Goal: Ask a question: Seek information or help from site administrators or community

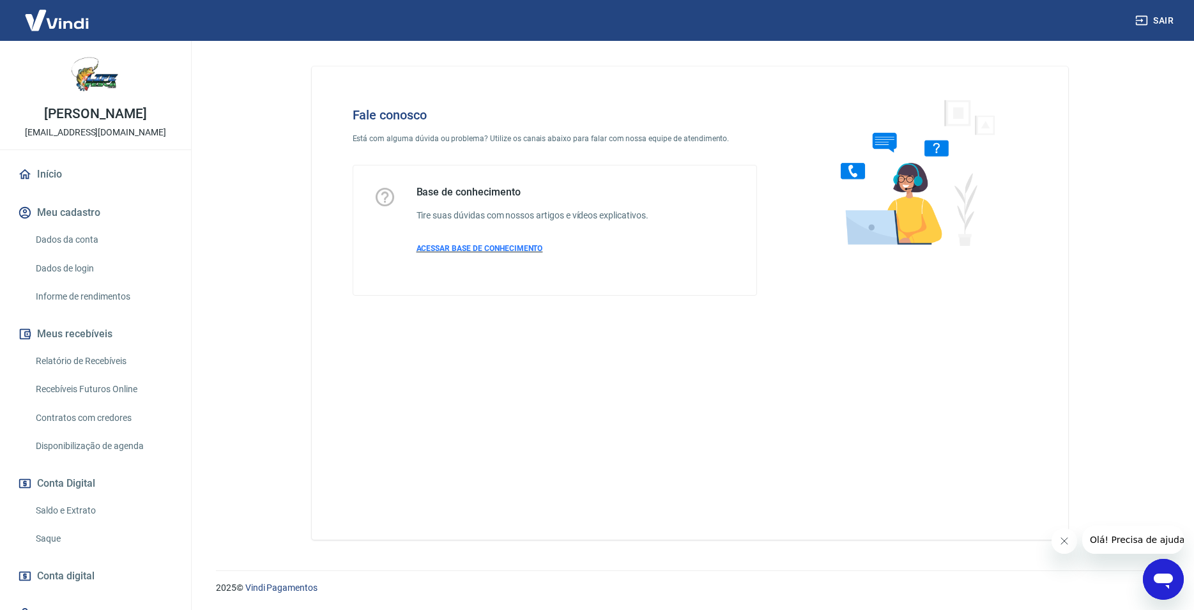
click at [473, 250] on span "ACESSAR BASE DE CONHECIMENTO" at bounding box center [480, 248] width 127 height 9
click at [1173, 582] on icon "Abrir janela de mensagens" at bounding box center [1163, 579] width 23 height 23
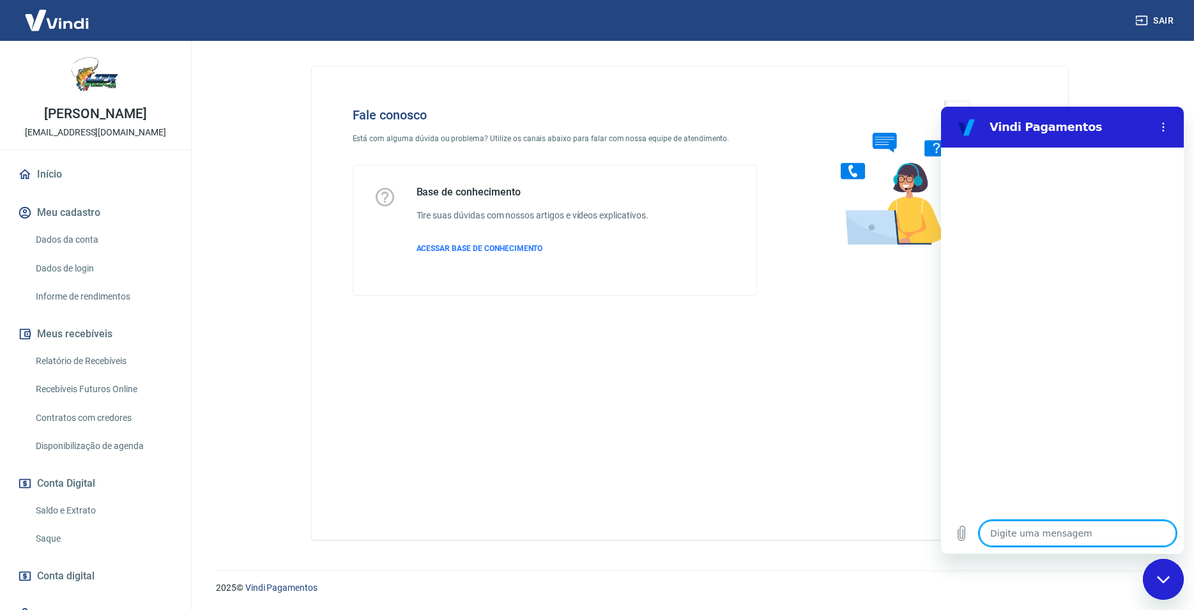
click at [1056, 536] on textarea at bounding box center [1078, 534] width 197 height 26
type textarea "o"
type textarea "x"
type textarea "oi"
type textarea "x"
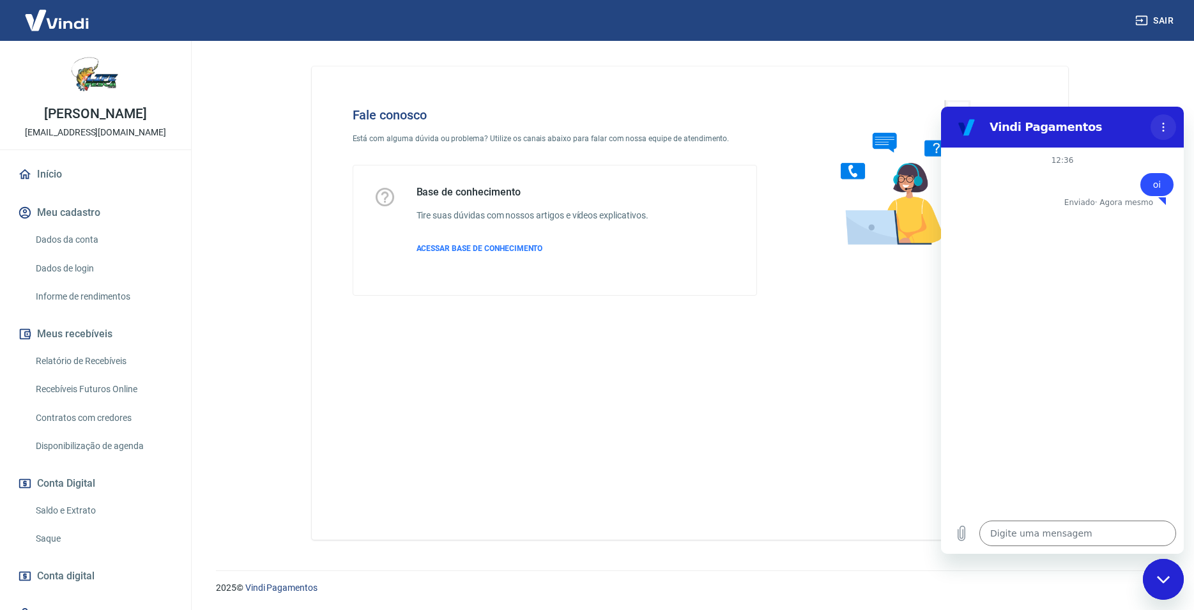
click at [1165, 122] on icon "Menu de opções" at bounding box center [1164, 127] width 10 height 10
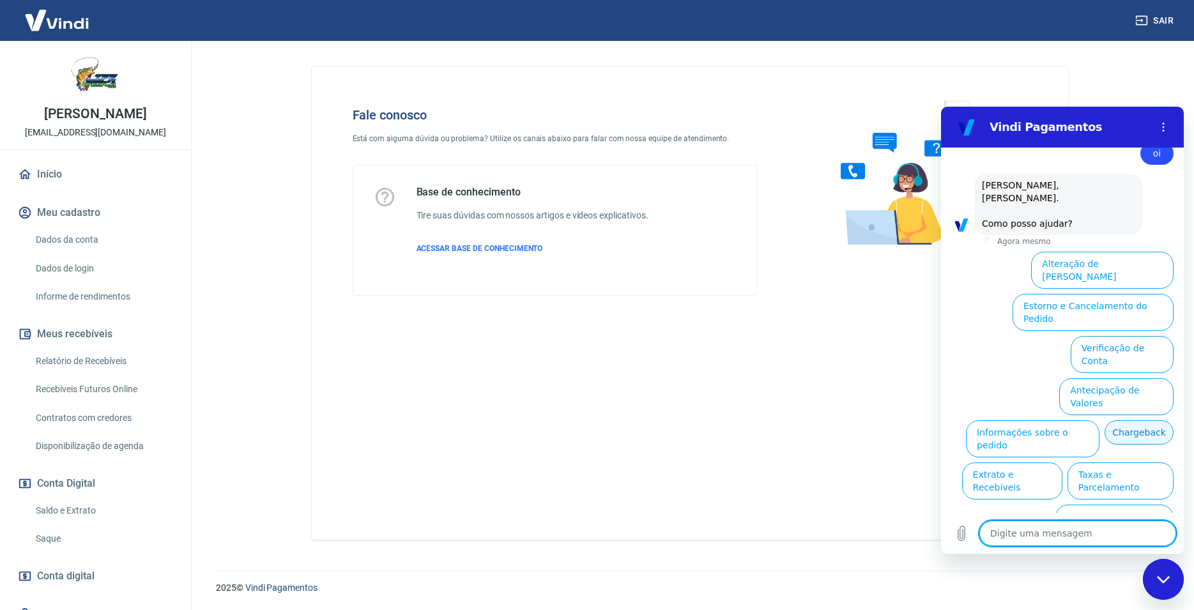
scroll to position [33, 0]
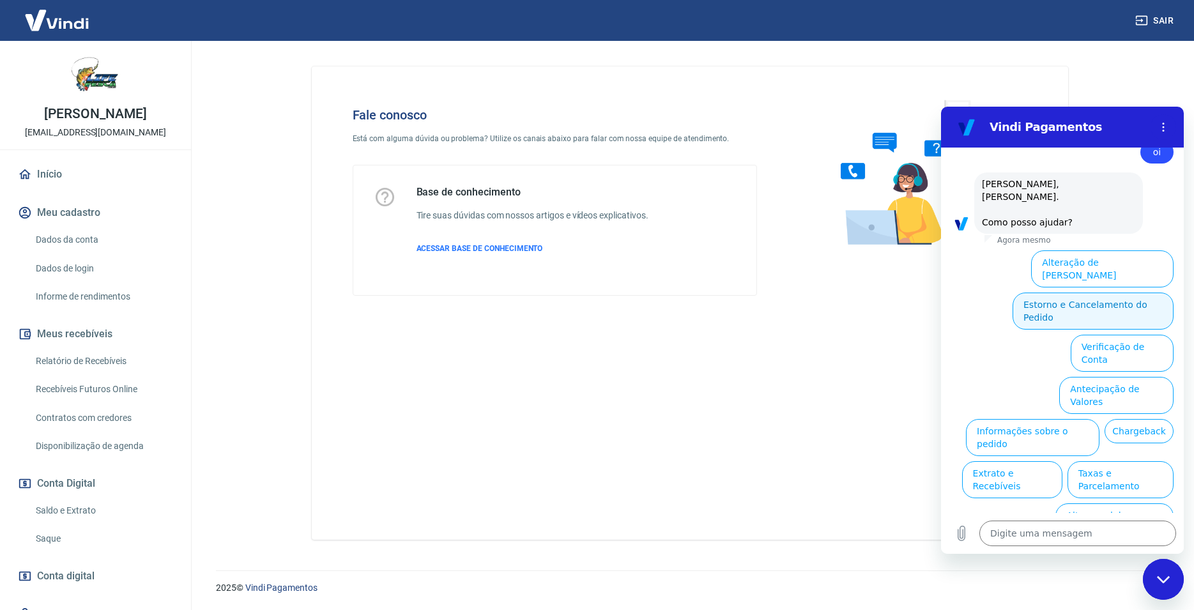
click at [1055, 297] on button "Estorno e Cancelamento do Pedido" at bounding box center [1093, 311] width 161 height 37
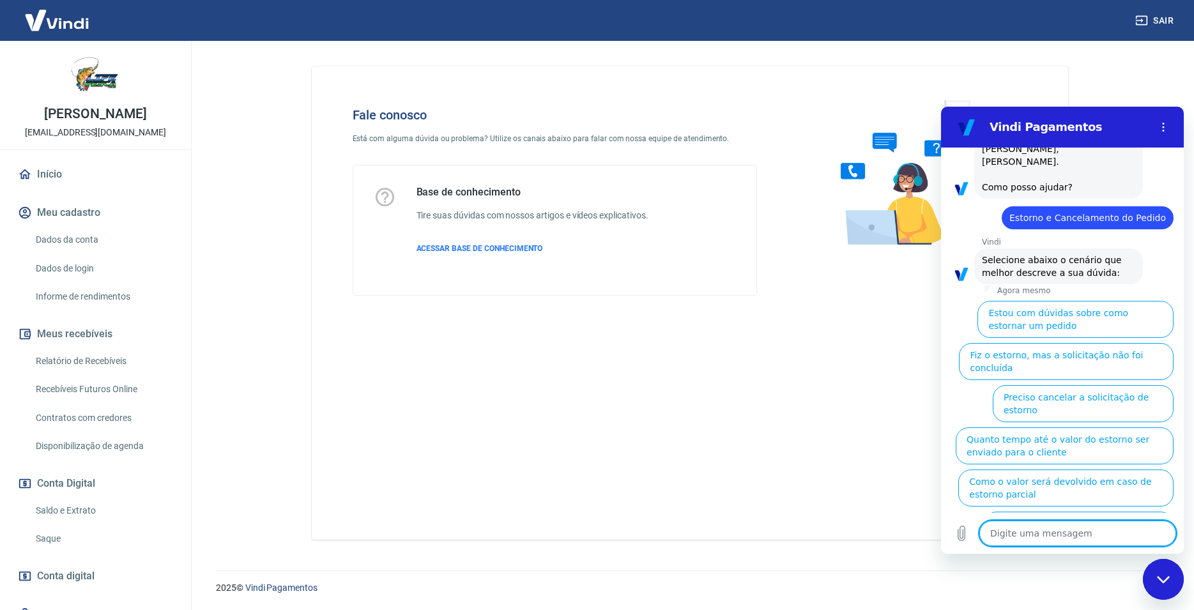
scroll to position [68, 0]
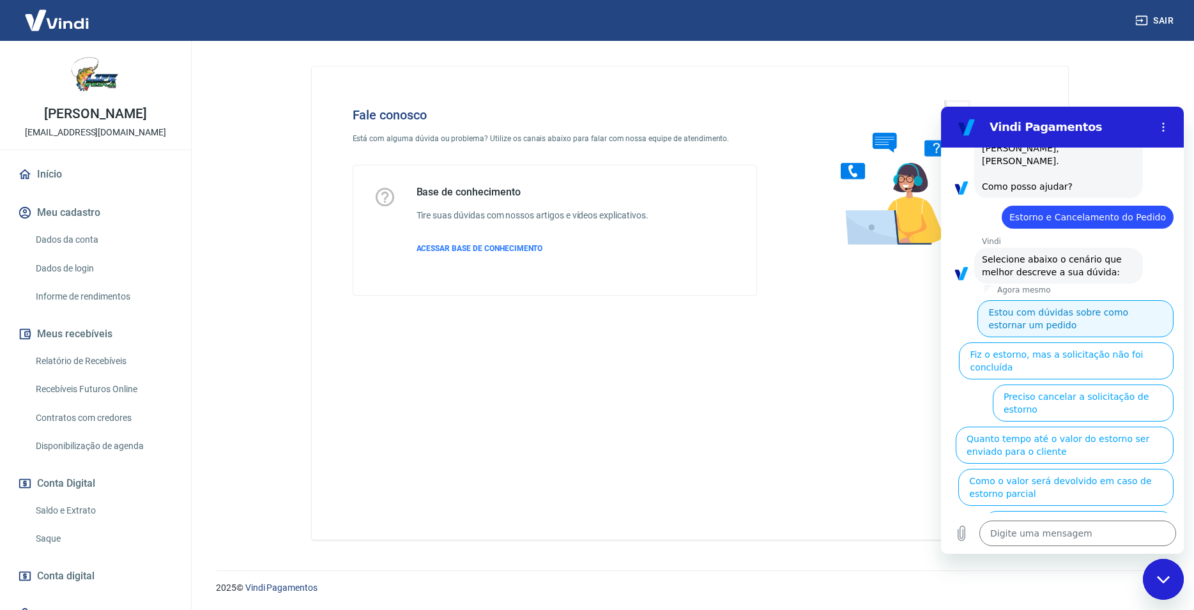
click at [1016, 325] on button "Estou com dúvidas sobre como estornar um pedido" at bounding box center [1076, 318] width 196 height 37
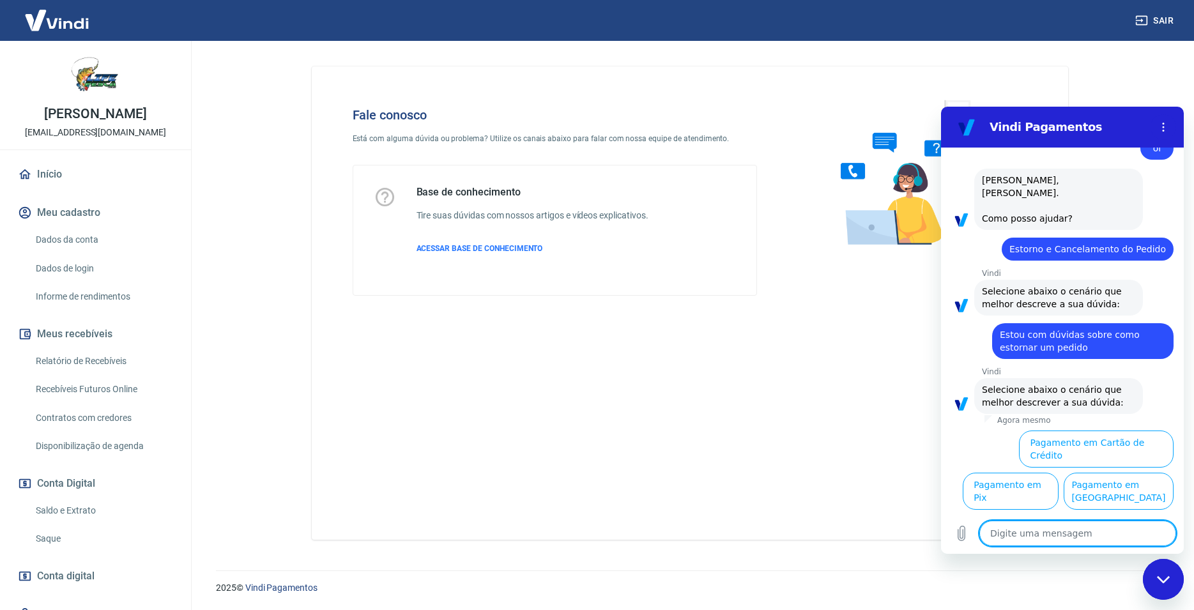
scroll to position [40, 0]
click at [1059, 473] on button "Pagamento em Pix" at bounding box center [1011, 491] width 96 height 37
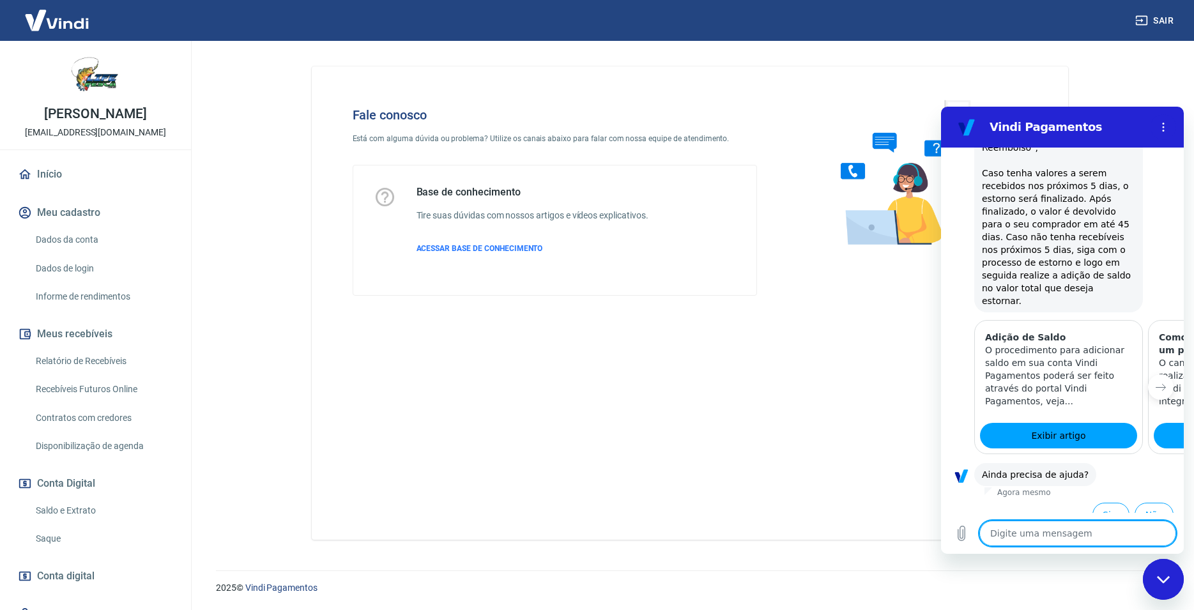
scroll to position [573, 0]
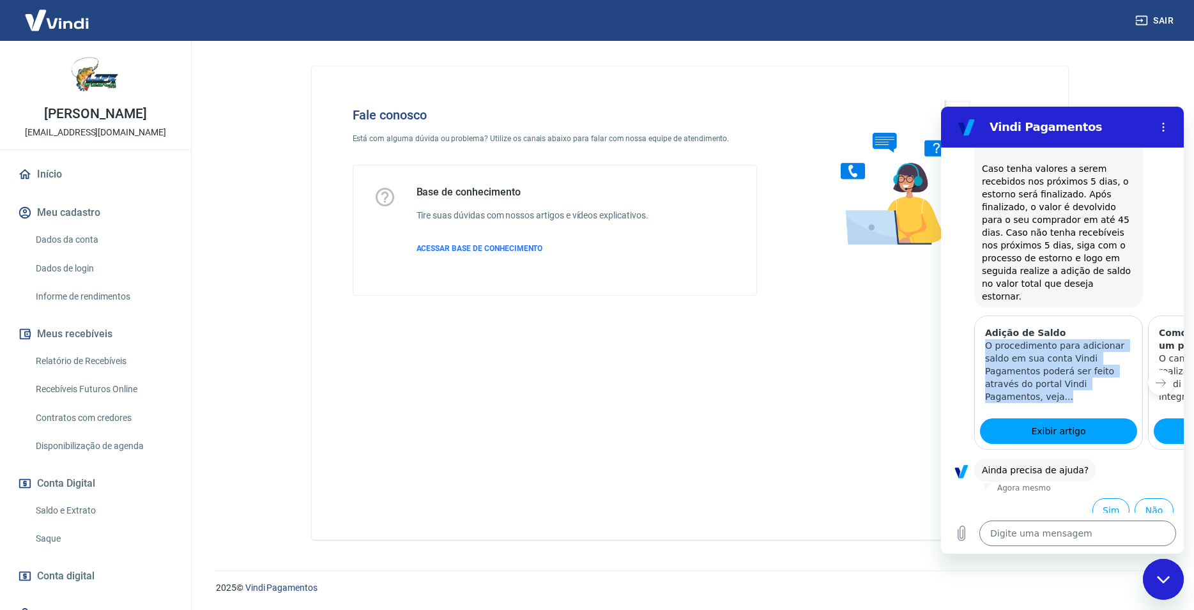
drag, startPoint x: 986, startPoint y: 334, endPoint x: 1095, endPoint y: 378, distance: 117.6
click at [1095, 378] on p "O procedimento para adicionar saldo em sua conta Vindi Pagamentos poderá ser fe…" at bounding box center [1058, 371] width 147 height 64
click at [1047, 424] on span "Exibir artigo" at bounding box center [1058, 431] width 54 height 15
click at [1167, 583] on icon "Fechar janela de mensagens" at bounding box center [1163, 580] width 13 height 8
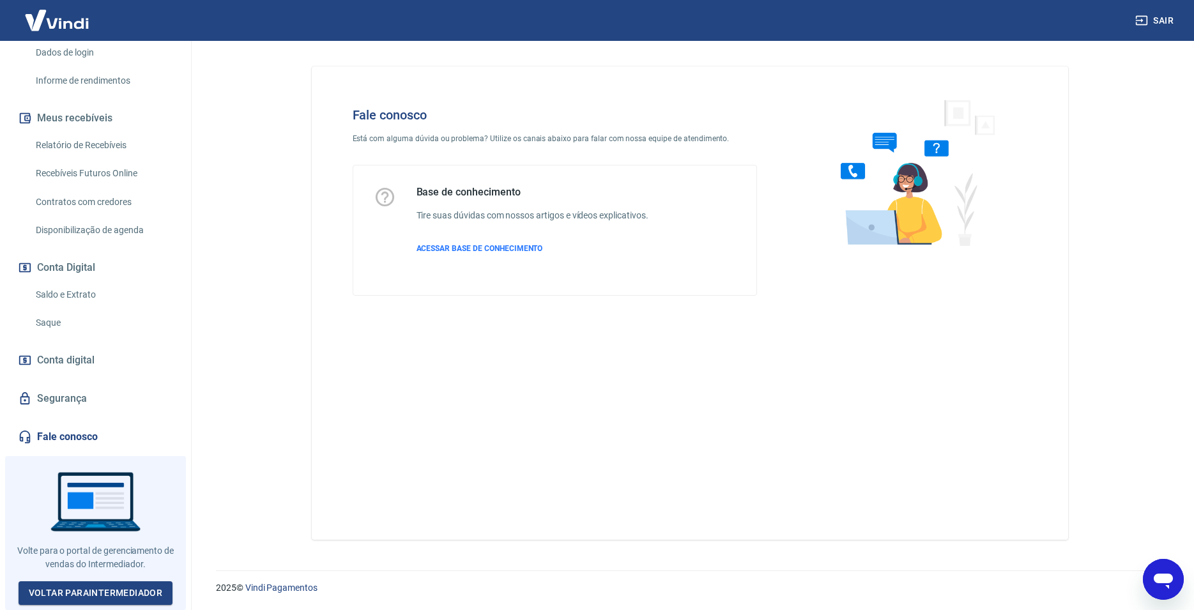
scroll to position [224, 0]
click at [1161, 575] on icon "Abrir janela de mensagens" at bounding box center [1163, 581] width 19 height 15
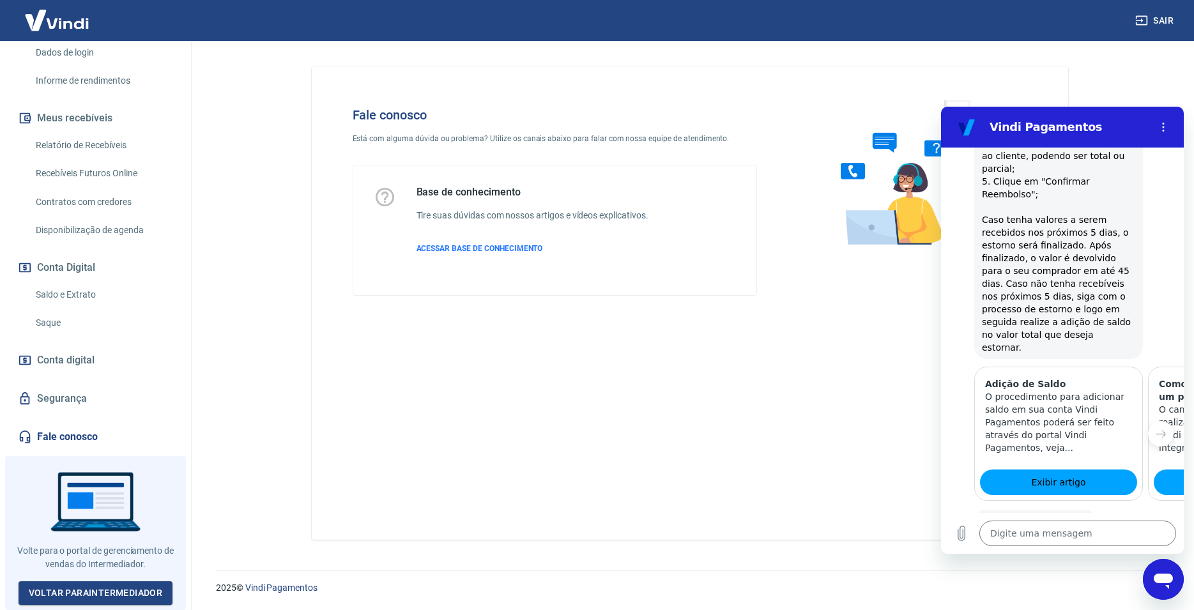
scroll to position [573, 0]
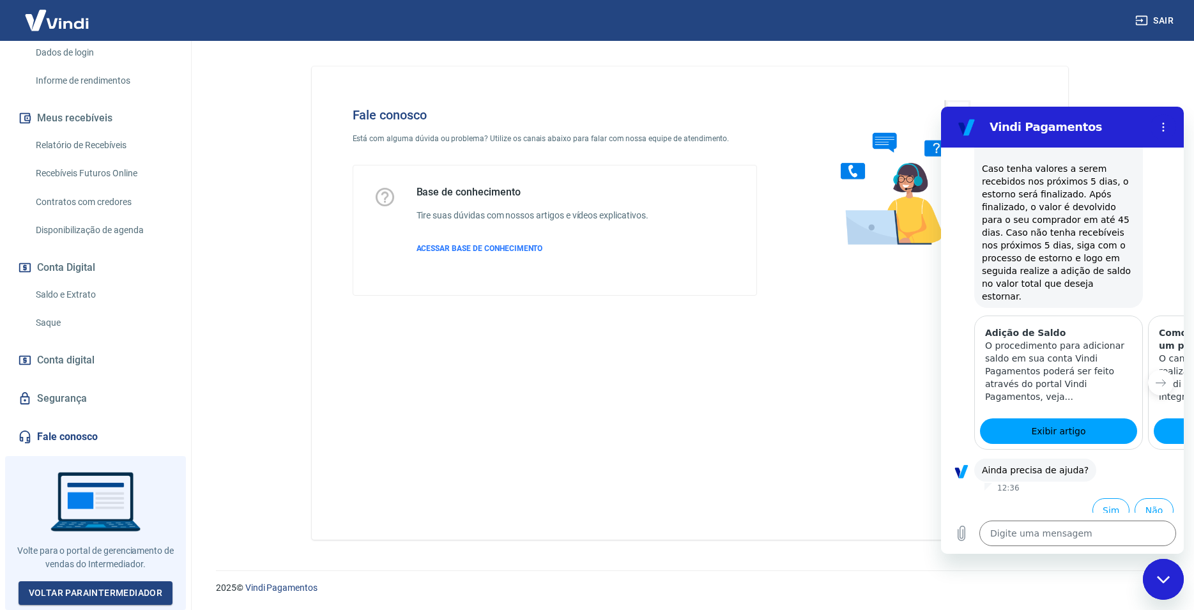
drag, startPoint x: 1145, startPoint y: 448, endPoint x: 1079, endPoint y: 446, distance: 65.8
click at [1079, 493] on ul "Sim Não" at bounding box center [1063, 507] width 222 height 29
click at [1095, 498] on button "Sim" at bounding box center [1111, 510] width 37 height 24
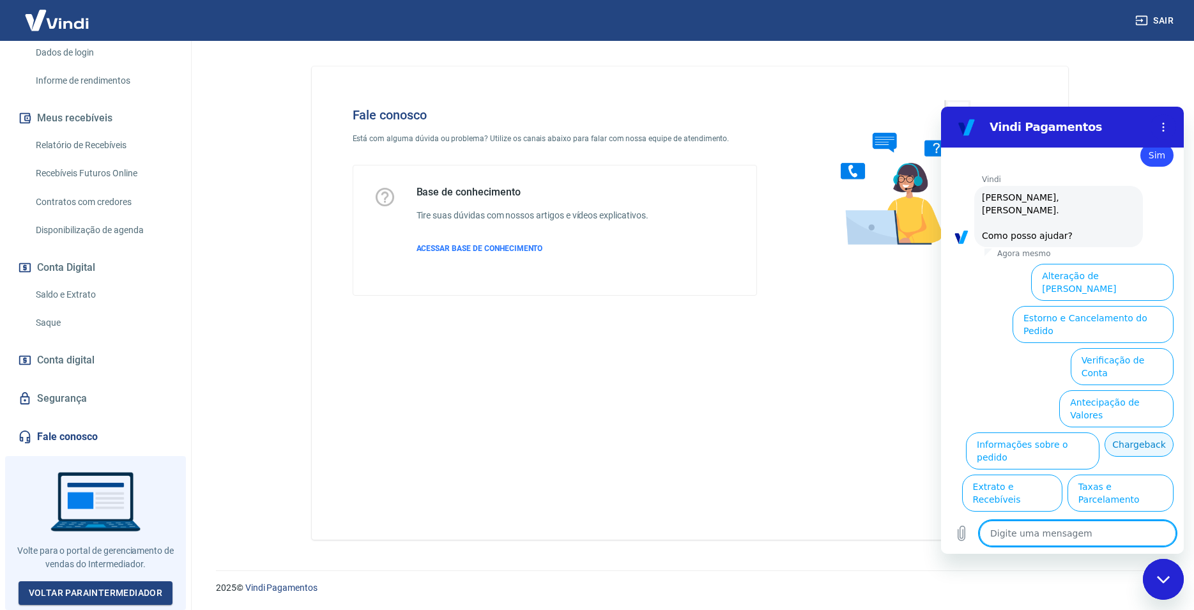
scroll to position [920, 0]
click at [1043, 305] on button "Estorno e Cancelamento do Pedido" at bounding box center [1093, 323] width 161 height 37
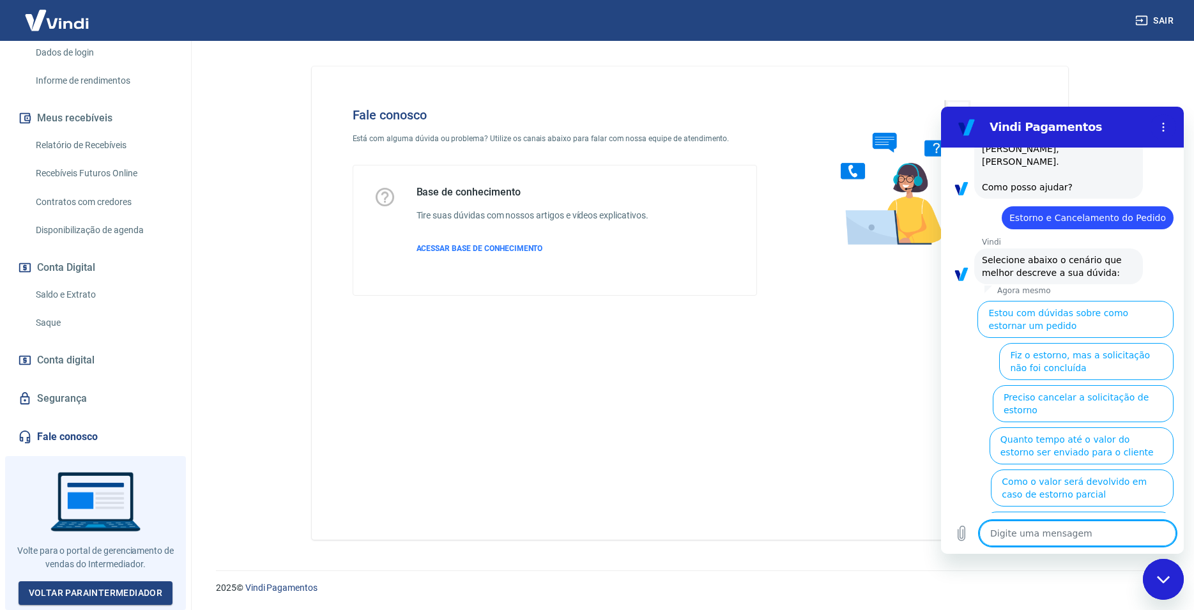
scroll to position [968, 0]
click at [1123, 392] on button "Preciso cancelar a solicitação de estorno" at bounding box center [1083, 403] width 181 height 37
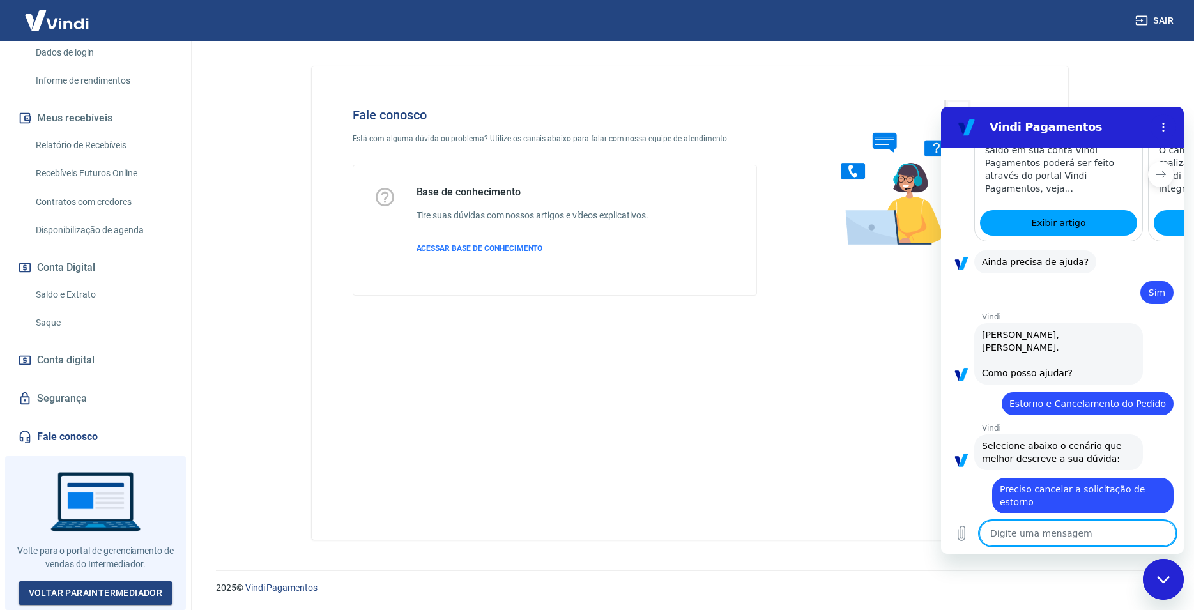
scroll to position [784, 0]
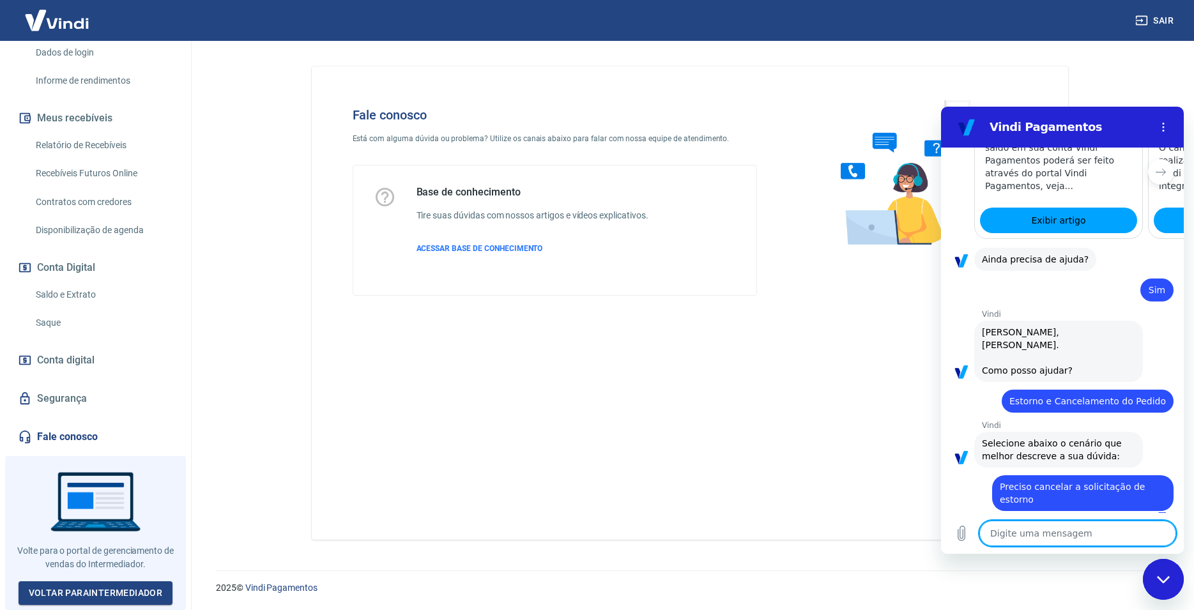
type textarea "x"
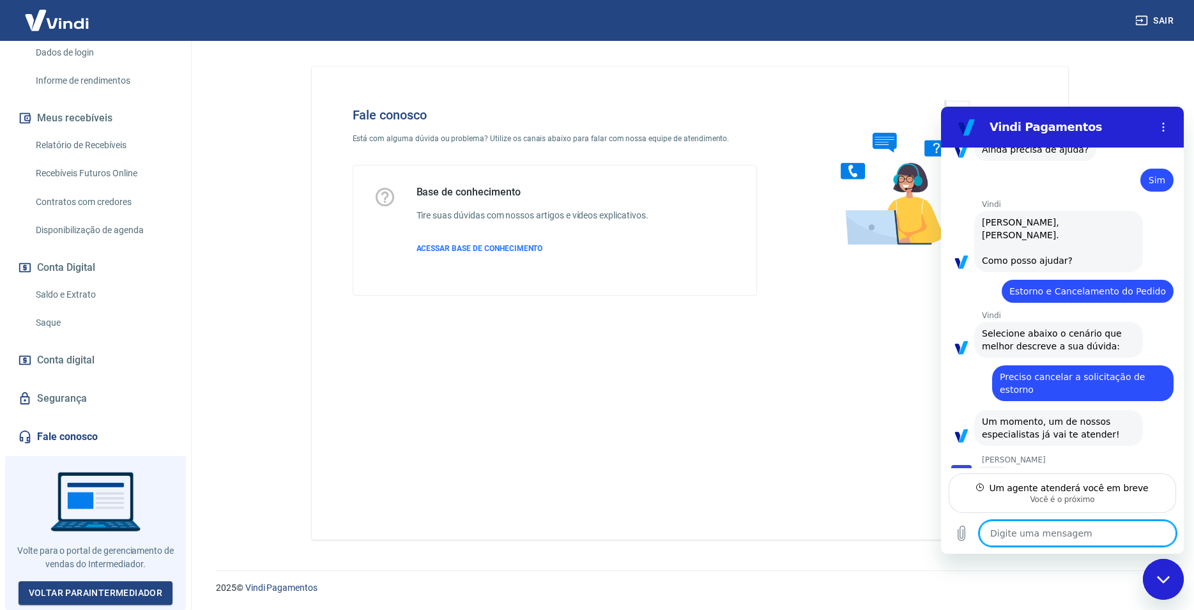
scroll to position [898, 0]
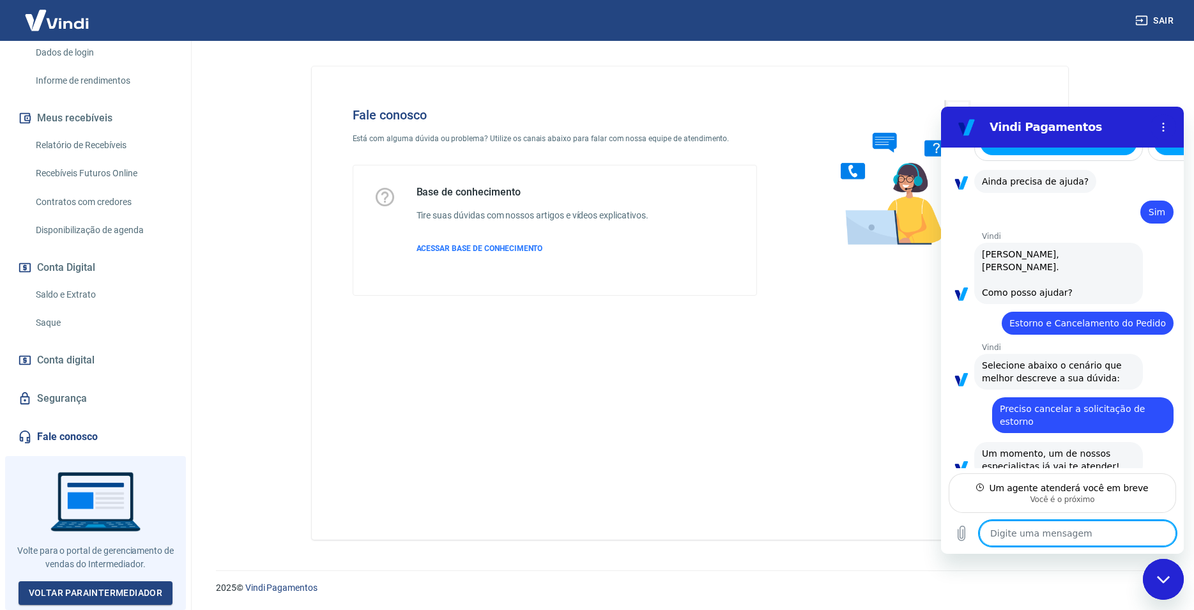
type textarea "b"
type textarea "x"
type textarea "bo"
type textarea "x"
type textarea "boa"
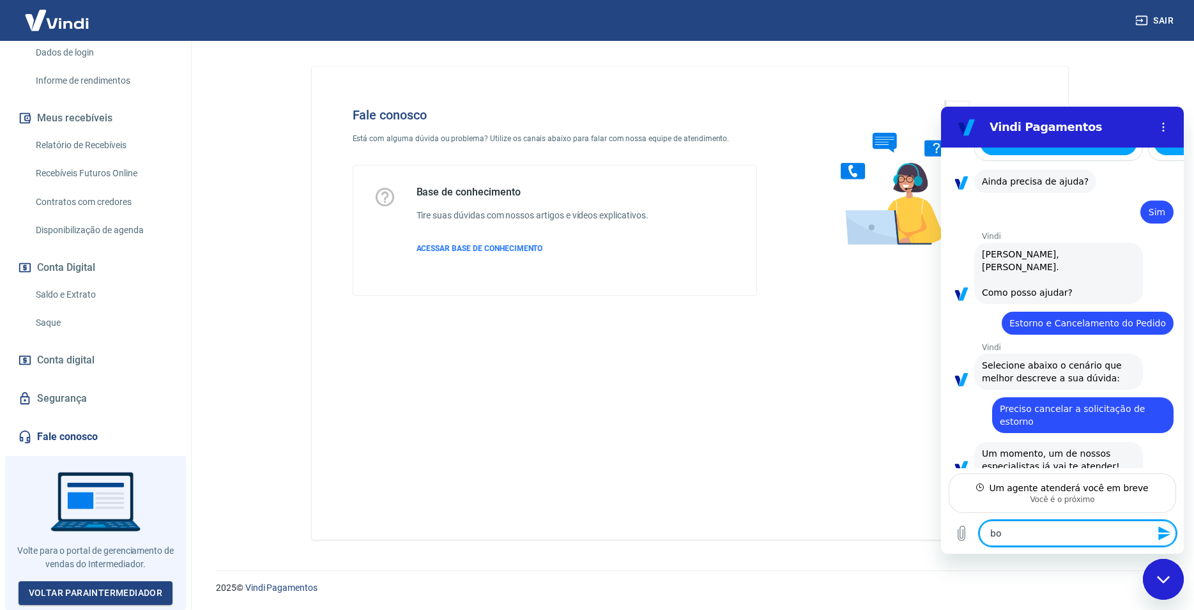
type textarea "x"
type textarea "boa"
type textarea "x"
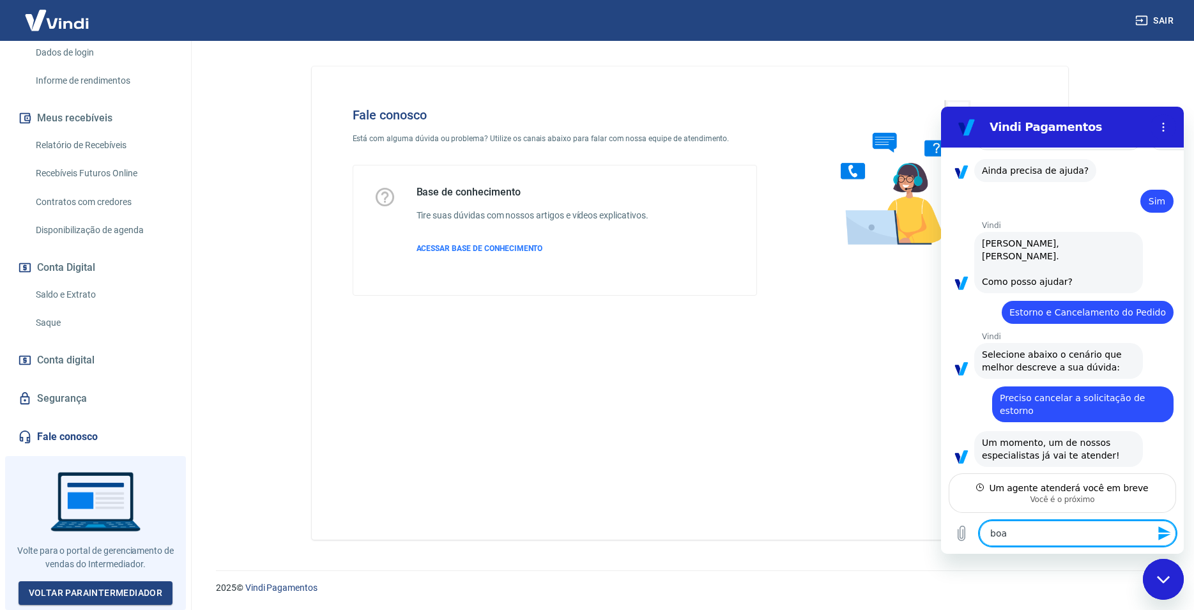
scroll to position [874, 0]
type textarea "boa"
type textarea "x"
type textarea "bo"
type textarea "x"
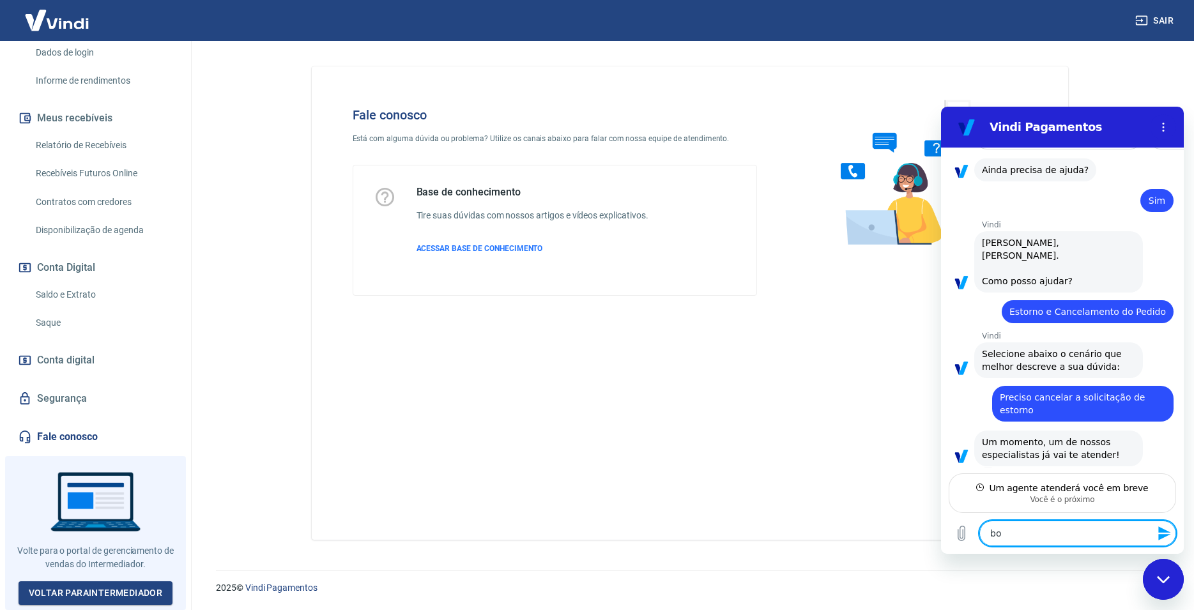
type textarea "b"
type textarea "x"
type textarea "o"
type textarea "x"
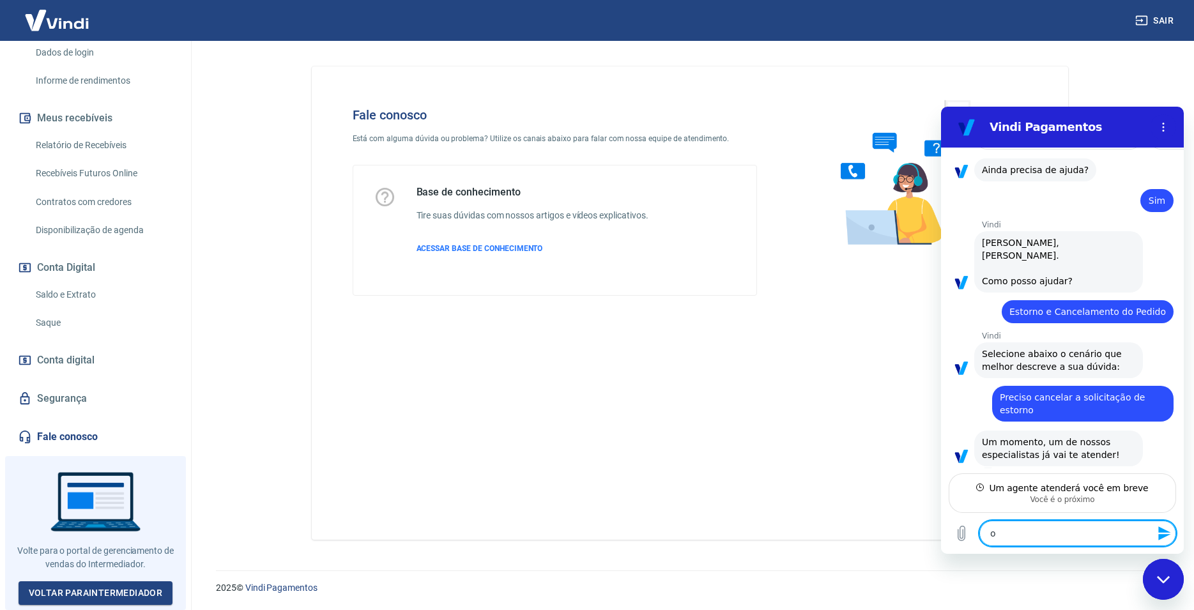
type textarea "ok"
type textarea "x"
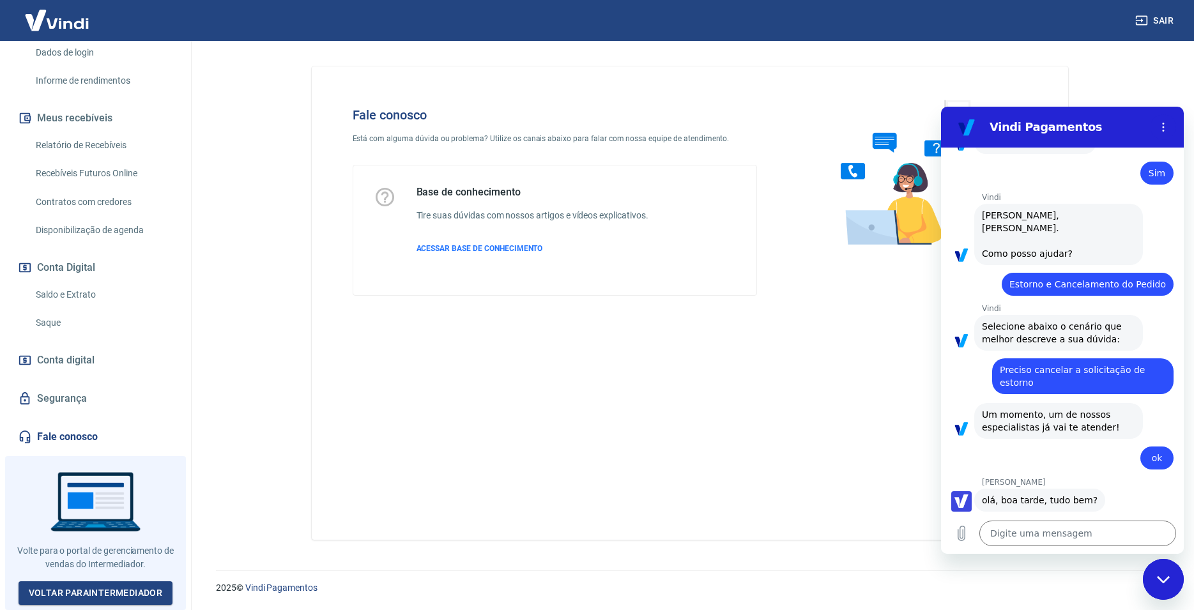
scroll to position [902, 0]
type textarea "x"
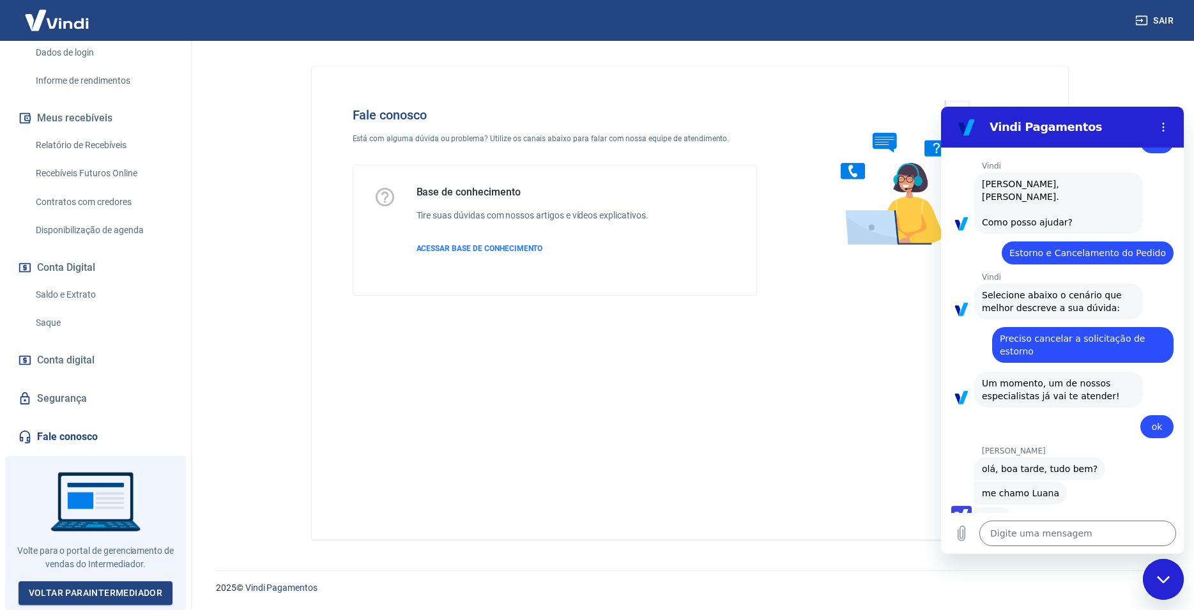
scroll to position [932, 0]
click at [1031, 534] on textarea at bounding box center [1078, 534] width 197 height 26
type textarea "s"
type textarea "x"
type textarea "si"
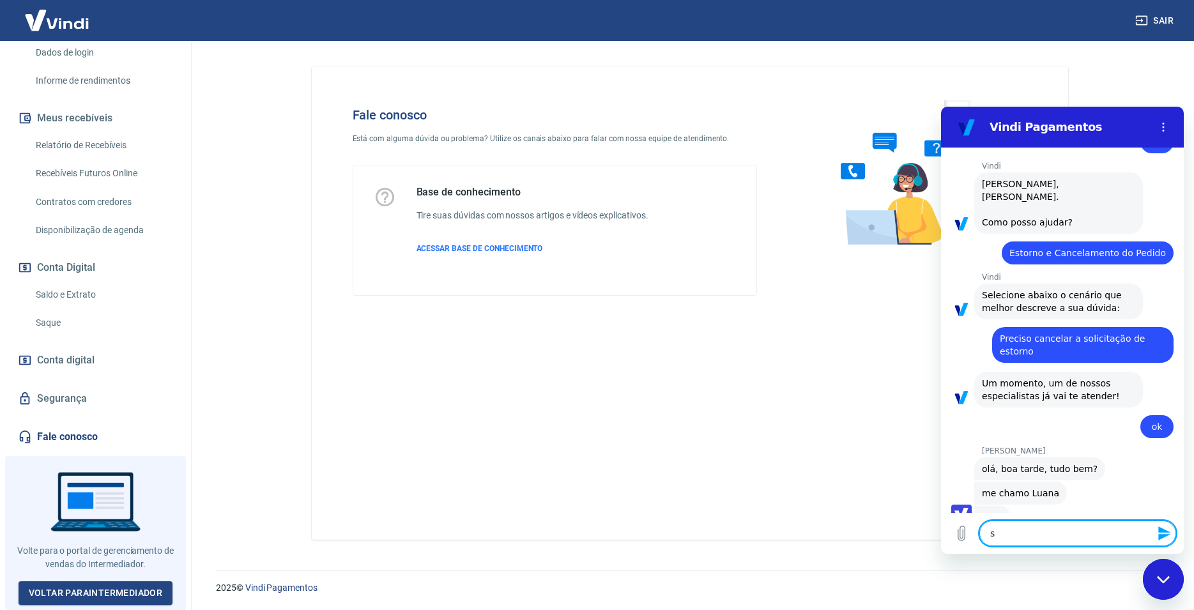
type textarea "x"
type textarea "sim"
type textarea "x"
type textarea "sim"
type textarea "x"
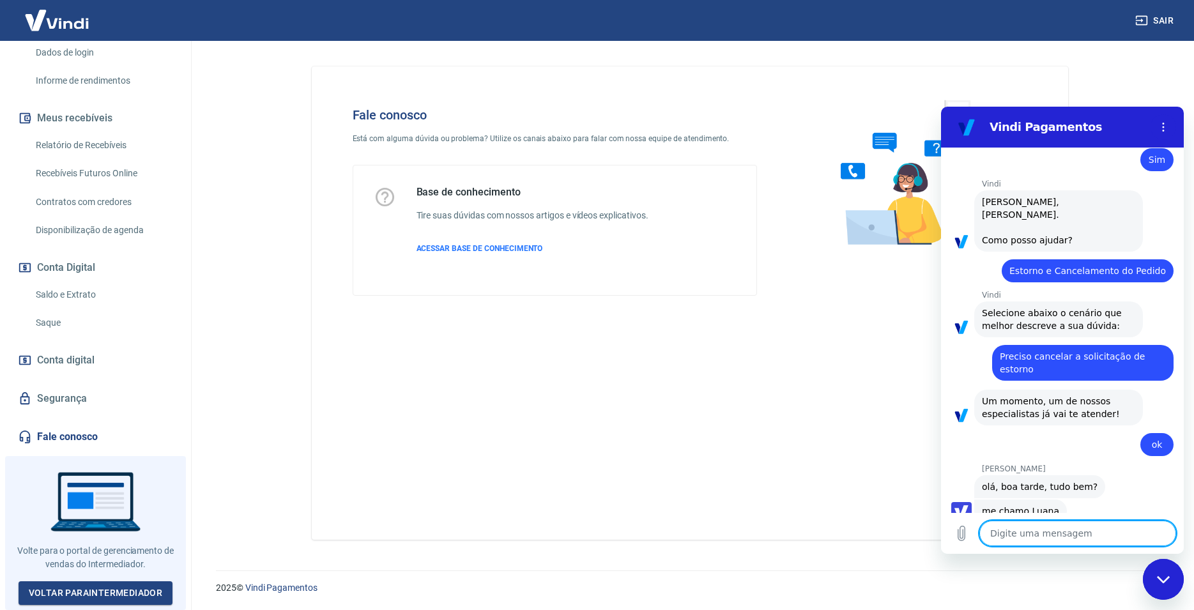
type textarea "x"
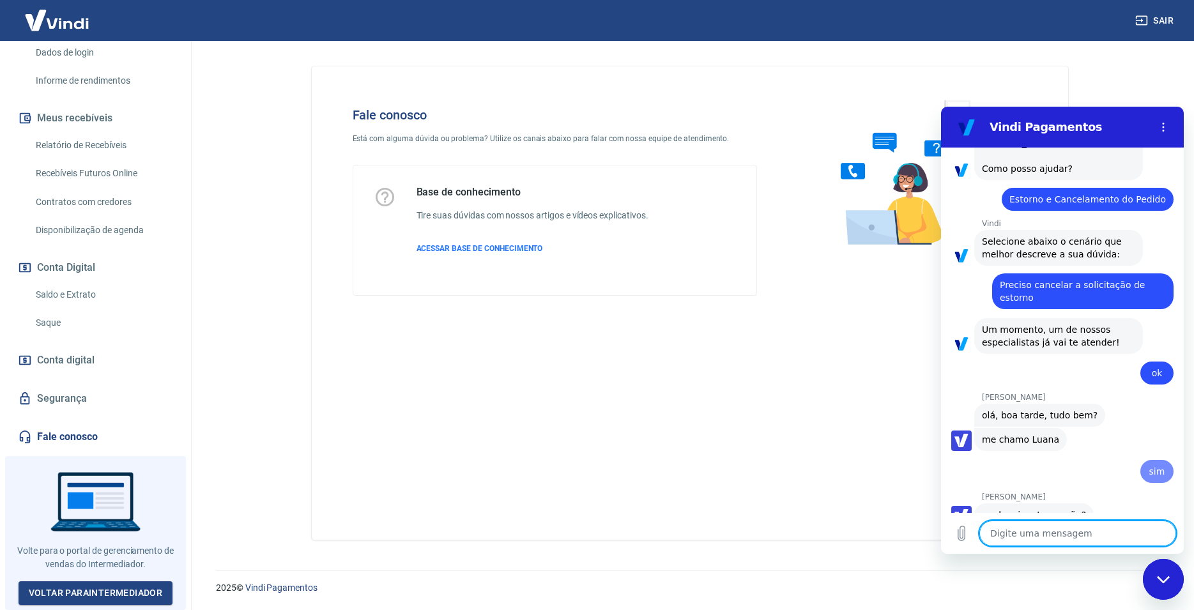
type textarea "b"
type textarea "x"
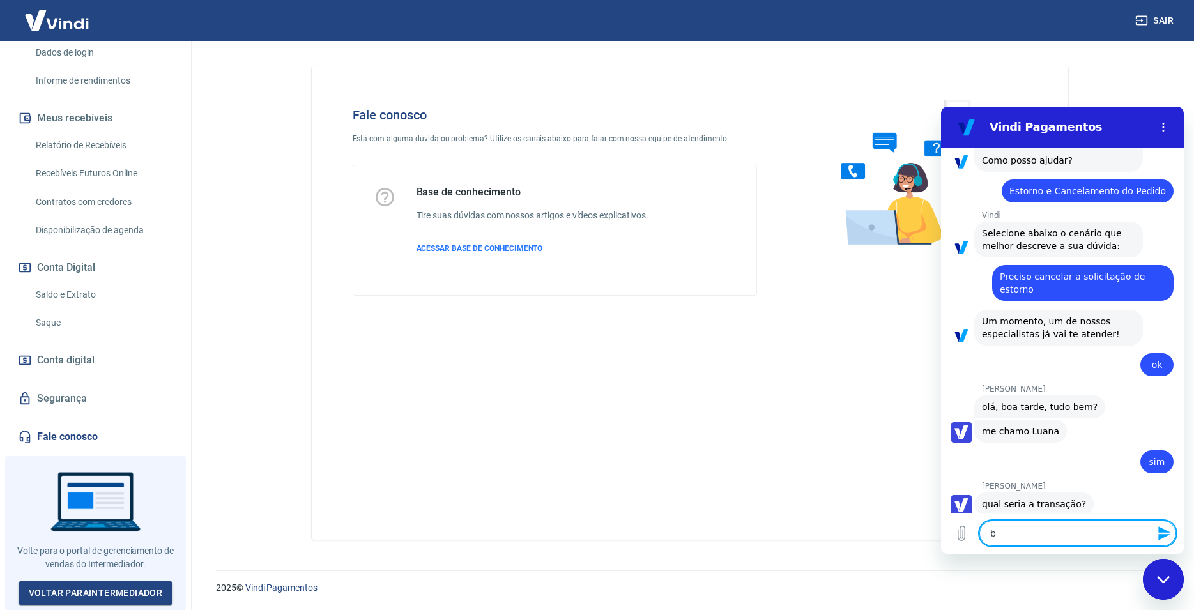
type textarea "bo"
type textarea "x"
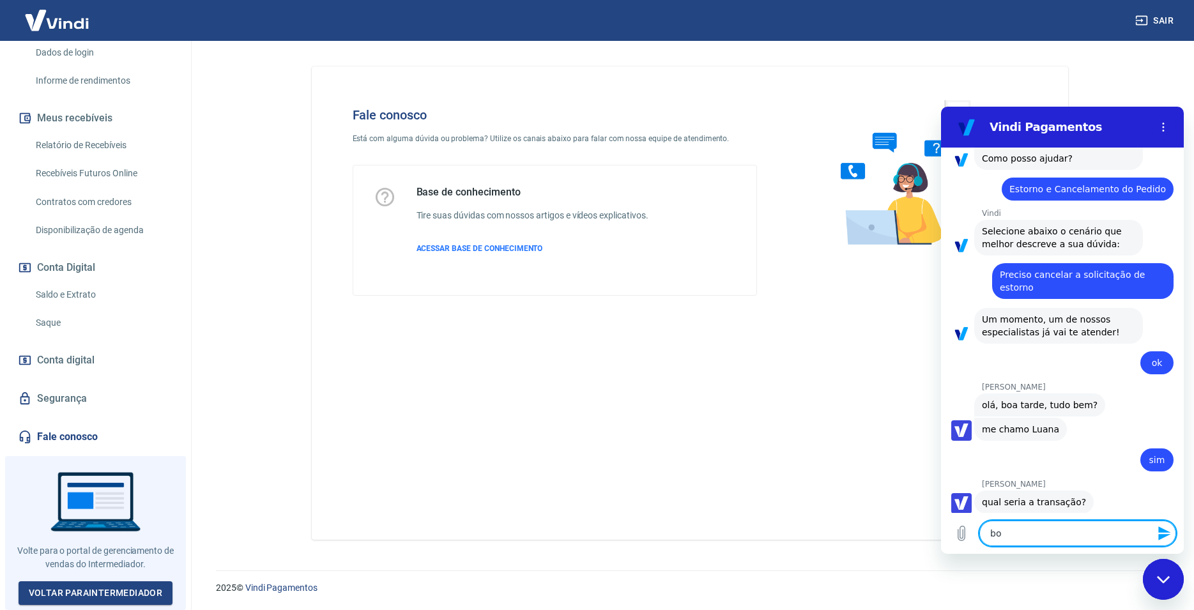
type textarea "boa"
type textarea "x"
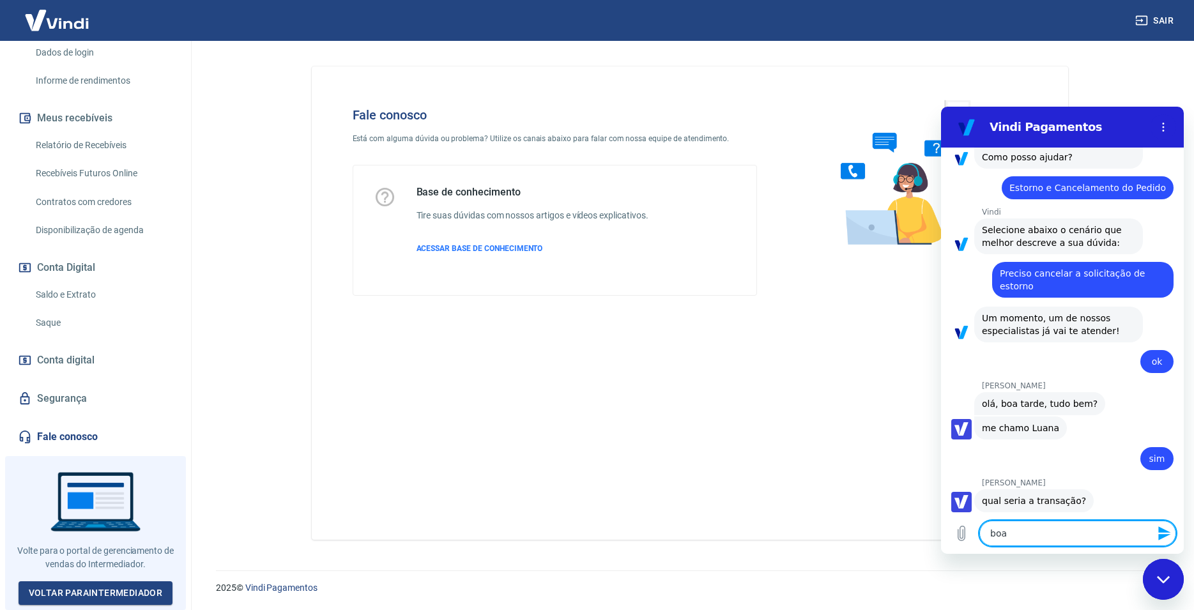
type textarea "boa"
type textarea "x"
type textarea "boa t"
type textarea "x"
type textarea "boa ta"
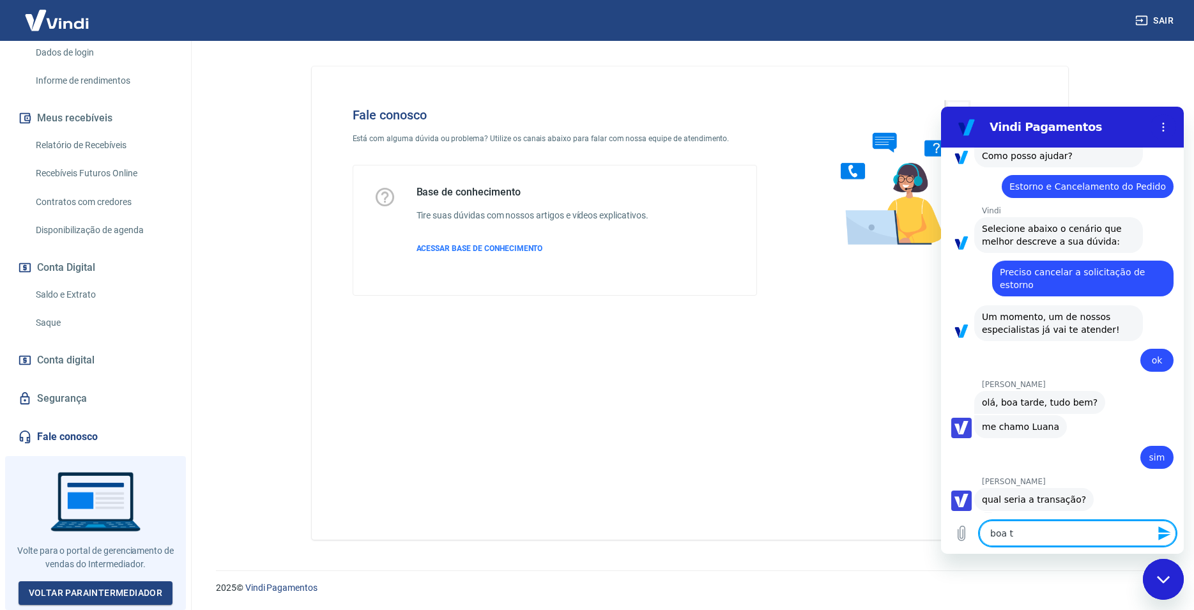
type textarea "x"
type textarea "boa tar"
type textarea "x"
type textarea "boa tard"
type textarea "x"
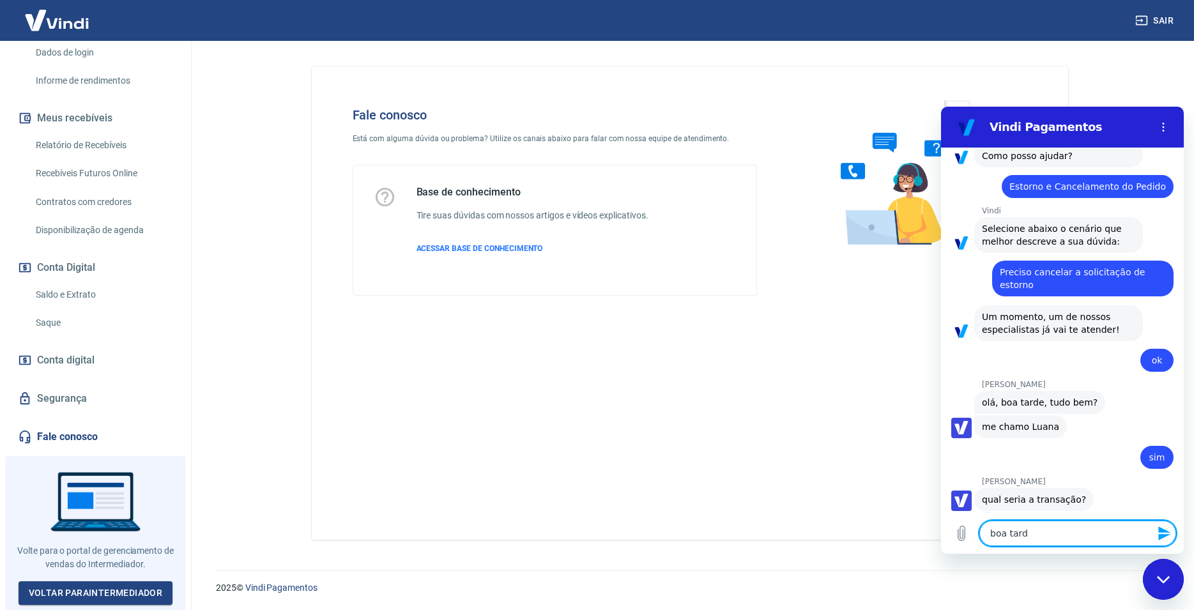
type textarea "boa tarde"
type textarea "x"
type textarea "boa tarde"
type textarea "x"
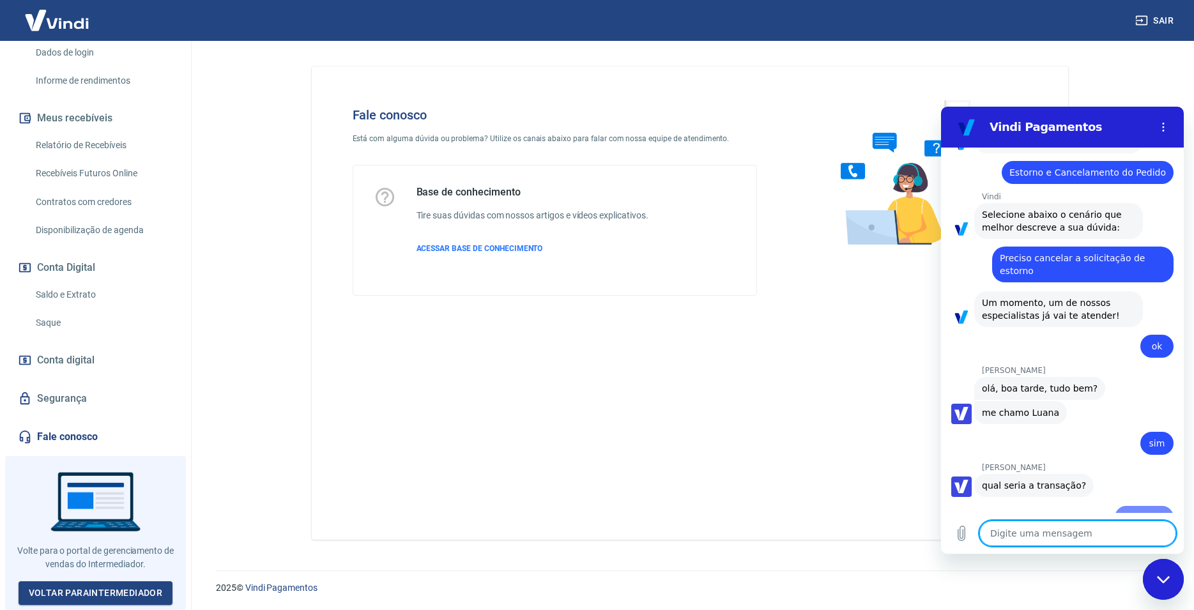
type textarea "x"
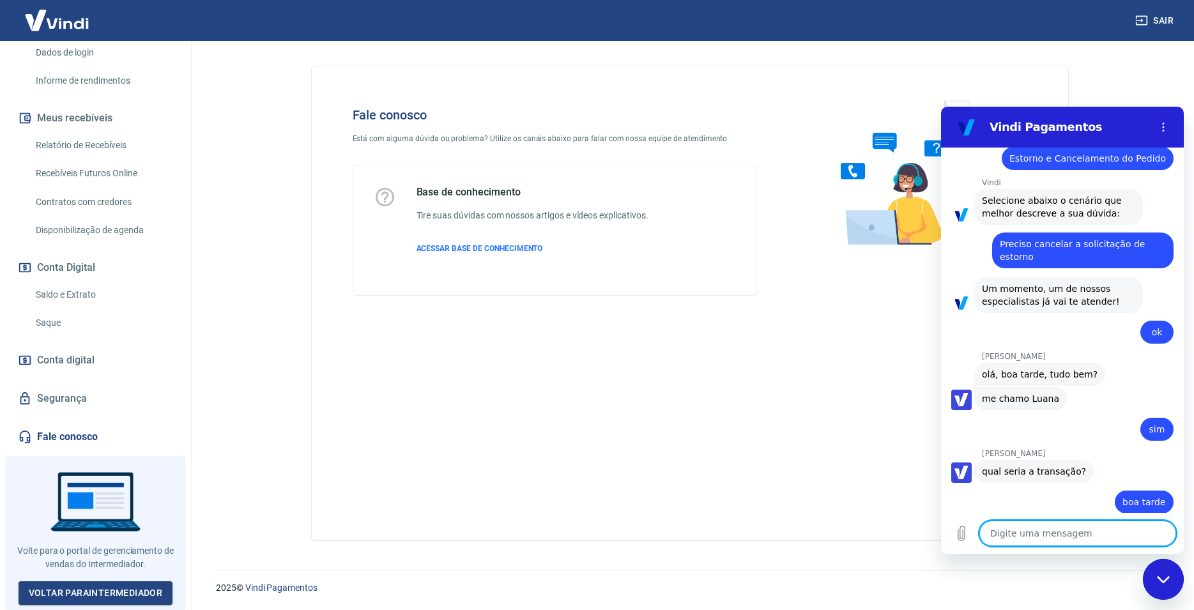
scroll to position [1029, 0]
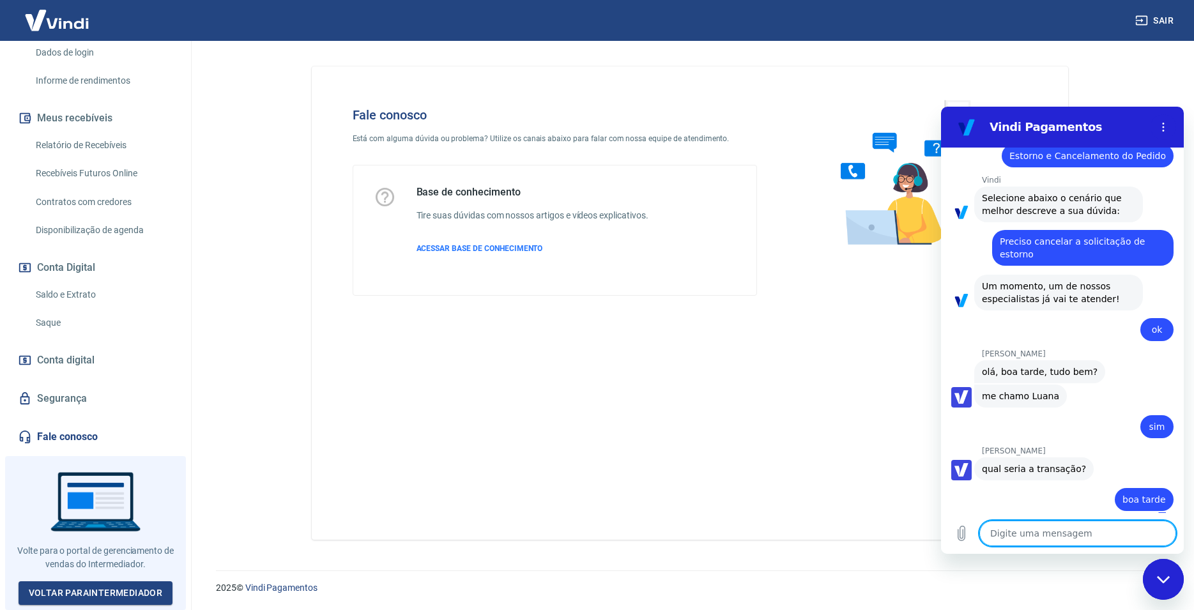
type textarea "e"
type textarea "x"
type textarea "en"
type textarea "x"
type textarea "ent"
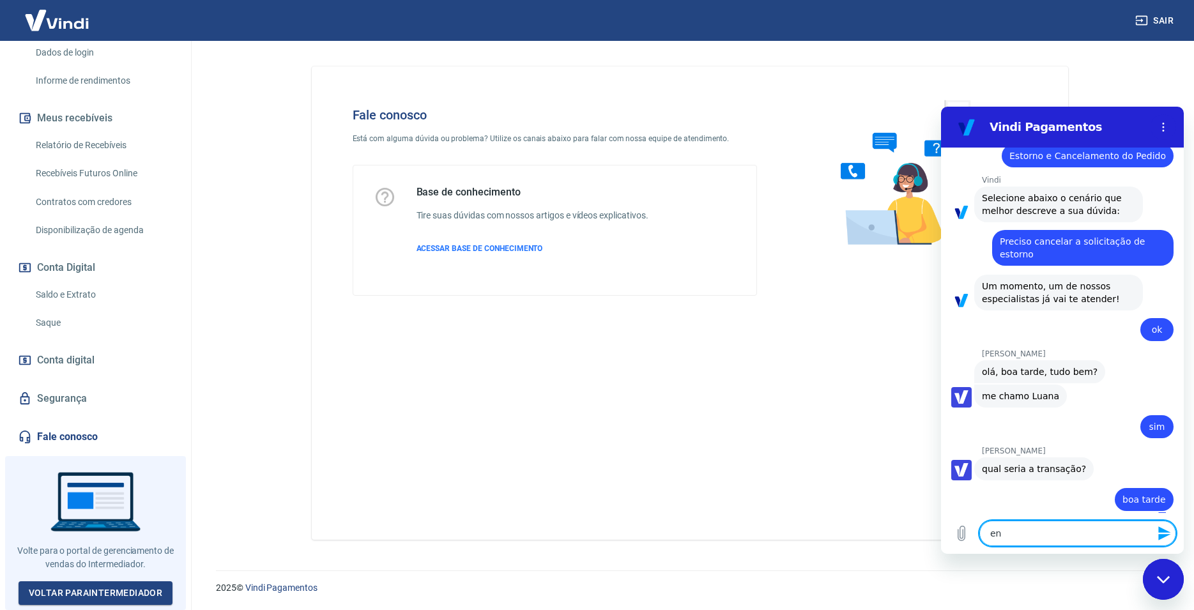
type textarea "x"
type textarea "entã"
type textarea "x"
type textarea "então"
type textarea "x"
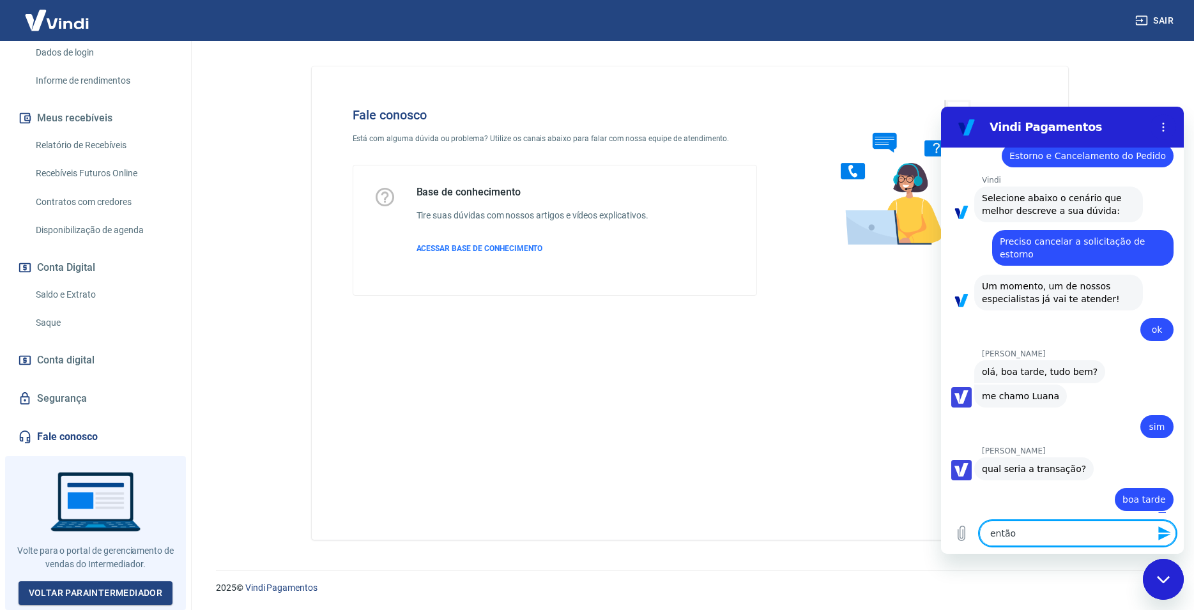
type textarea "então"
type textarea "x"
type textarea "então p"
type textarea "x"
type textarea "então pr"
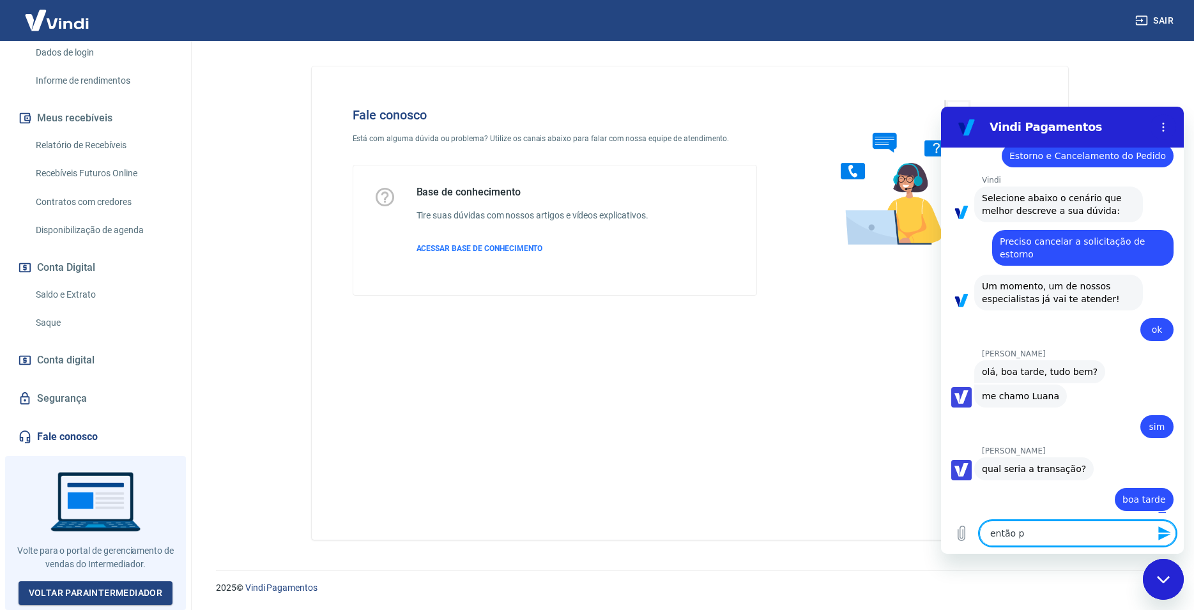
type textarea "x"
type textarea "então pre"
type textarea "x"
type textarea "então pres"
type textarea "x"
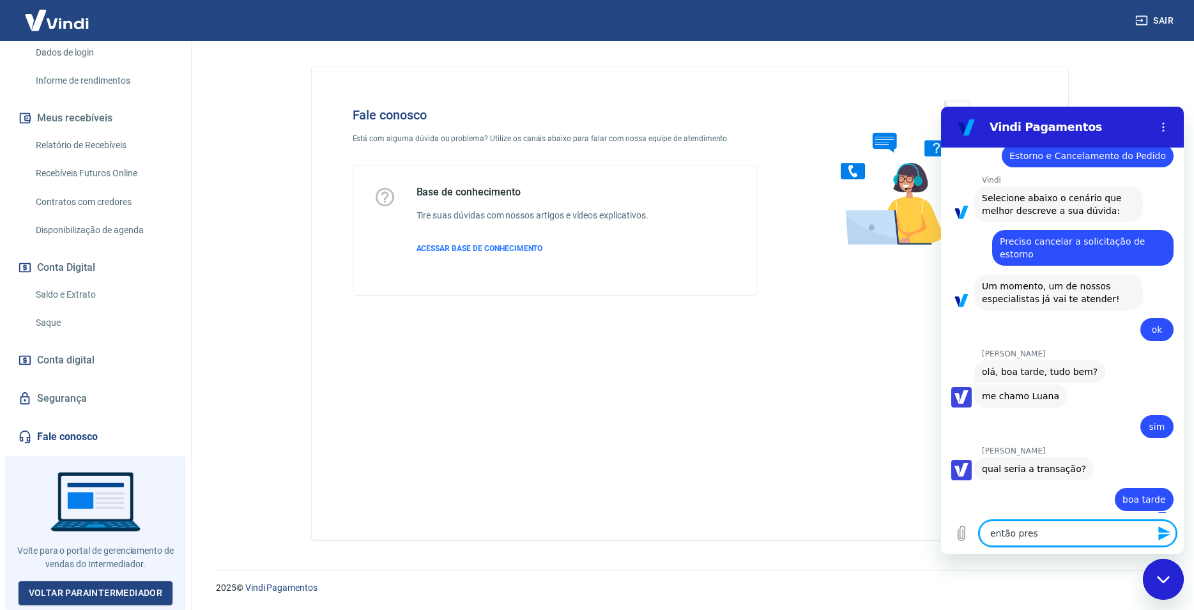
type textarea "então presi"
type textarea "x"
type textarea "então pres"
type textarea "x"
type textarea "então pre"
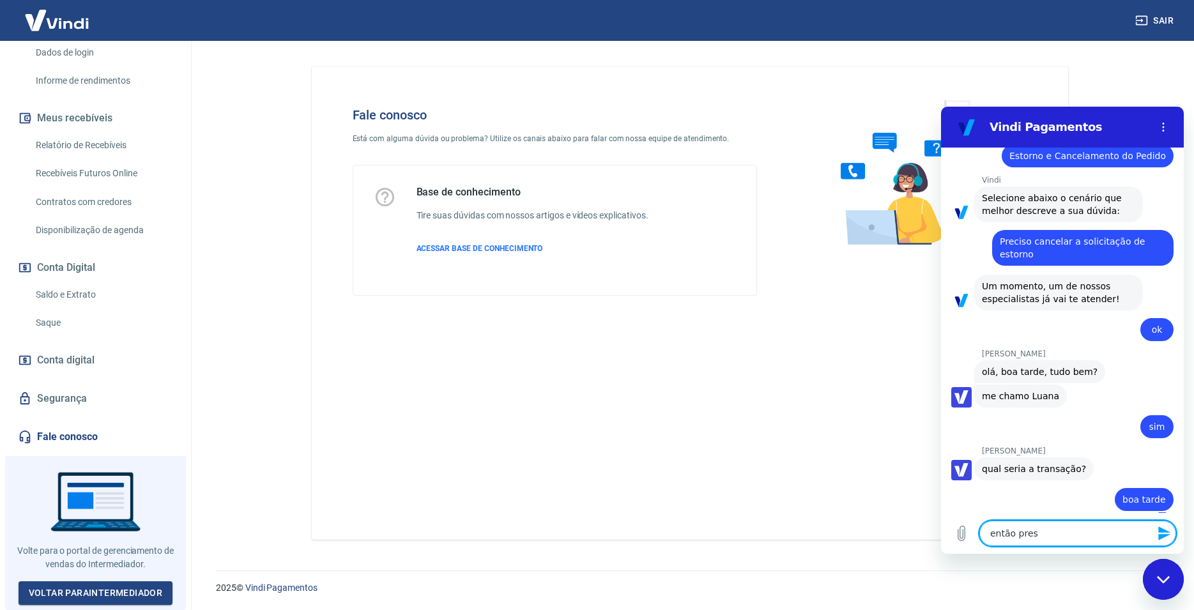
type textarea "x"
type textarea "então prec"
type textarea "x"
type textarea "então preci"
type textarea "x"
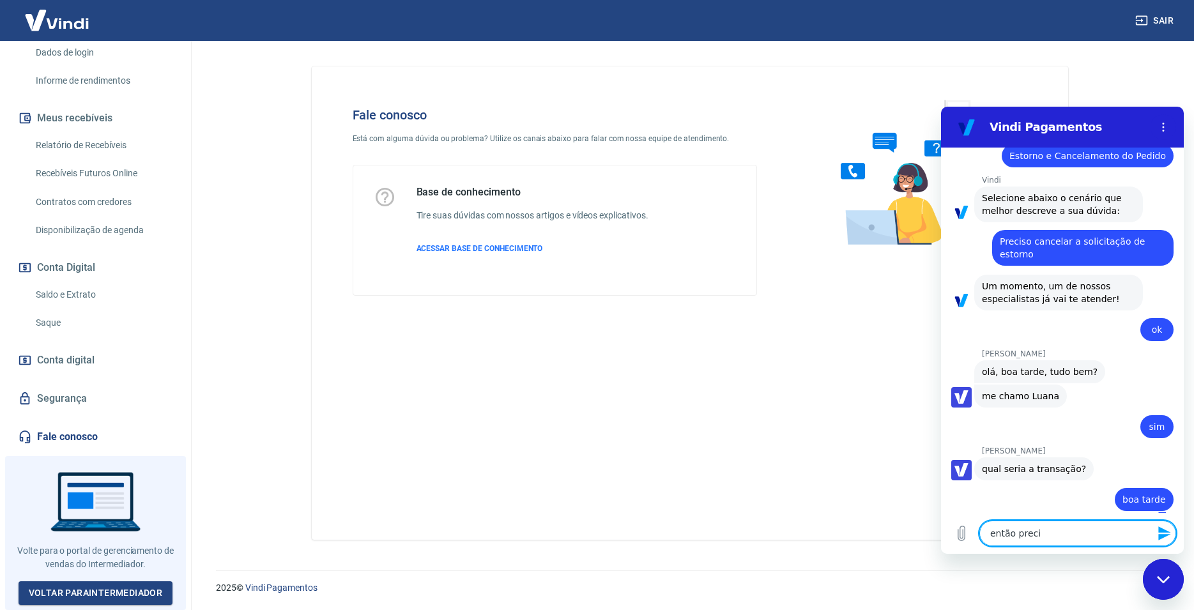
type textarea "então precis"
type textarea "x"
type textarea "então preciso"
type textarea "x"
type textarea "então preciso"
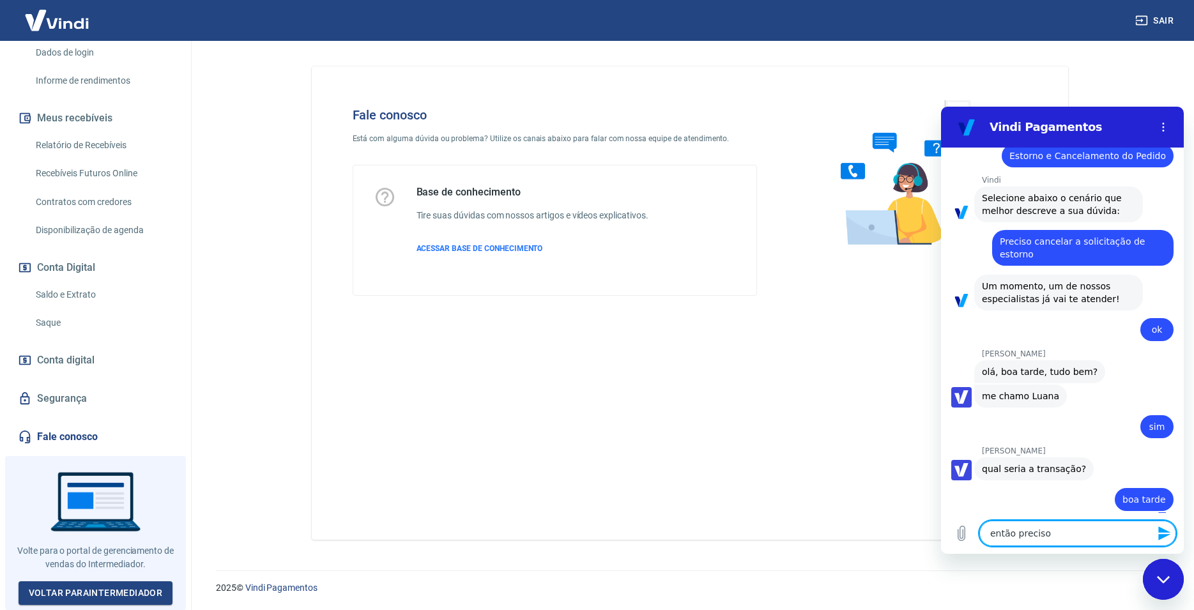
type textarea "x"
type textarea "então preciso f"
type textarea "x"
type textarea "então preciso fa"
type textarea "x"
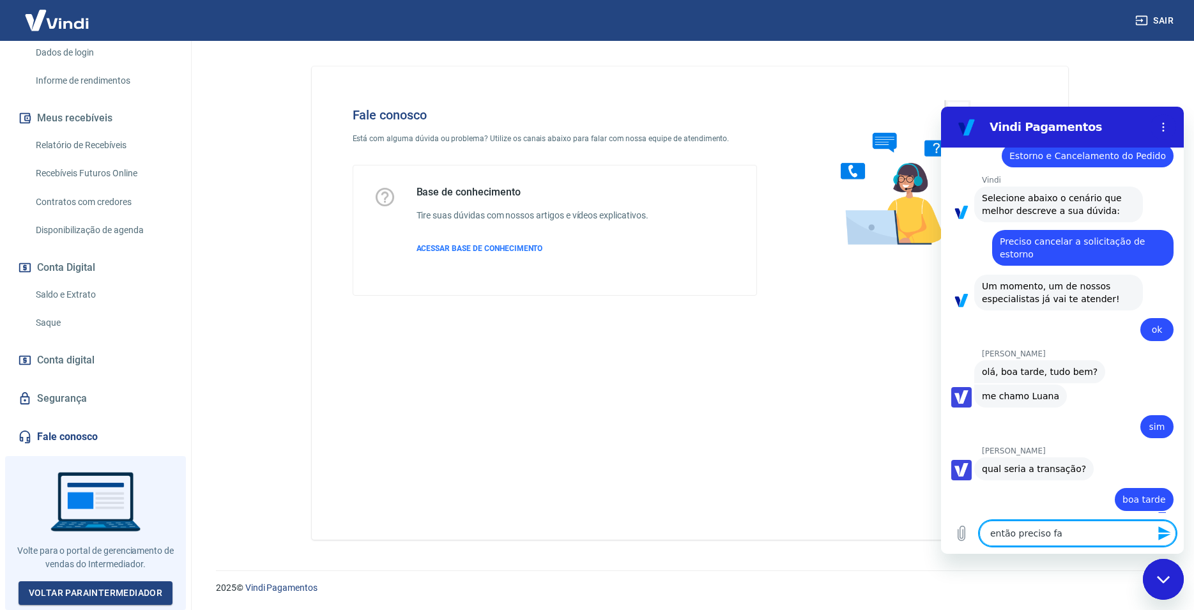
type textarea "então preciso faz"
type textarea "x"
type textarea "então preciso faze"
type textarea "x"
type textarea "então preciso fazer"
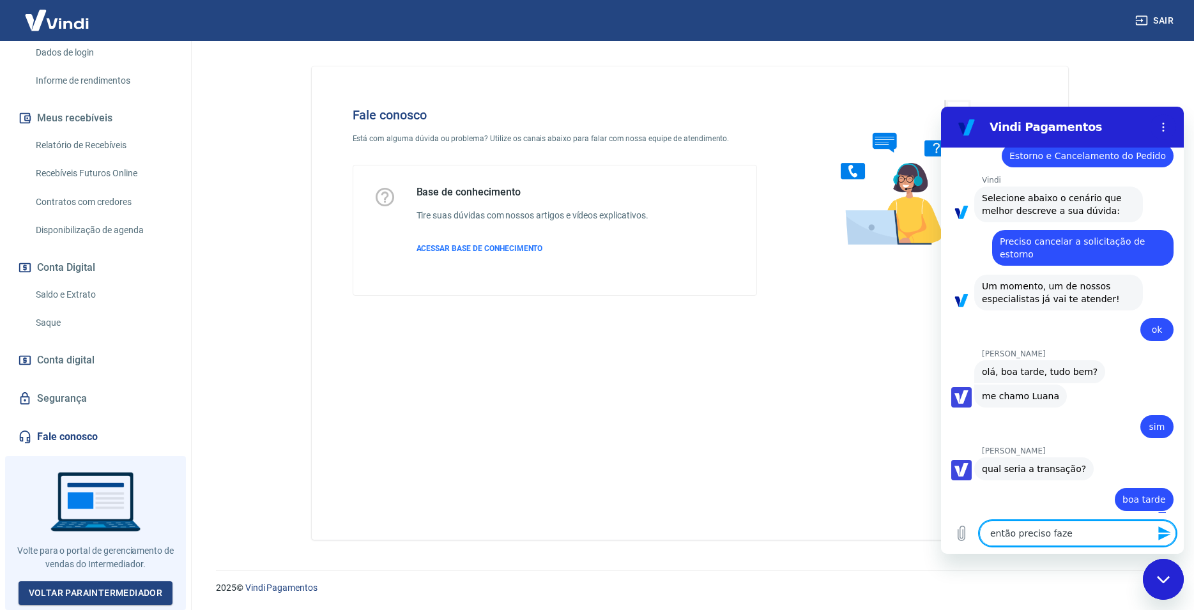
type textarea "x"
type textarea "então preciso faze"
type textarea "x"
type textarea "então preciso faz"
type textarea "x"
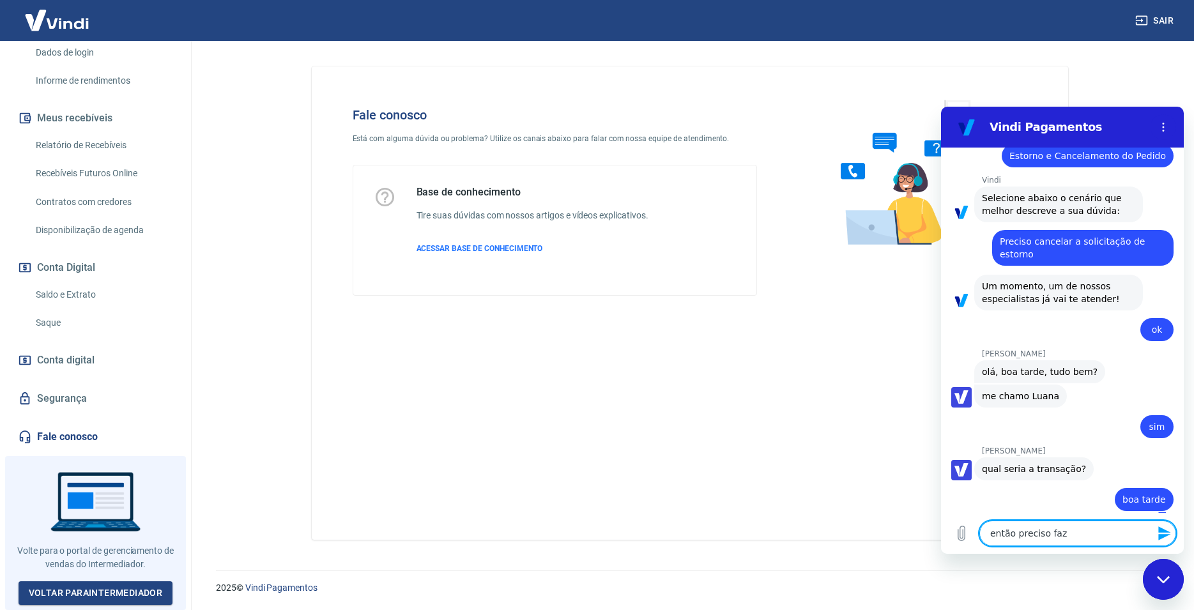
type textarea "então preciso fa"
type textarea "x"
type textarea "então preciso f"
type textarea "x"
type textarea "então preciso"
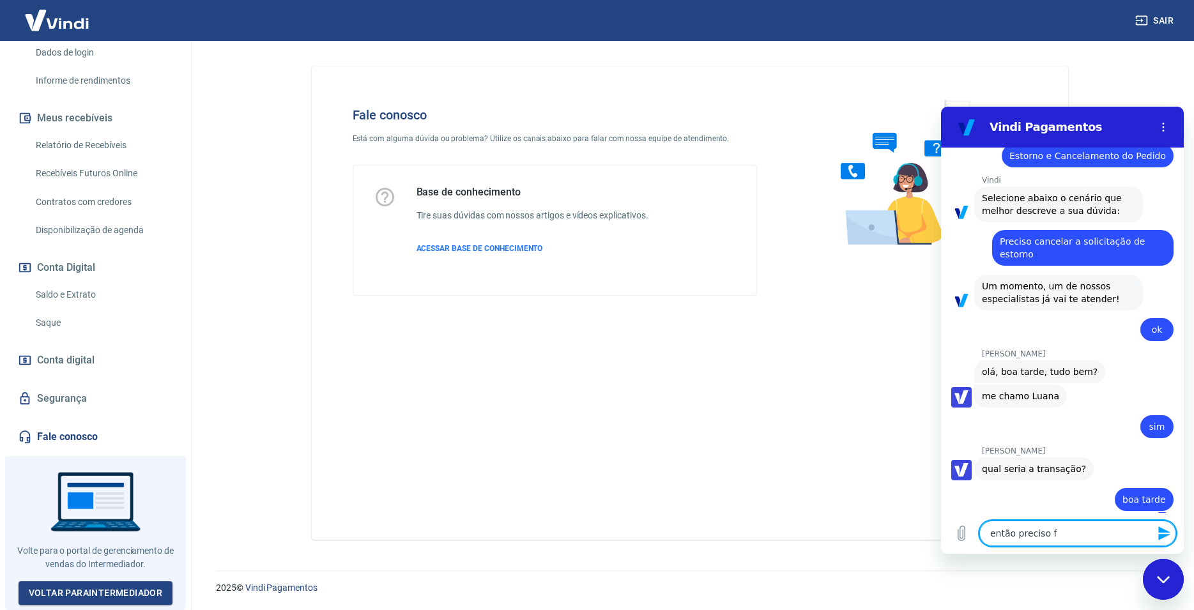
type textarea "x"
type textarea "então preciso"
type textarea "x"
type textarea "então precis"
type textarea "x"
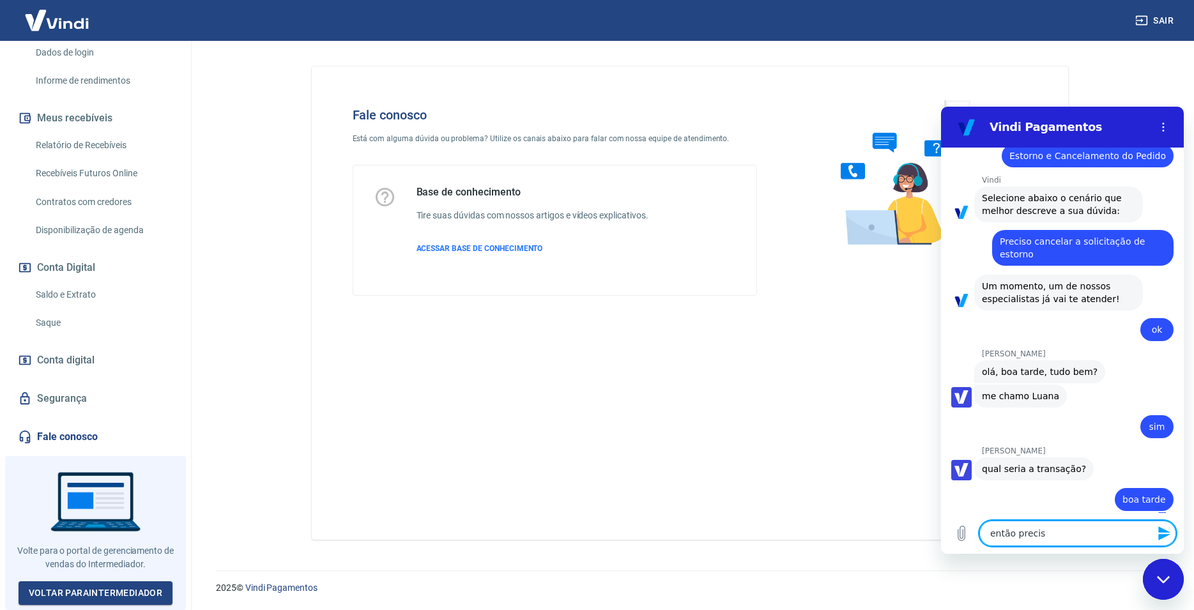
type textarea "então preci"
type textarea "x"
type textarea "então prec"
type textarea "x"
type textarea "então pre"
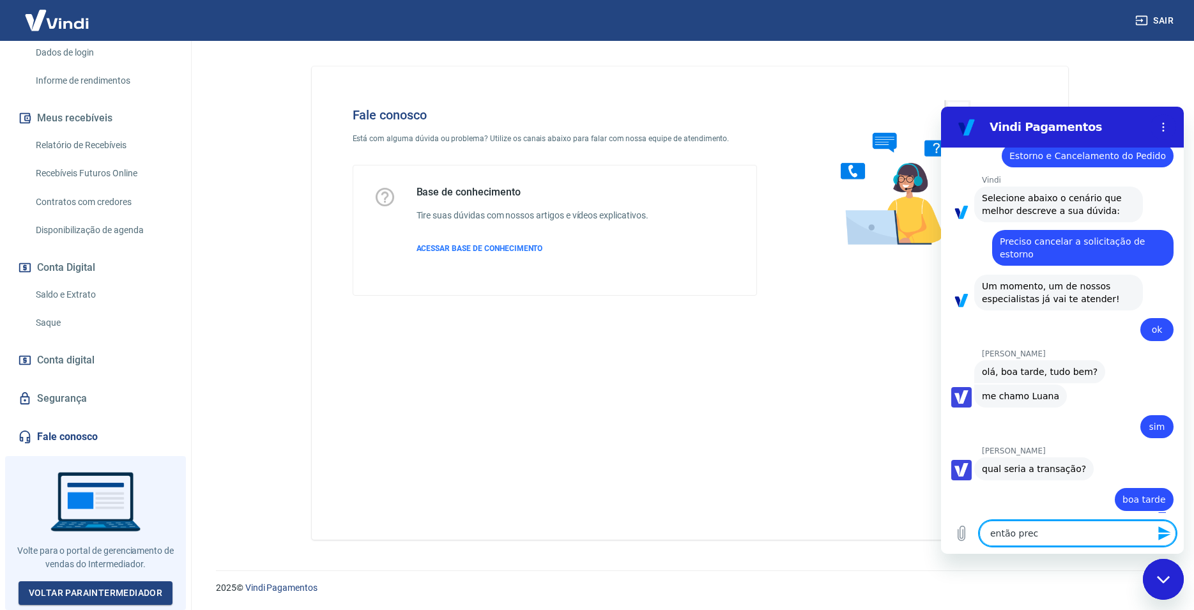
type textarea "x"
type textarea "então pr"
type textarea "x"
type textarea "então p"
type textarea "x"
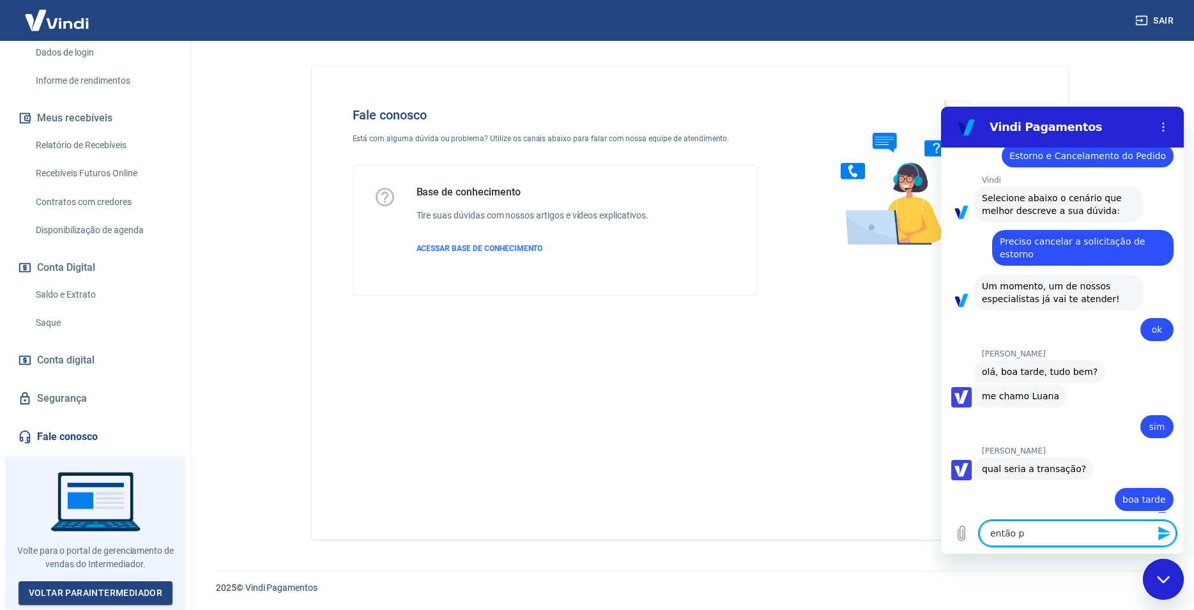
type textarea "então"
type textarea "x"
type textarea "então"
type textarea "x"
type textarea "entã"
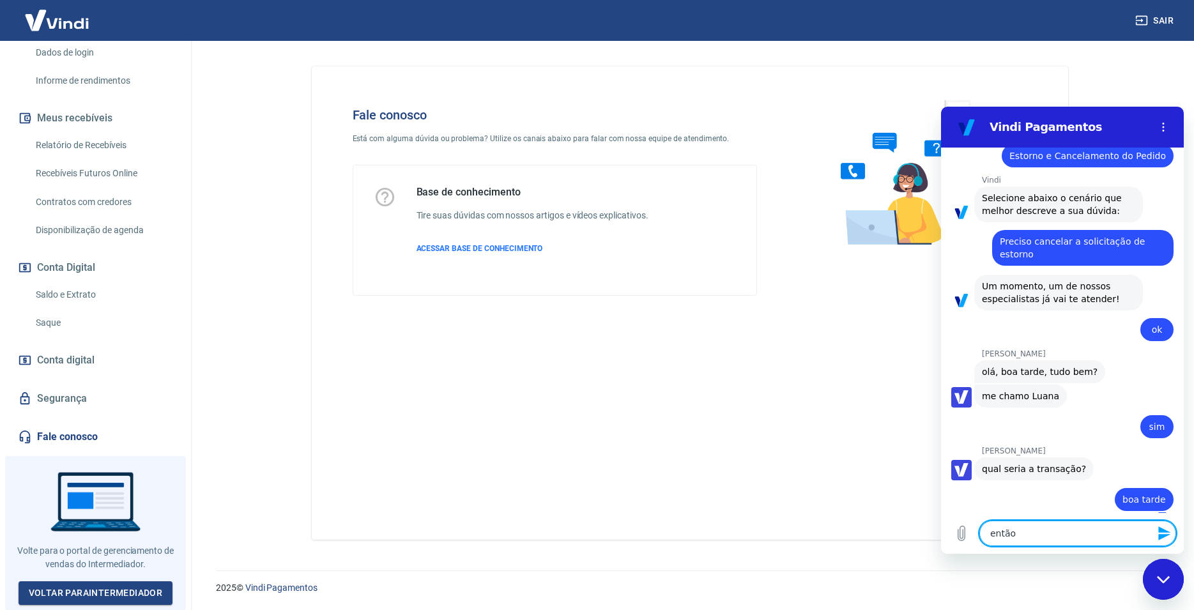
type textarea "x"
type textarea "ent"
type textarea "x"
type textarea "en"
type textarea "x"
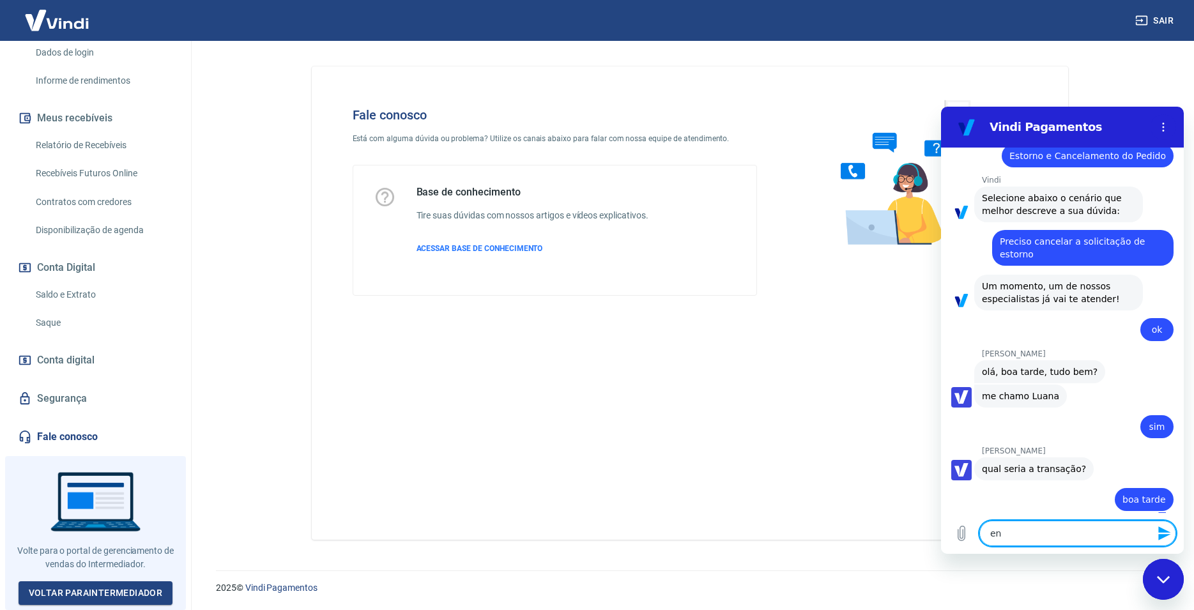
type textarea "e"
type textarea "x"
type textarea "p"
type textarea "x"
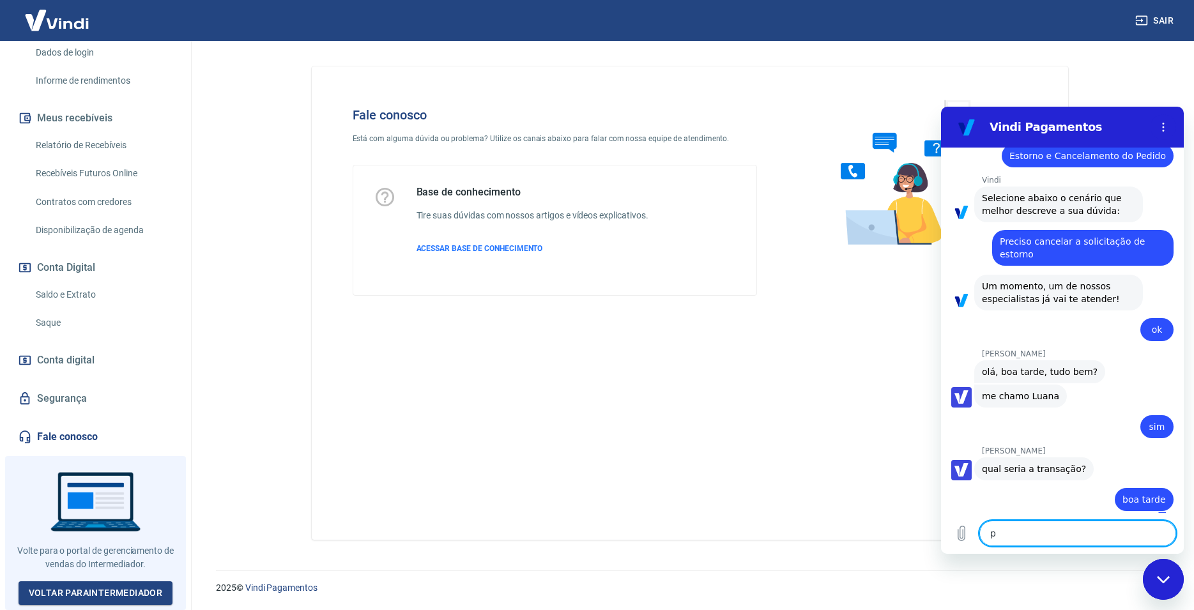
type textarea "pr"
type textarea "x"
type textarea "pre"
type textarea "x"
type textarea "prec"
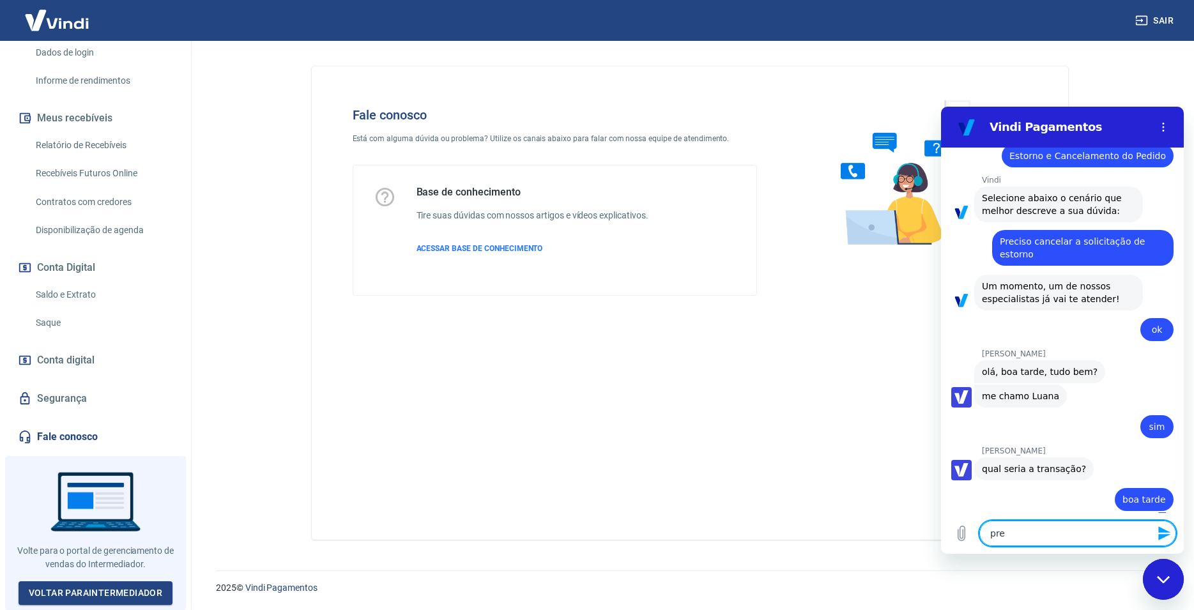
type textarea "x"
type textarea "preci"
type textarea "x"
type textarea "precis"
type textarea "x"
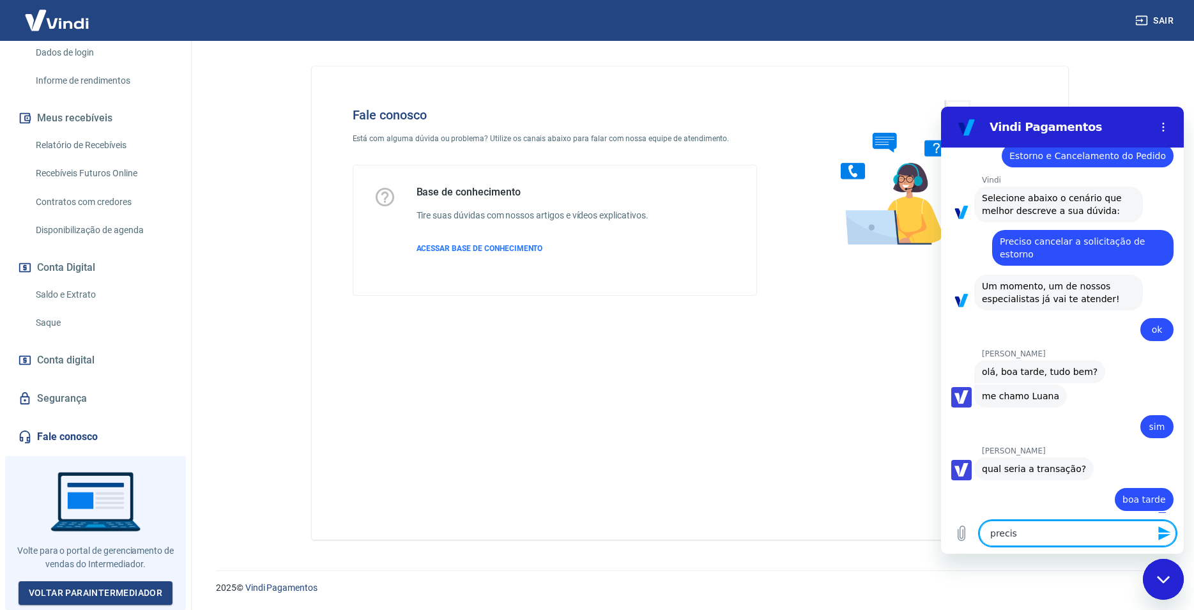
type textarea "preciso"
type textarea "x"
type textarea "preciso"
type textarea "x"
type textarea "preciso f"
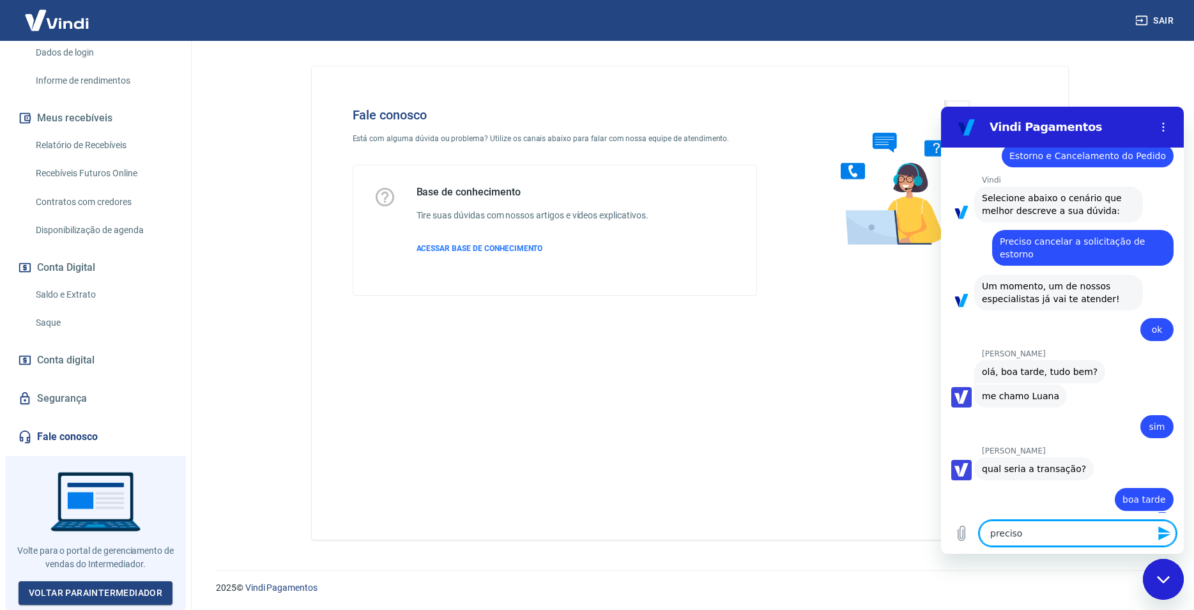
type textarea "x"
type textarea "preciso fa"
type textarea "x"
type textarea "preciso faz"
type textarea "x"
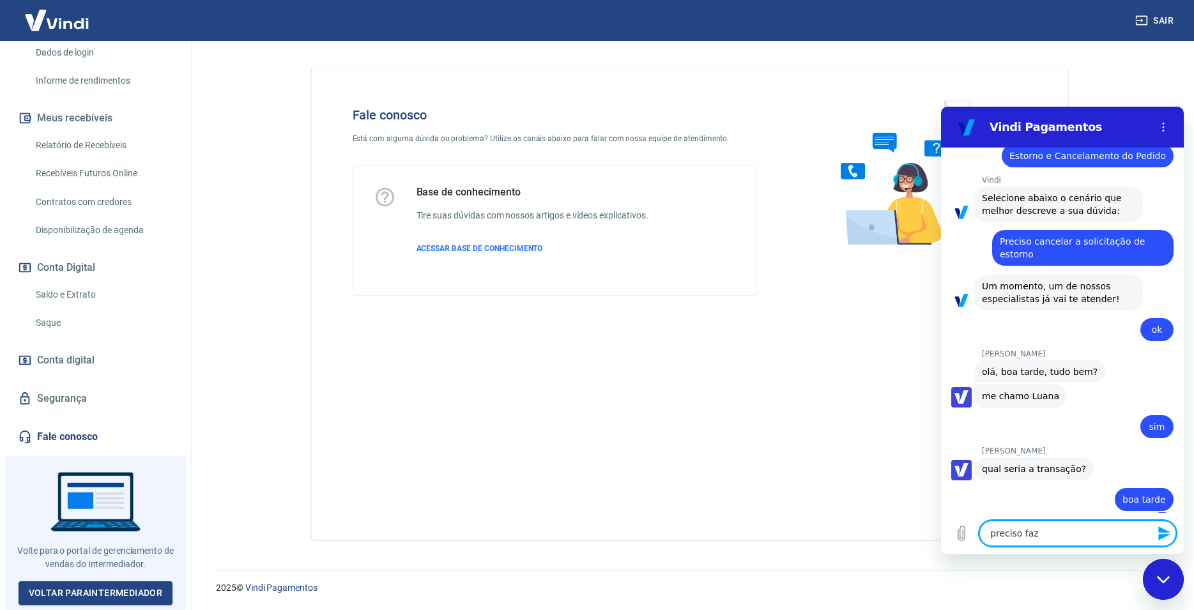
type textarea "preciso faze"
type textarea "x"
type textarea "preciso fazer"
type textarea "x"
type textarea "preciso fazer"
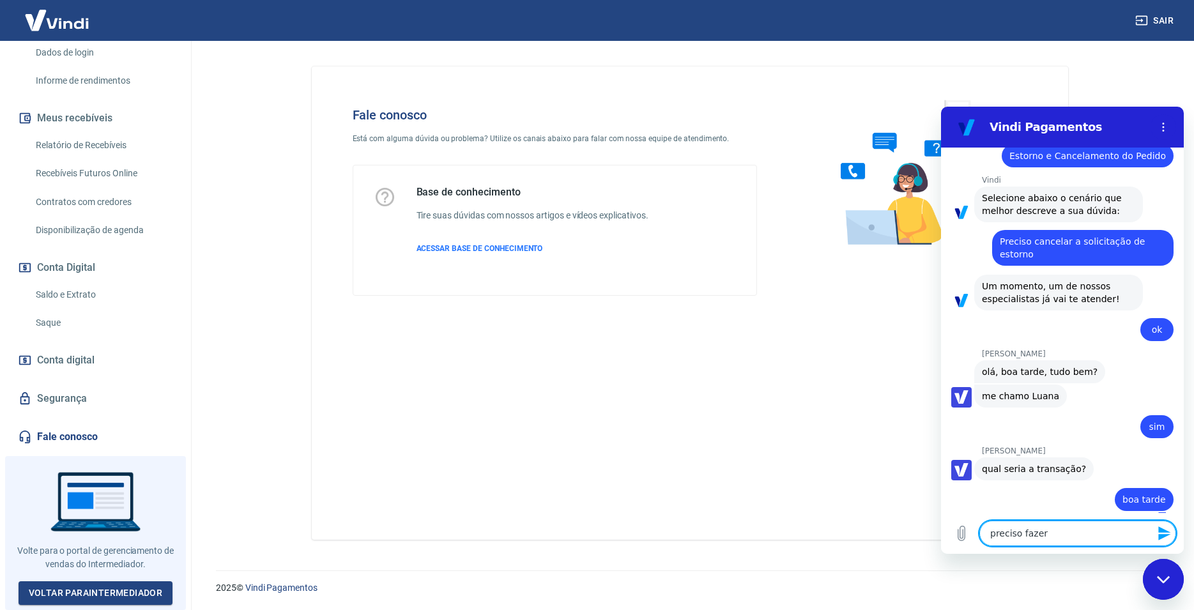
type textarea "x"
type textarea "preciso fazer u"
type textarea "x"
type textarea "preciso fazer um"
type textarea "x"
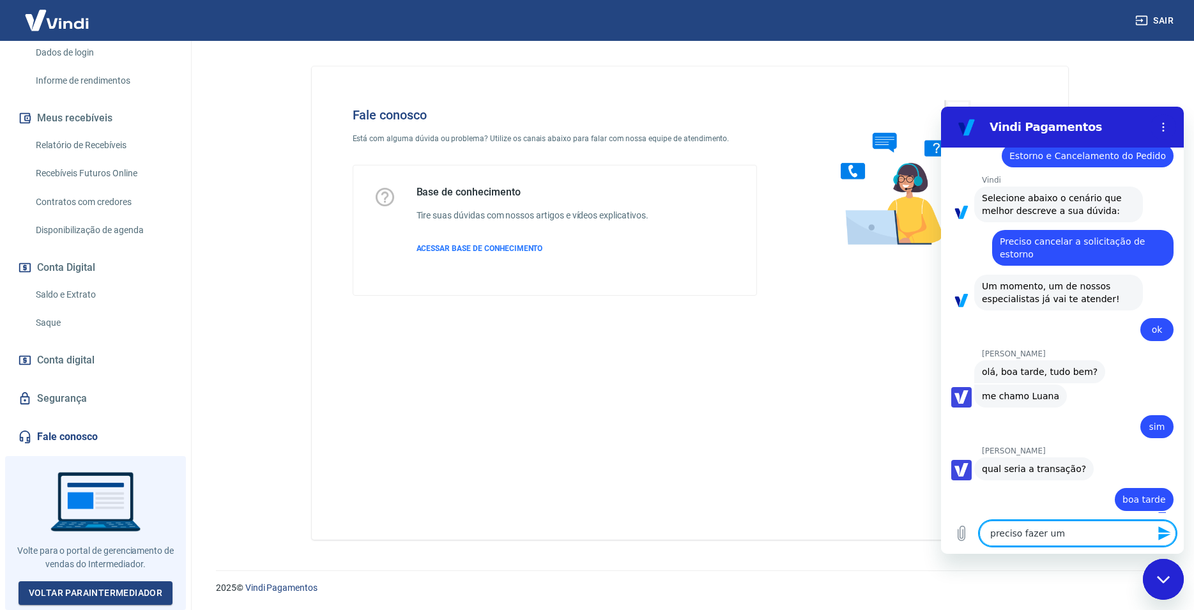
type textarea "preciso fazer um"
type textarea "x"
type textarea "preciso fazer um e"
type textarea "x"
type textarea "preciso fazer um es"
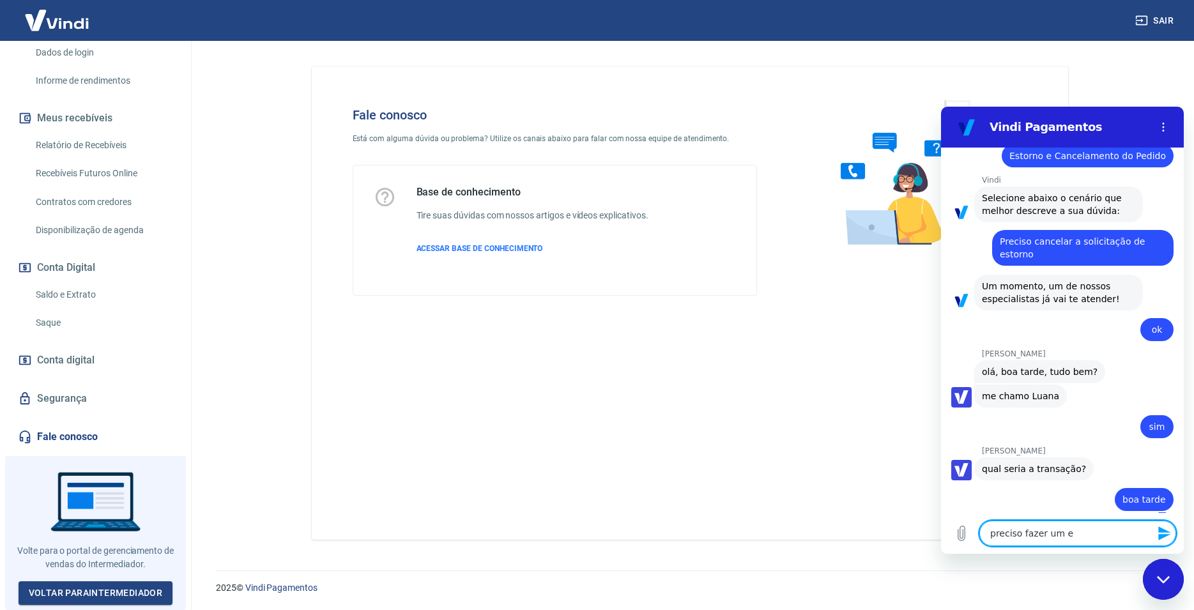
type textarea "x"
type textarea "preciso fazer um est"
type textarea "x"
type textarea "preciso fazer um esto"
type textarea "x"
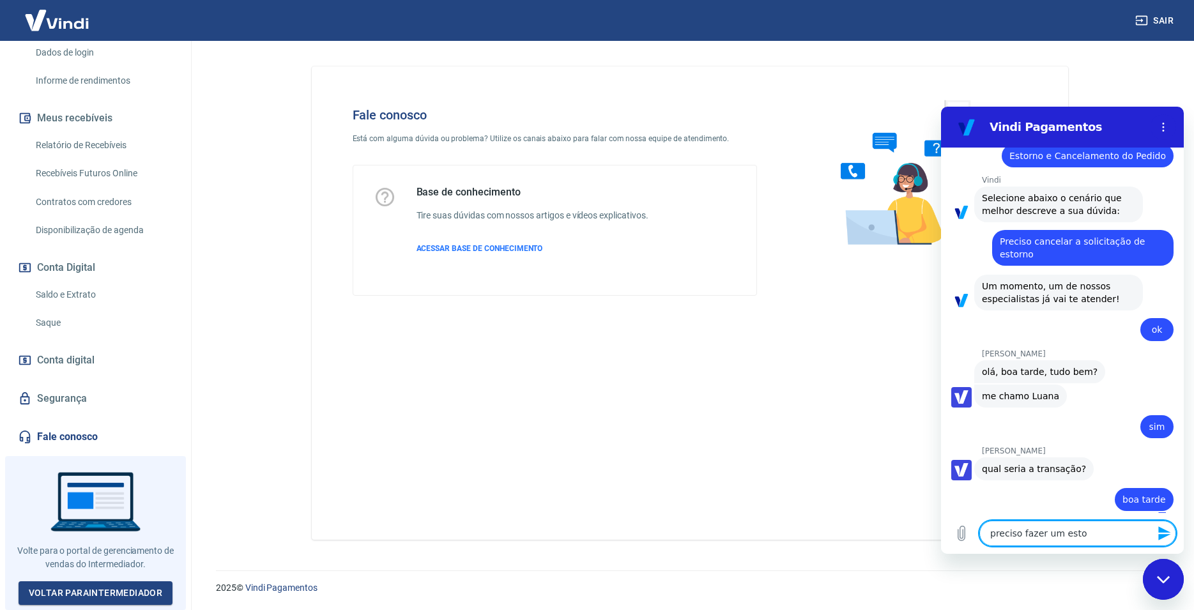
type textarea "preciso fazer um estor"
type textarea "x"
type textarea "preciso fazer um estorn"
type textarea "x"
type textarea "preciso fazer um estorno"
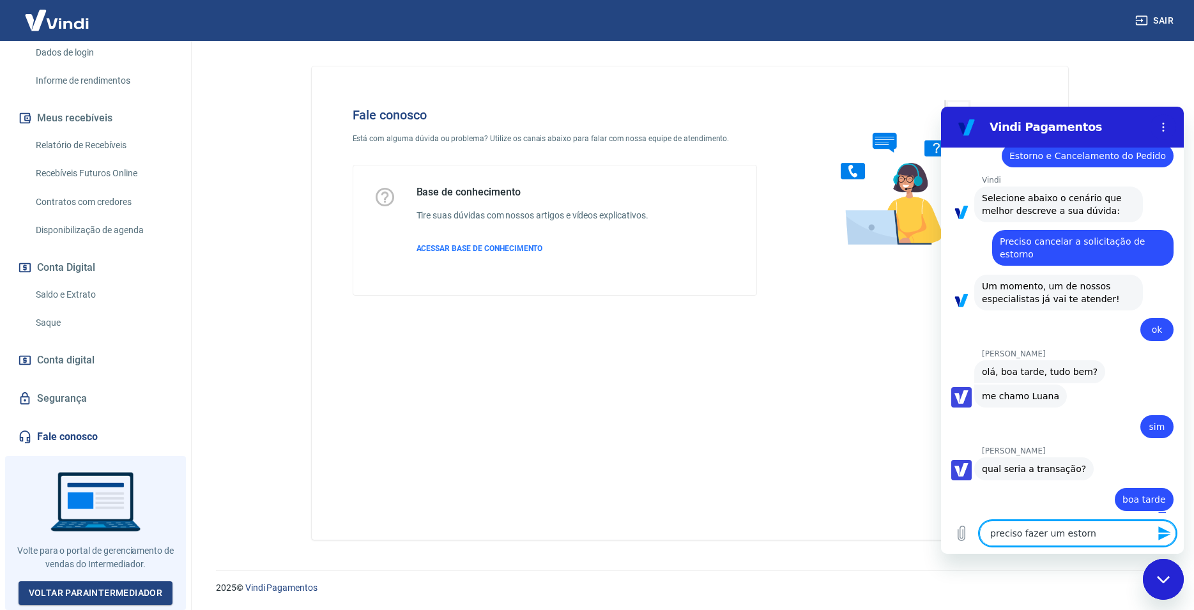
type textarea "x"
type textarea "preciso fazer um estorno"
type textarea "x"
type textarea "preciso fazer um estorno d"
type textarea "x"
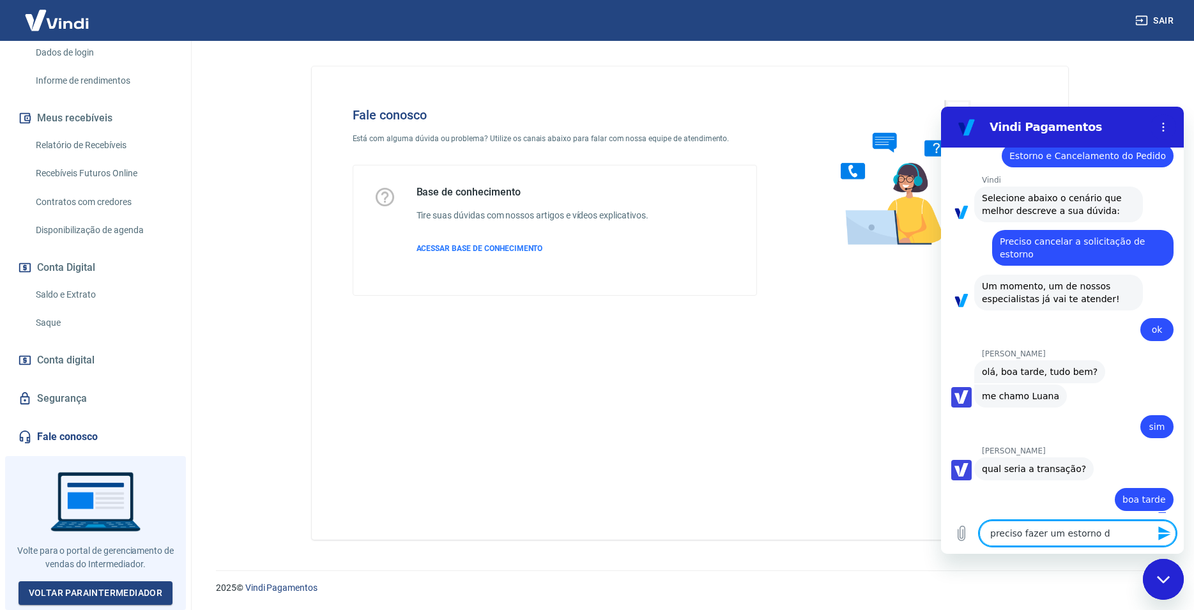
type textarea "preciso fazer um estorno de"
type textarea "x"
type textarea "preciso fazer um estorno de"
type textarea "x"
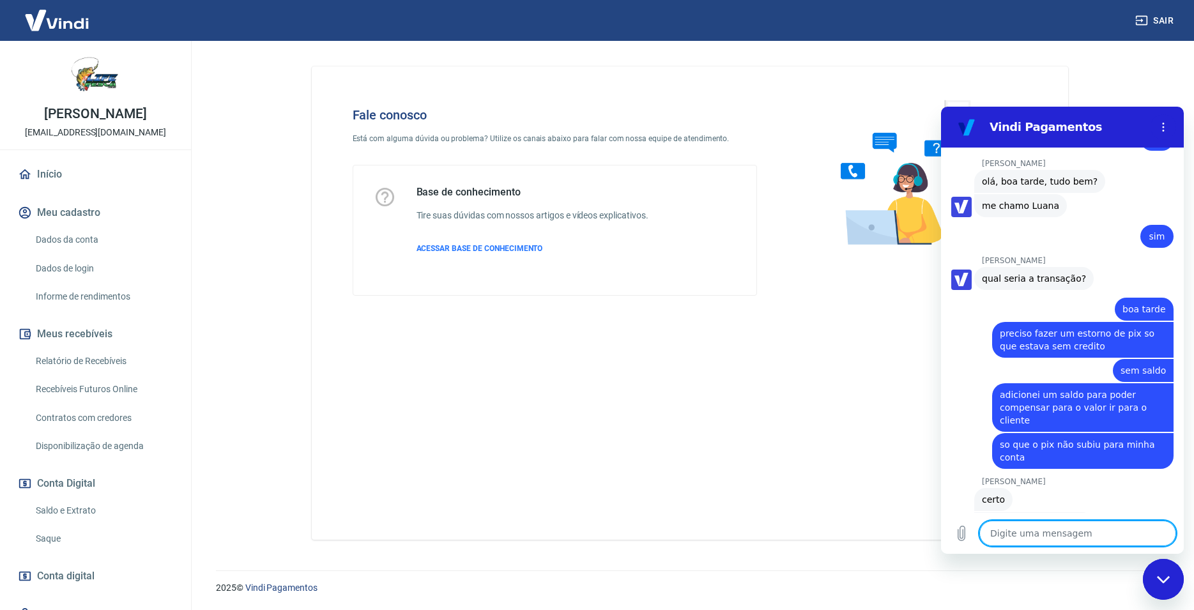
scroll to position [1208, 0]
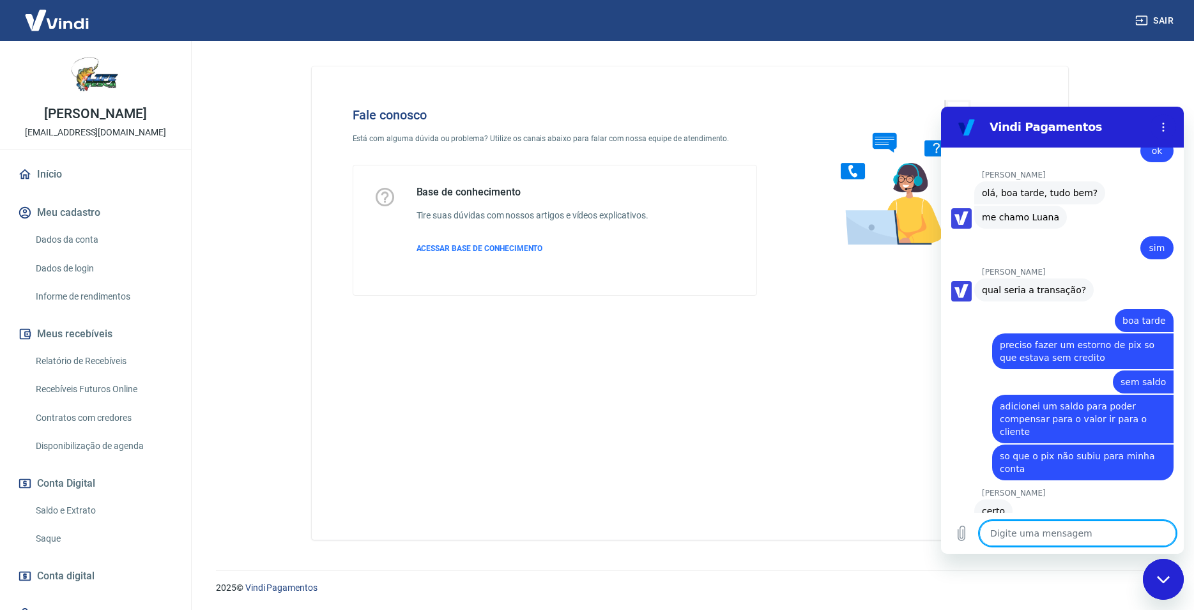
click at [999, 534] on textarea at bounding box center [1078, 534] width 197 height 26
click at [1072, 538] on textarea "fiz um pix de 6" at bounding box center [1078, 534] width 197 height 26
click at [1046, 530] on textarea "fiz um pix de 6250,35" at bounding box center [1078, 534] width 197 height 26
click at [1018, 534] on textarea at bounding box center [1078, 534] width 197 height 26
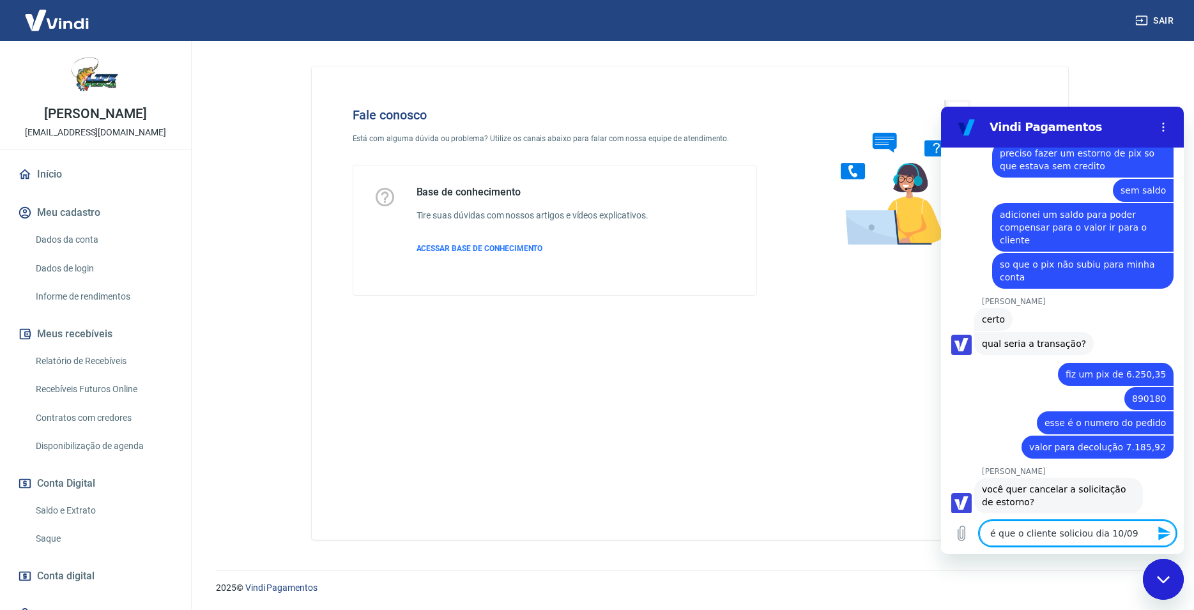
scroll to position [1403, 0]
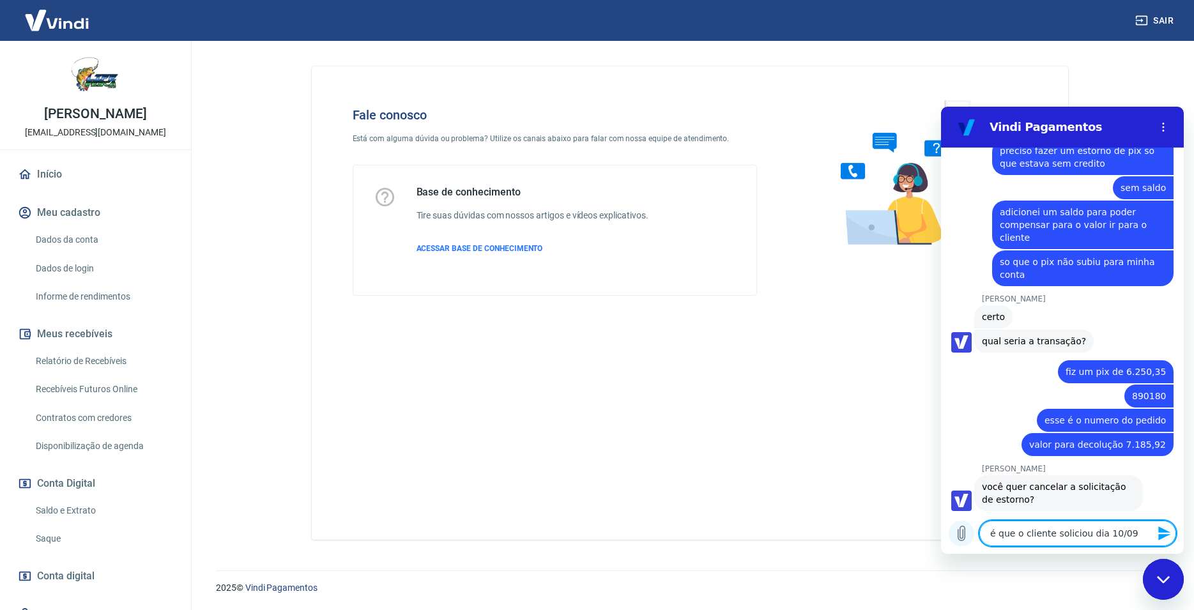
drag, startPoint x: 1120, startPoint y: 536, endPoint x: 960, endPoint y: 539, distance: 159.8
click at [980, 539] on textarea "é que o cliente soliciou dia 10/09" at bounding box center [1078, 534] width 197 height 26
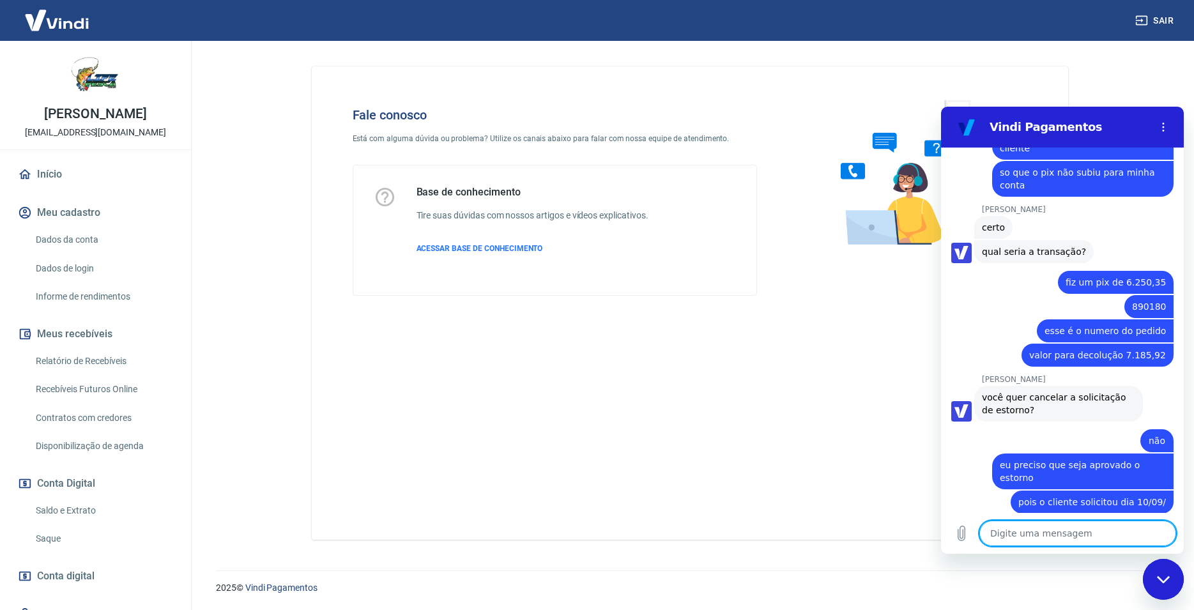
scroll to position [1495, 0]
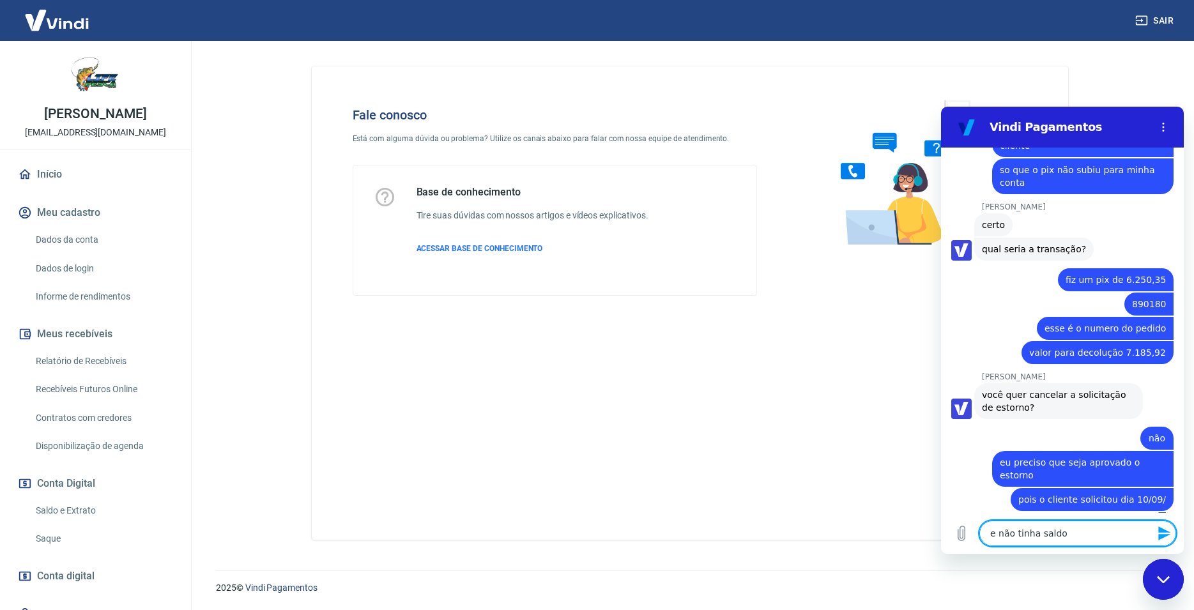
click at [1060, 536] on textarea "e não tinha saldo" at bounding box center [1078, 534] width 197 height 26
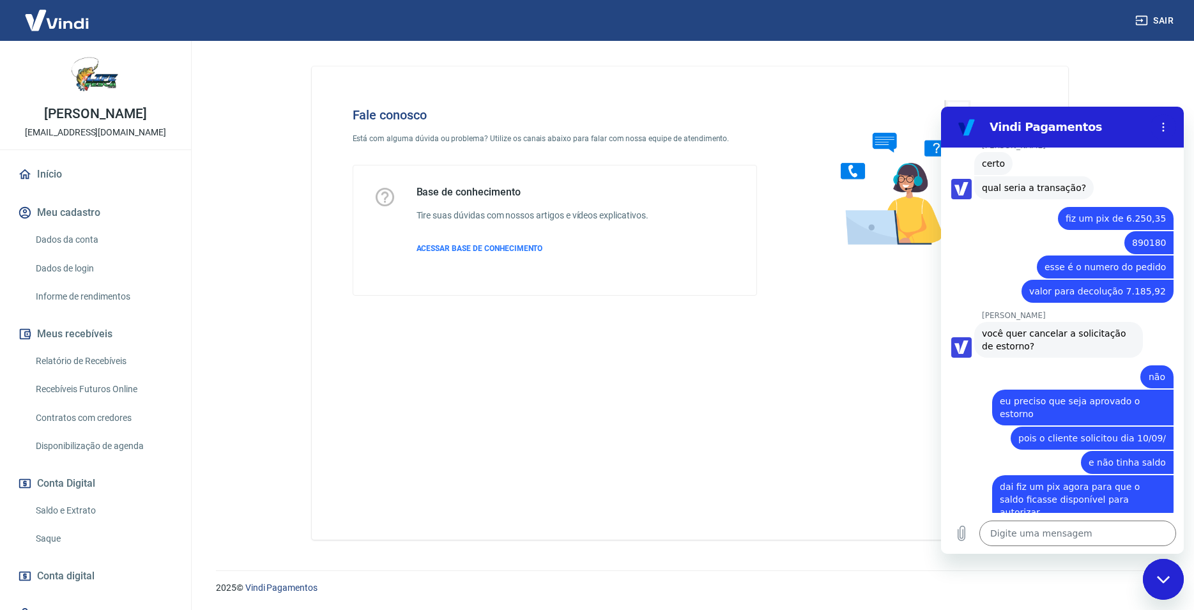
scroll to position [1545, 0]
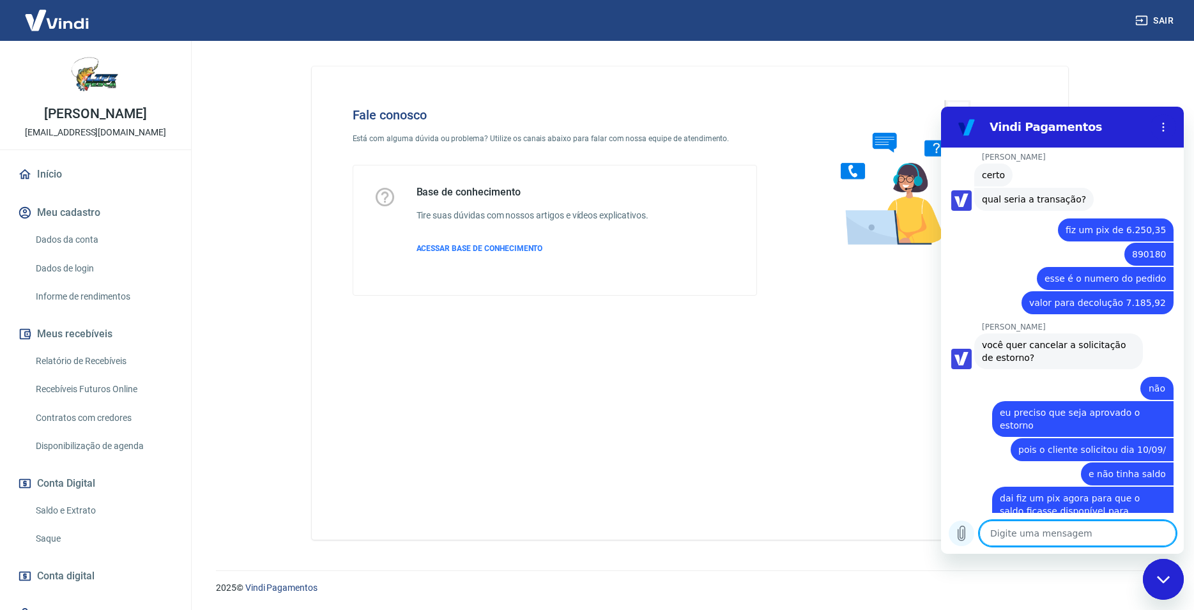
click at [971, 539] on button "Carregar arquivo" at bounding box center [962, 534] width 26 height 26
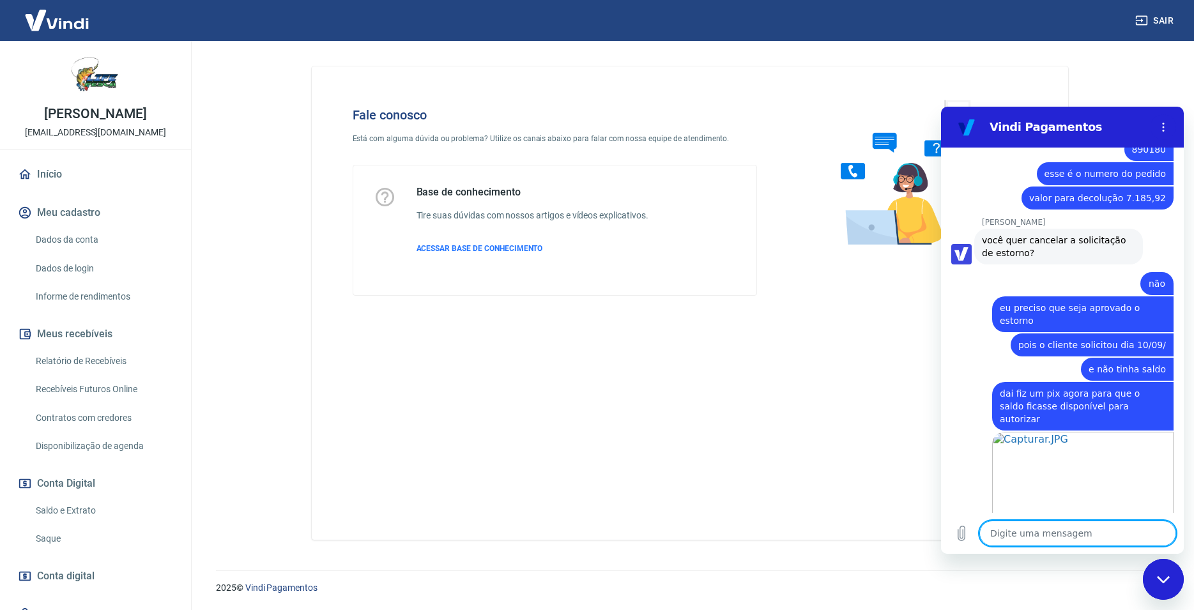
scroll to position [1651, 0]
click at [1023, 537] on textarea at bounding box center [1078, 534] width 197 height 26
click at [965, 532] on icon "Carregar arquivo" at bounding box center [962, 534] width 7 height 15
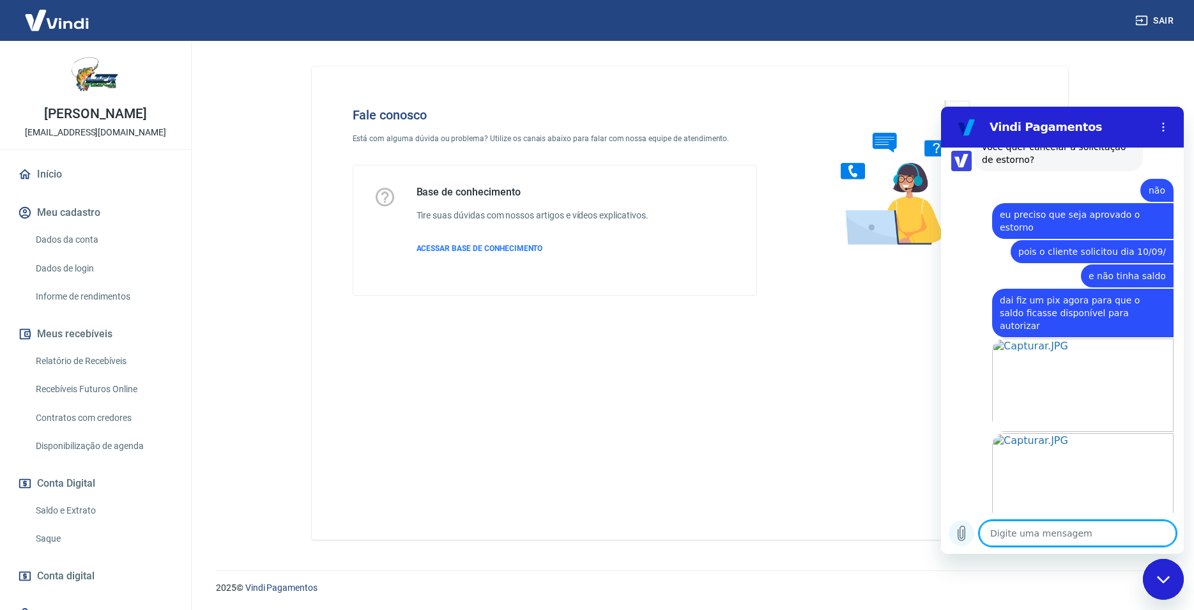
scroll to position [1745, 0]
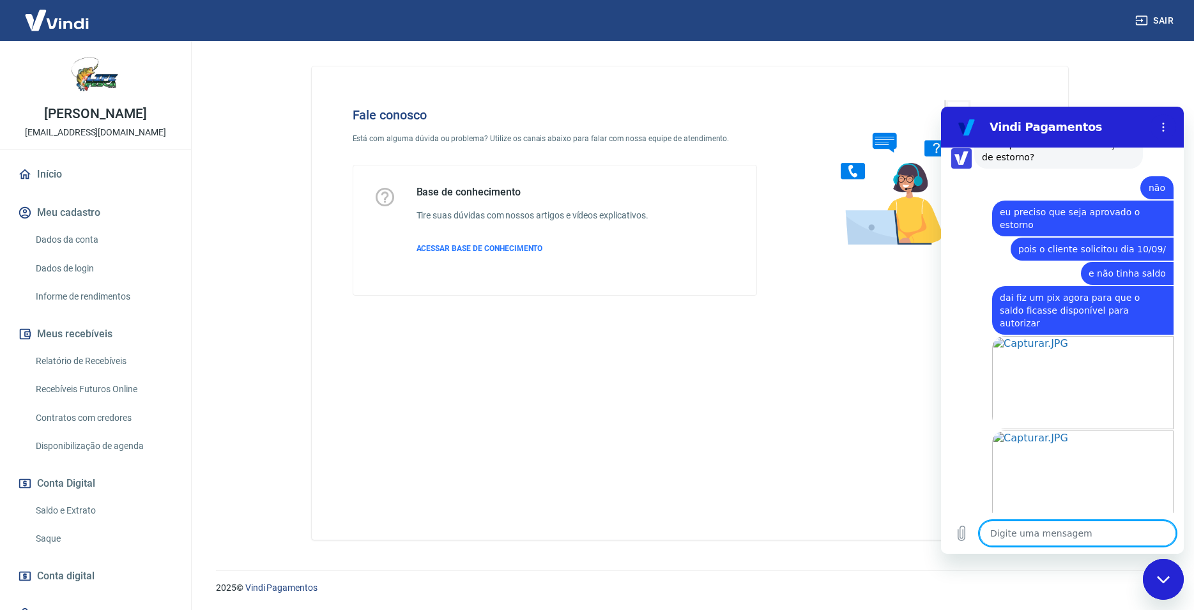
click at [1033, 537] on textarea at bounding box center [1078, 534] width 197 height 26
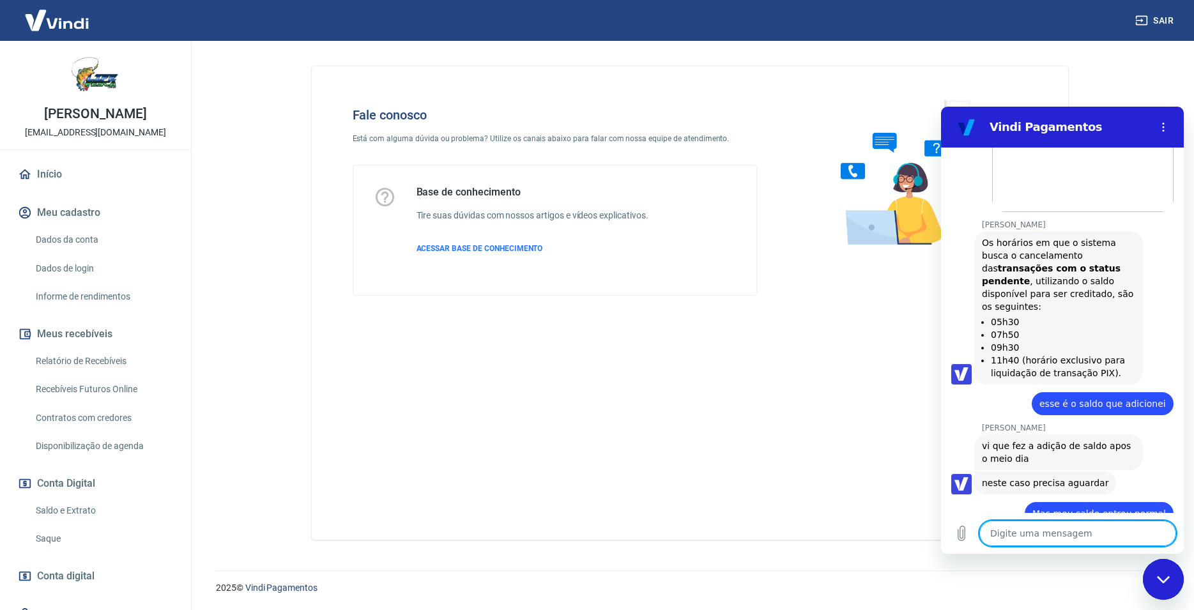
scroll to position [2060, 0]
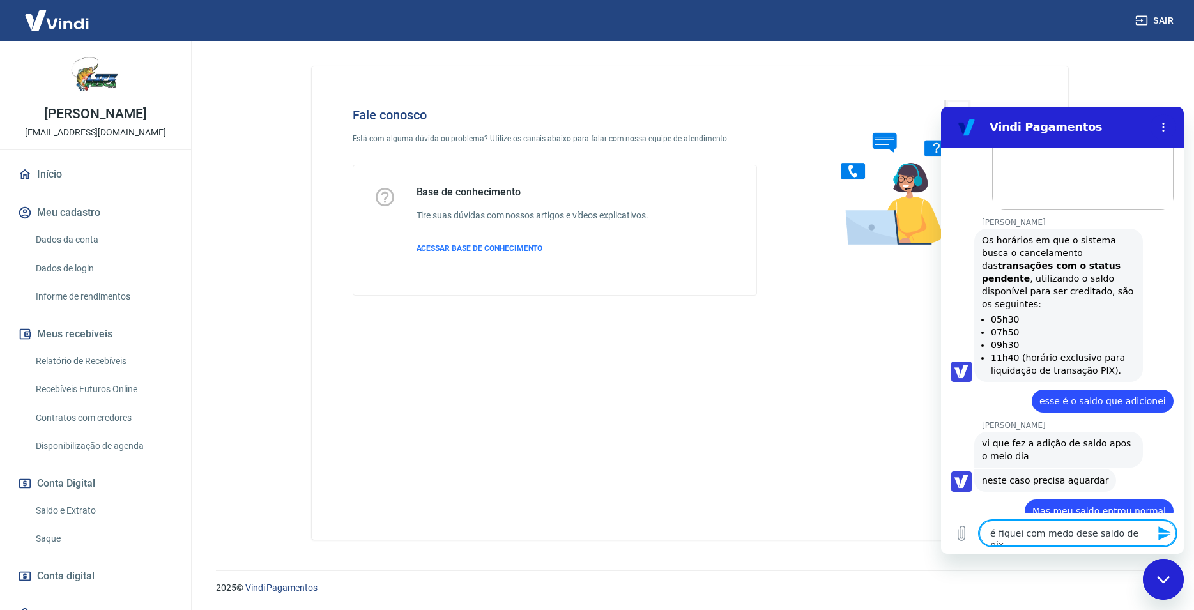
click at [1079, 532] on textarea "é fiquei com medo dese saldo de pix" at bounding box center [1078, 534] width 197 height 26
click at [1141, 541] on textarea "é fiquei com medo deste saldo de pix" at bounding box center [1078, 534] width 197 height 26
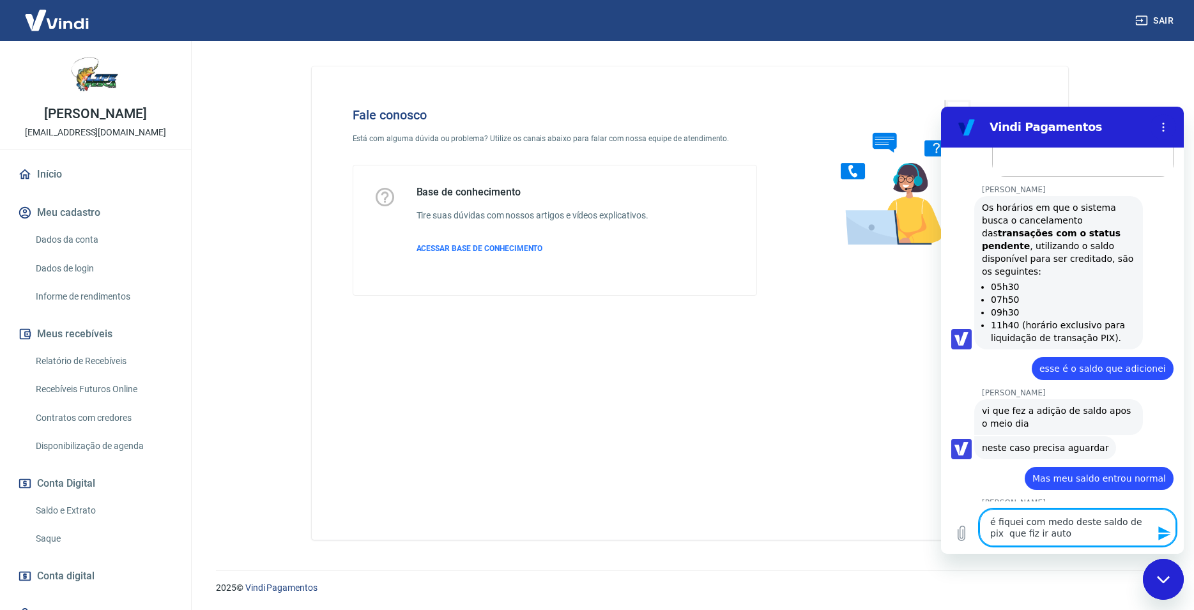
scroll to position [2095, 0]
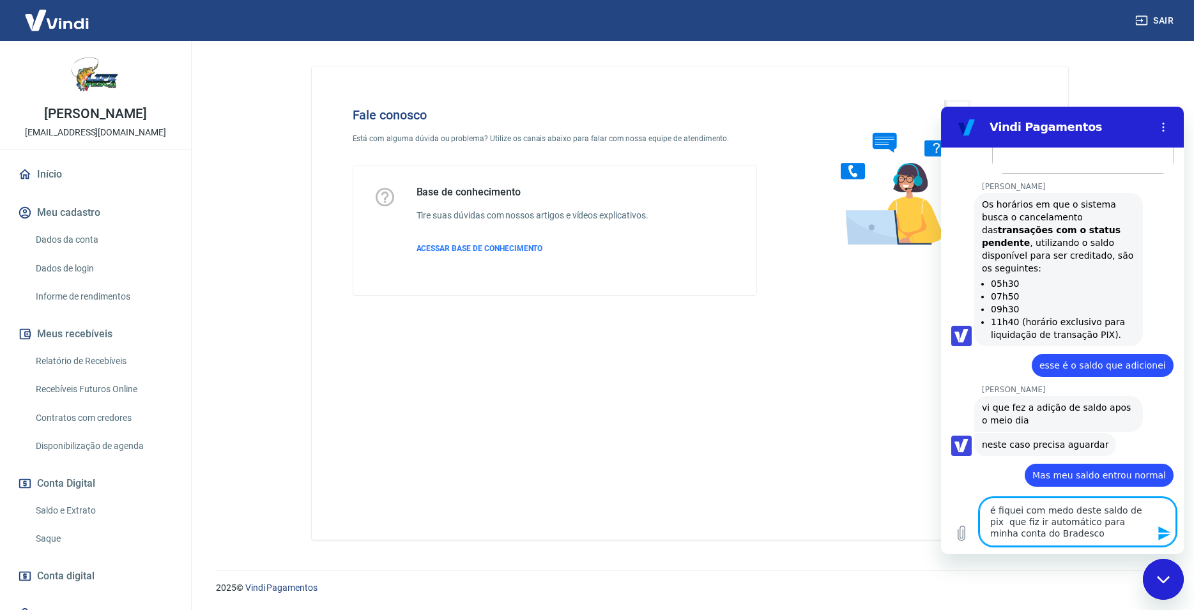
click at [1038, 539] on textarea "é fiquei com medo deste saldo de pix que fiz ir automático para minha conta do …" at bounding box center [1078, 522] width 197 height 49
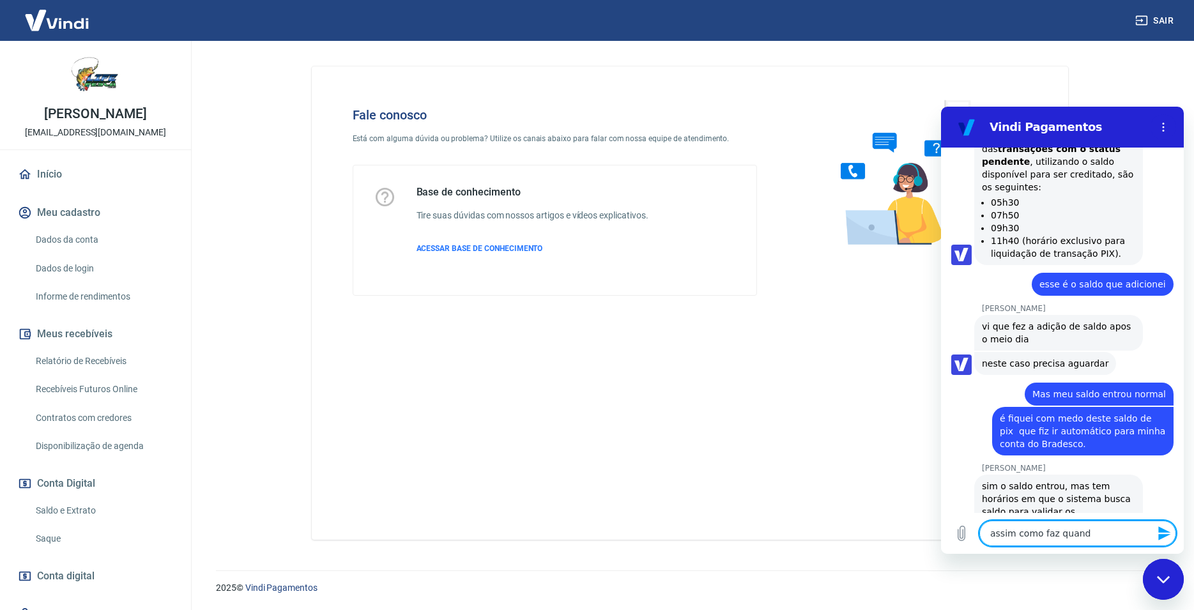
scroll to position [2177, 0]
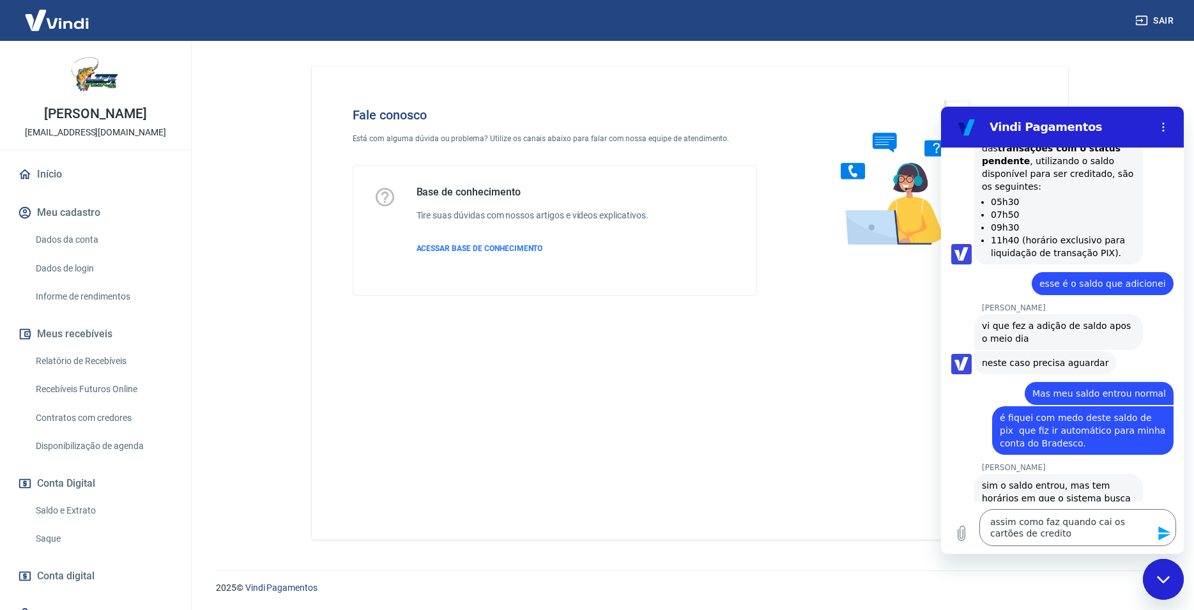
click at [1164, 523] on button "Enviar mensagem" at bounding box center [1164, 534] width 26 height 26
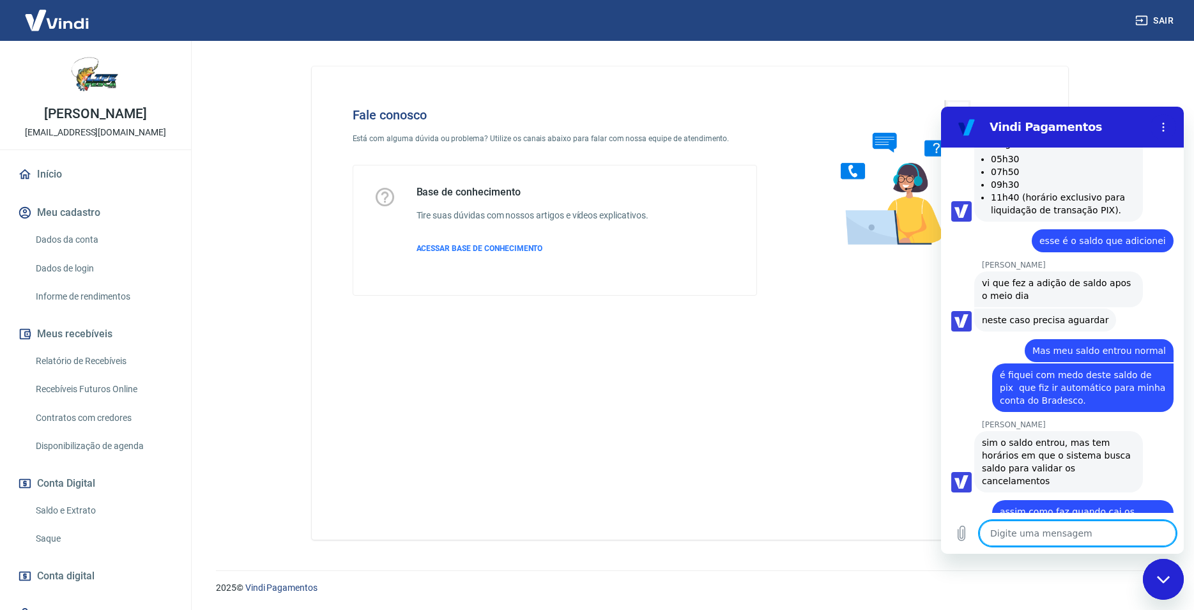
scroll to position [2221, 0]
click at [1021, 541] on textarea at bounding box center [1078, 534] width 197 height 26
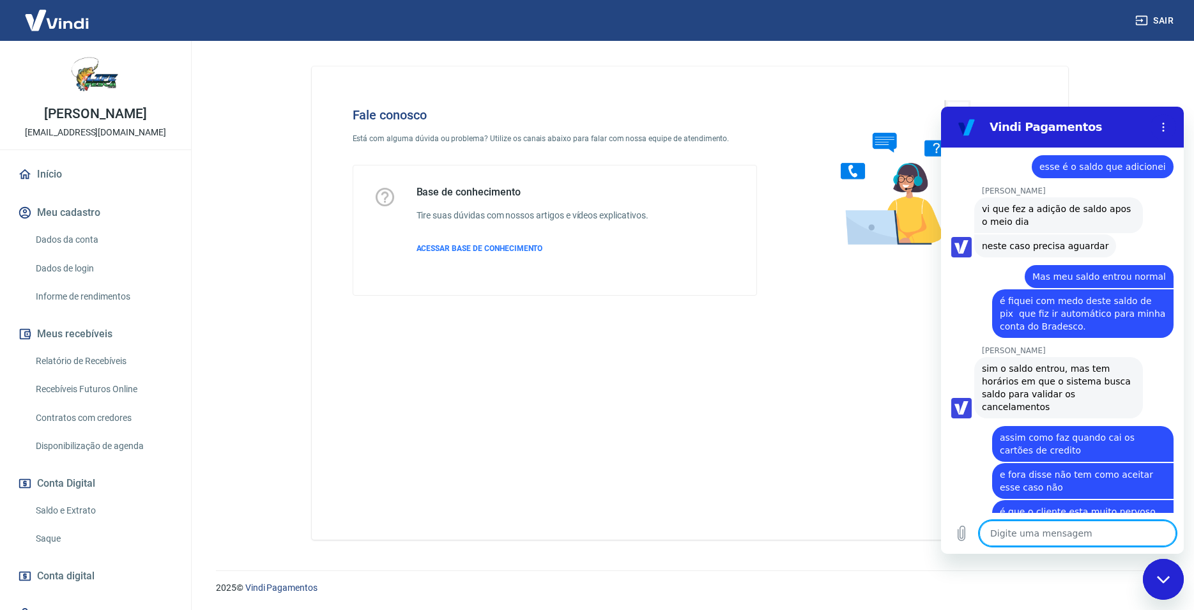
scroll to position [2295, 0]
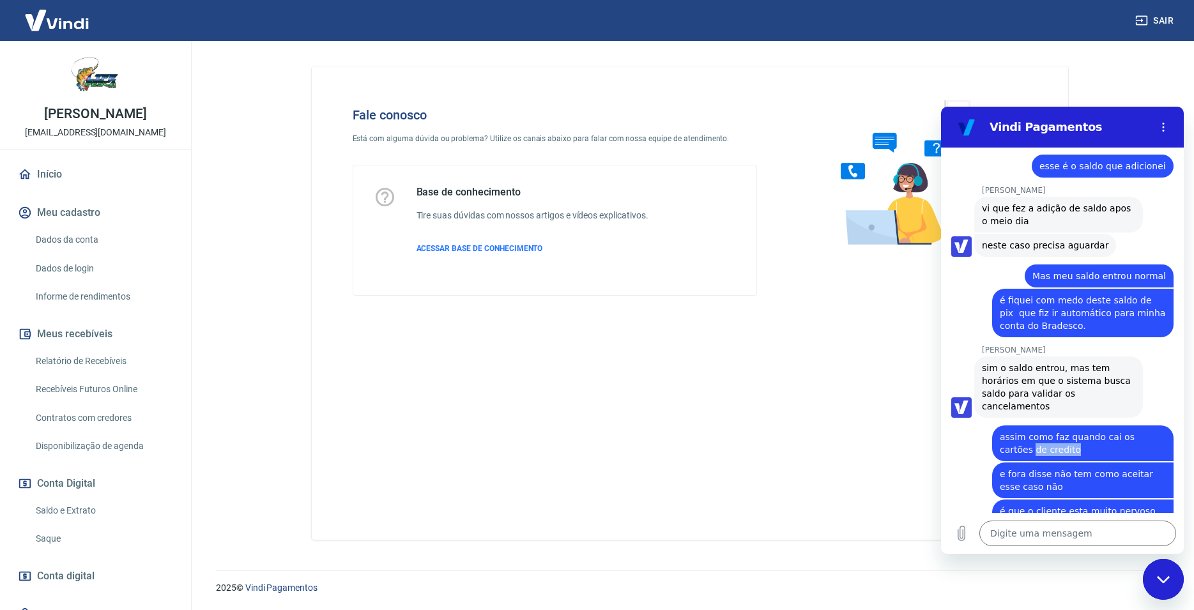
drag, startPoint x: 998, startPoint y: 412, endPoint x: 1055, endPoint y: 411, distance: 57.5
click at [1055, 426] on div "diz: assim como faz quando cai os cartões de credito" at bounding box center [1082, 444] width 181 height 36
drag, startPoint x: 1001, startPoint y: 437, endPoint x: 1070, endPoint y: 437, distance: 69.0
click at [1070, 468] on span "e fora disse não tem como aceitar esse caso não" at bounding box center [1083, 481] width 166 height 26
click at [1085, 468] on span "e fora disse não tem como aceitar esse caso não" at bounding box center [1083, 481] width 166 height 26
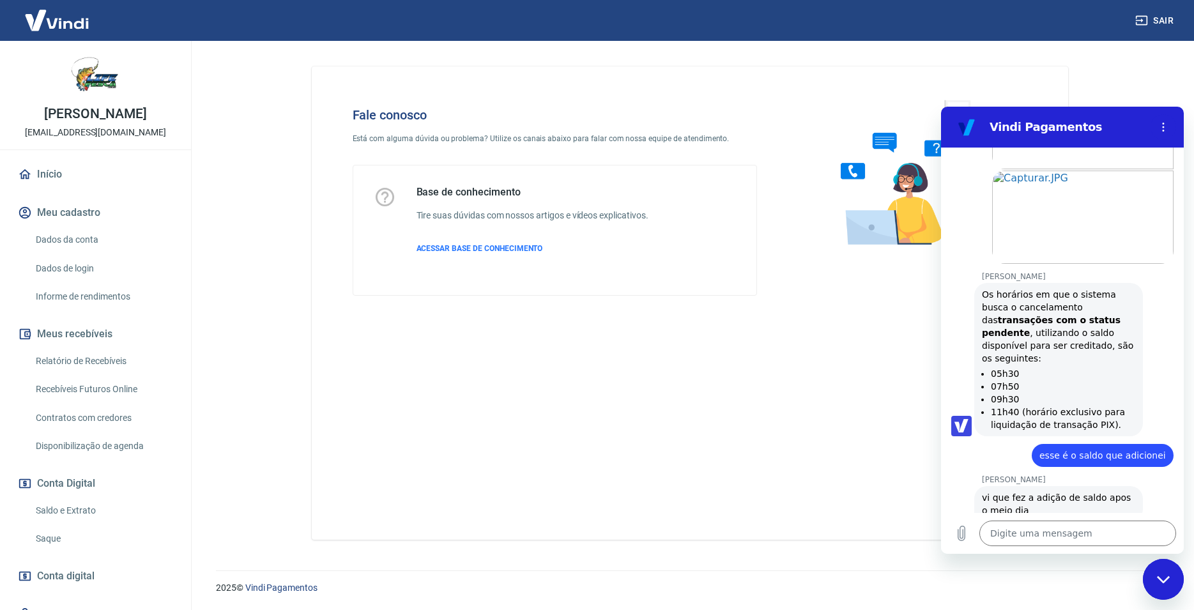
scroll to position [1973, 0]
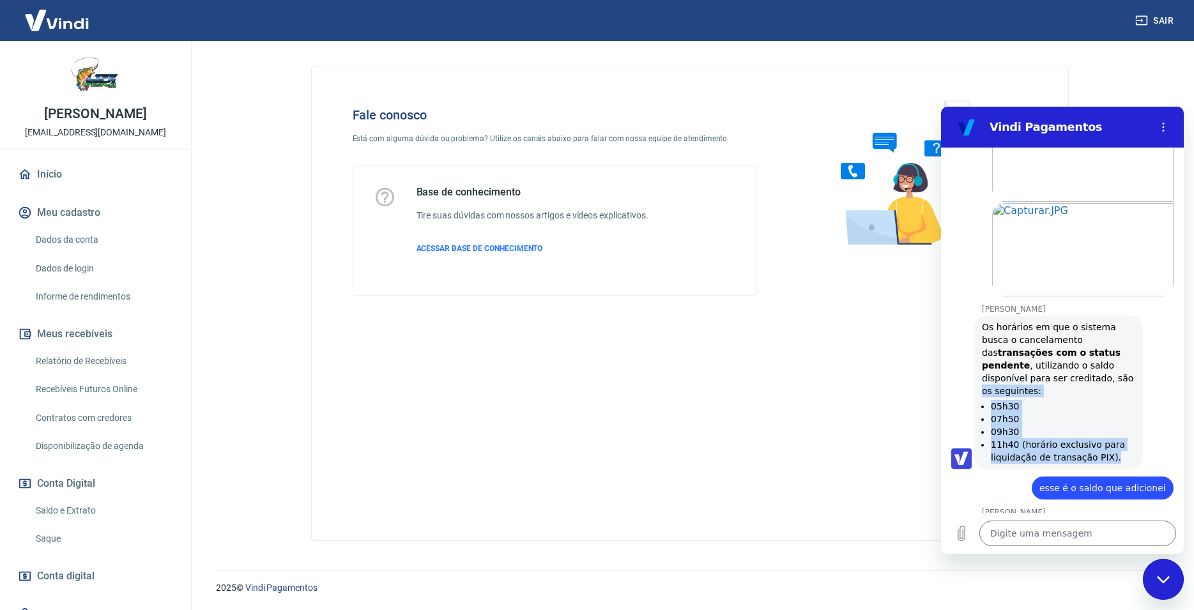
drag, startPoint x: 982, startPoint y: 363, endPoint x: 1141, endPoint y: 435, distance: 174.7
click at [1141, 435] on div "Luana V. diz: Os horários em que o sistema busca o cancelamento das transações …" at bounding box center [1059, 392] width 169 height 153
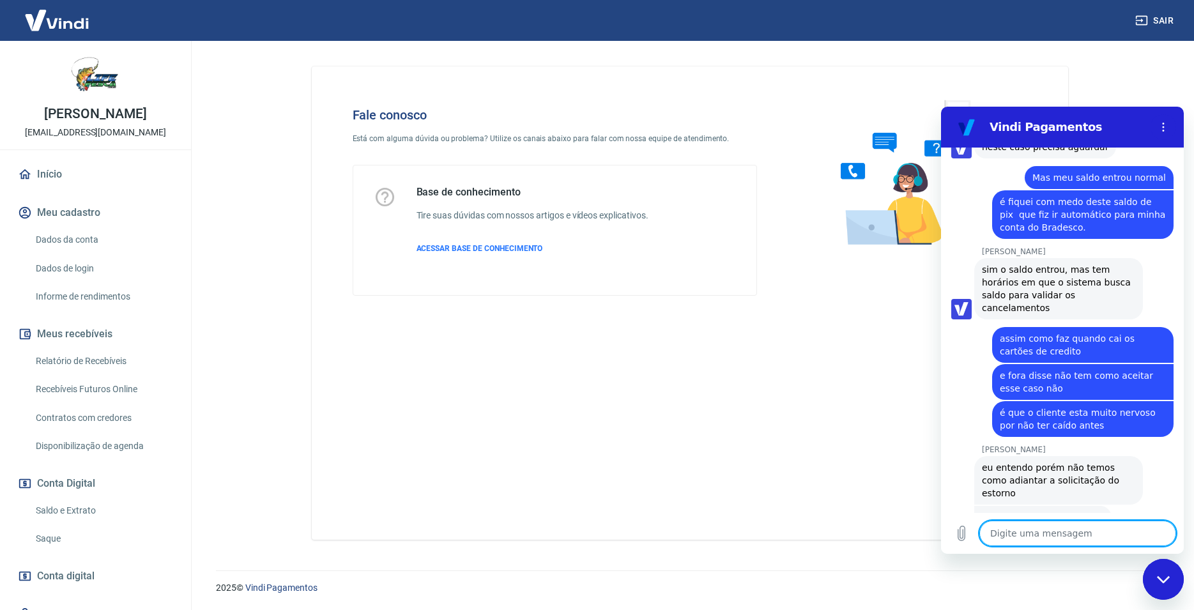
scroll to position [2393, 0]
click at [1024, 540] on textarea at bounding box center [1078, 534] width 197 height 26
click at [1020, 533] on textarea at bounding box center [1078, 534] width 197 height 26
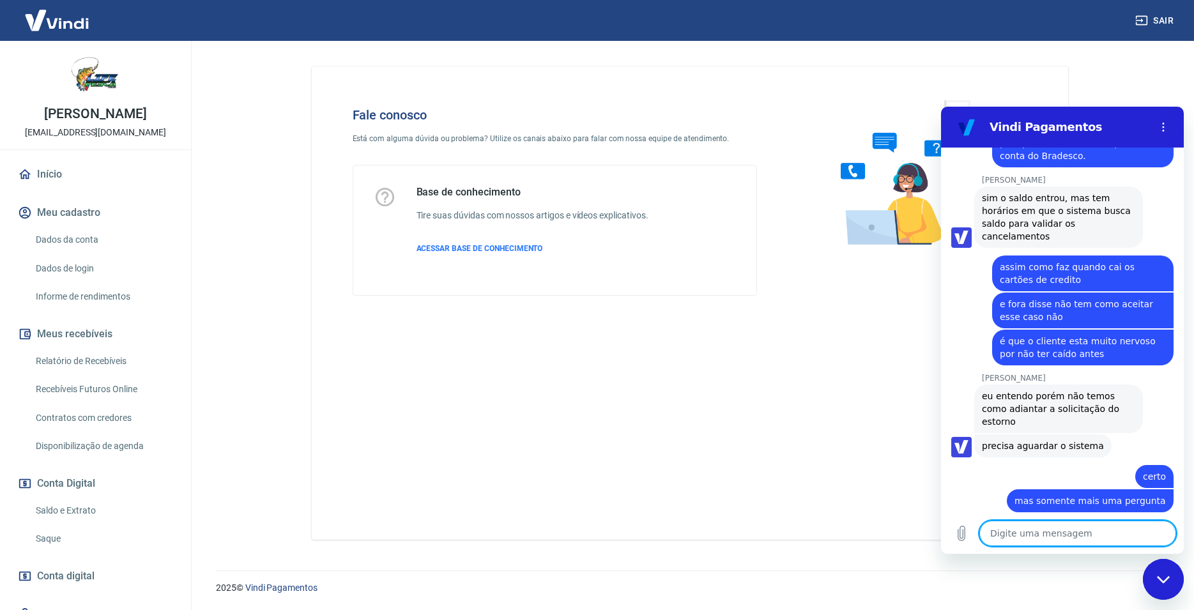
scroll to position [2466, 0]
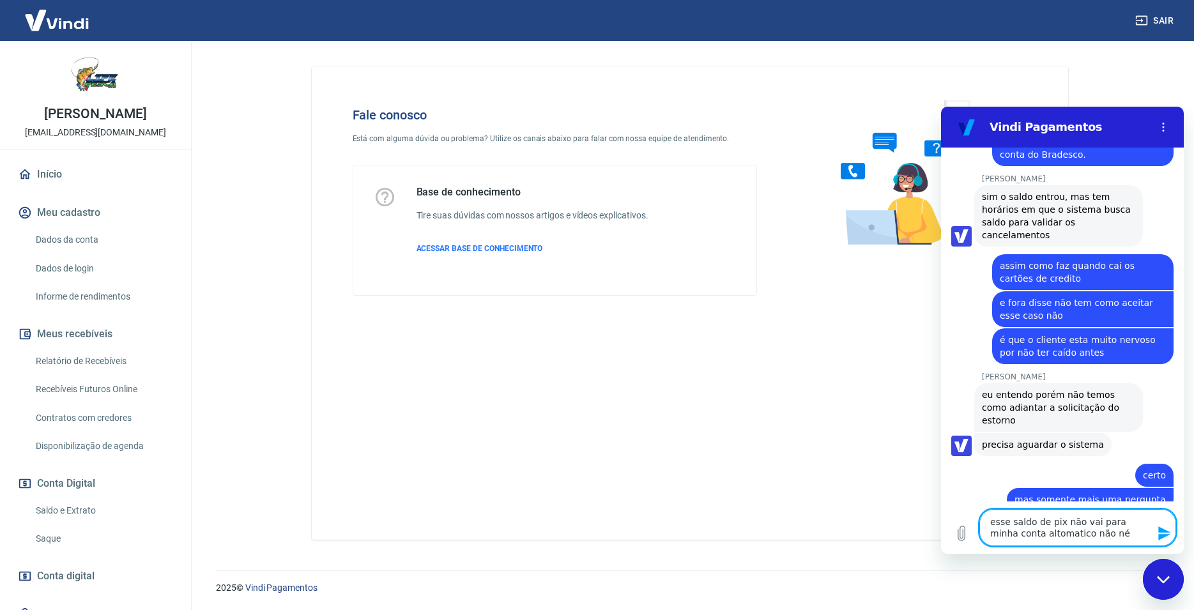
click at [1033, 546] on textarea "esse saldo de pix não vai para minha conta altomatico não né" at bounding box center [1078, 527] width 197 height 37
click at [1021, 534] on textarea "esse saldo de pix não vai para minha conta altomatico não né" at bounding box center [1078, 527] width 197 height 37
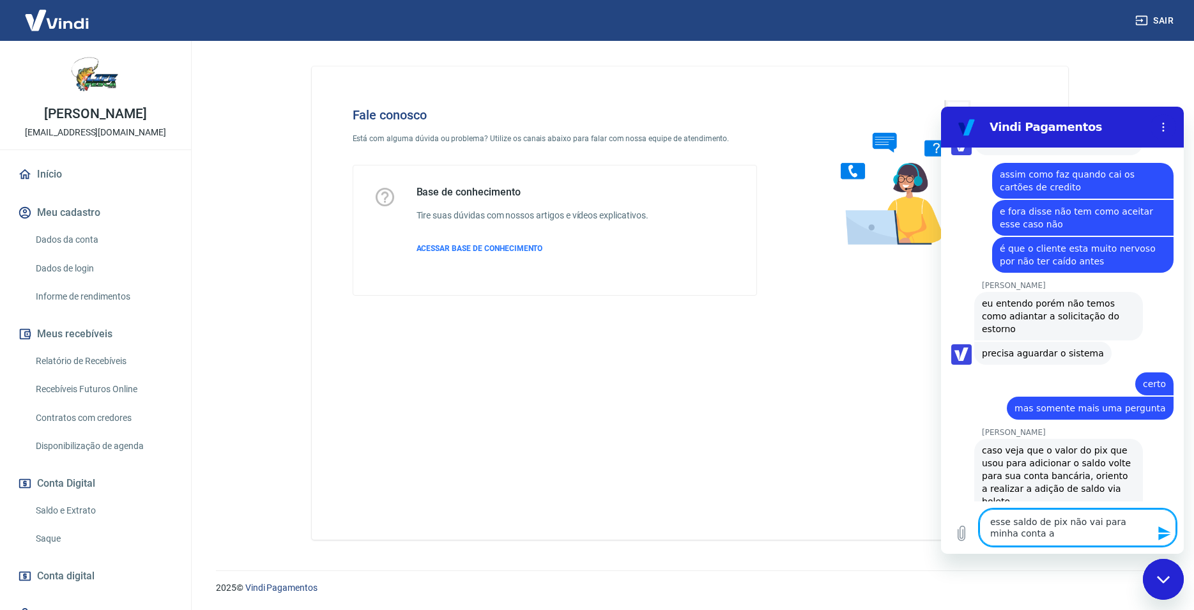
scroll to position [2558, 0]
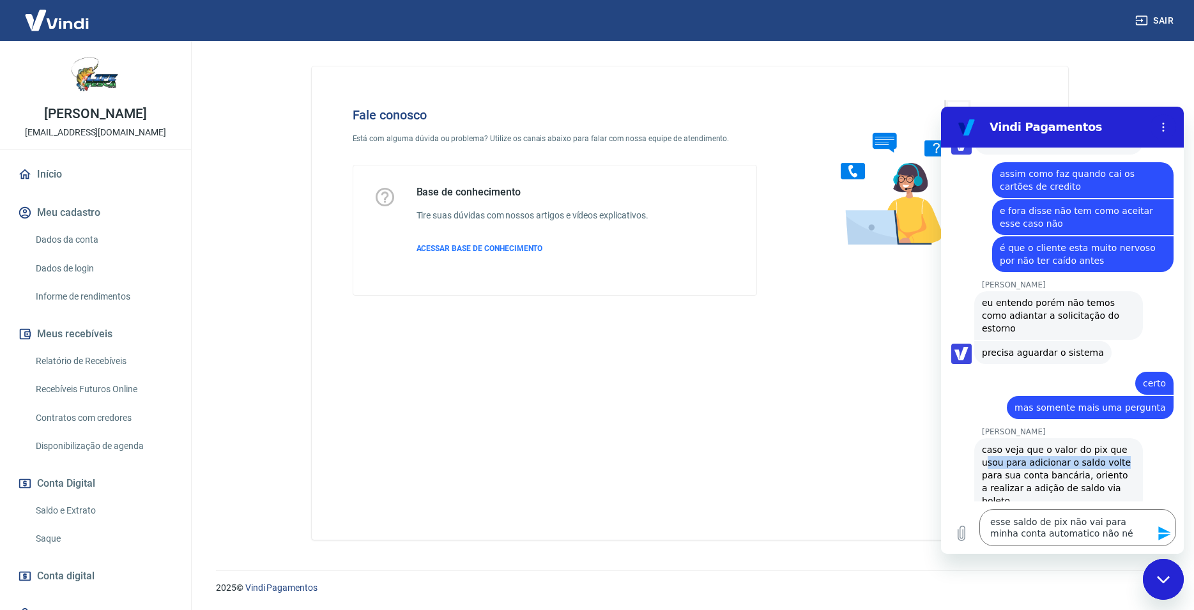
drag, startPoint x: 986, startPoint y: 430, endPoint x: 1113, endPoint y: 426, distance: 127.2
click at [1113, 443] on span "caso veja que o valor do pix que usou para adicionar o saldo volte para sua con…" at bounding box center [1058, 475] width 153 height 64
click at [1044, 534] on textarea "esse saldo de pix não vai para minha conta automatico não né" at bounding box center [1078, 527] width 197 height 37
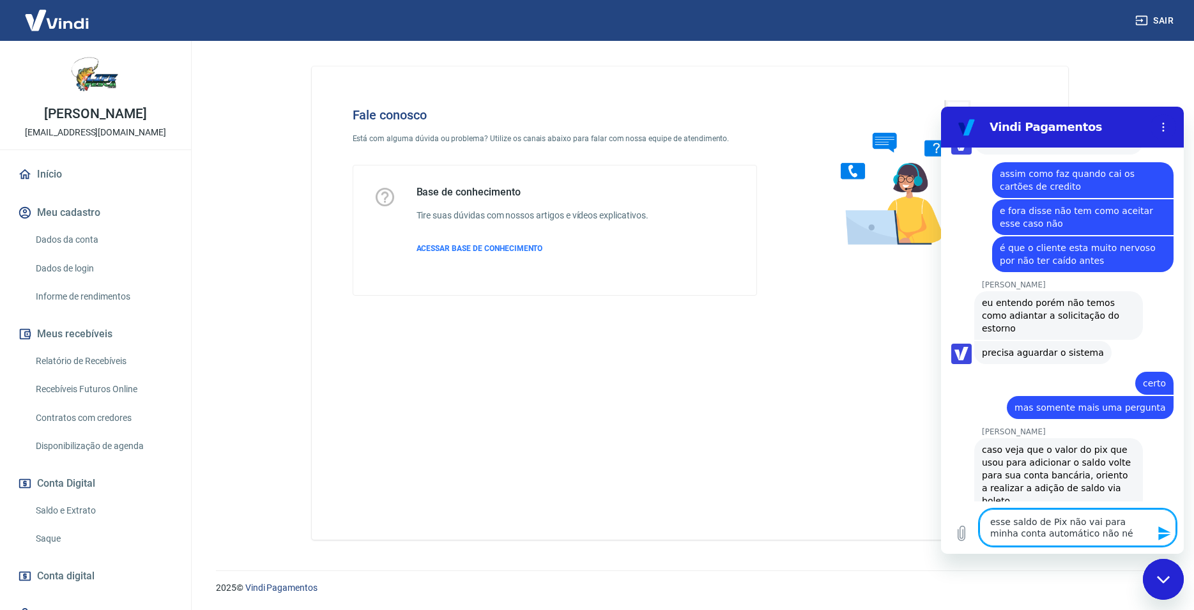
click at [1098, 536] on textarea "esse saldo de Pix não vai para minha conta automático não né" at bounding box center [1078, 527] width 197 height 37
click at [989, 525] on textarea "esse saldo de Pix não vai para minha conta automático não né." at bounding box center [1078, 527] width 197 height 37
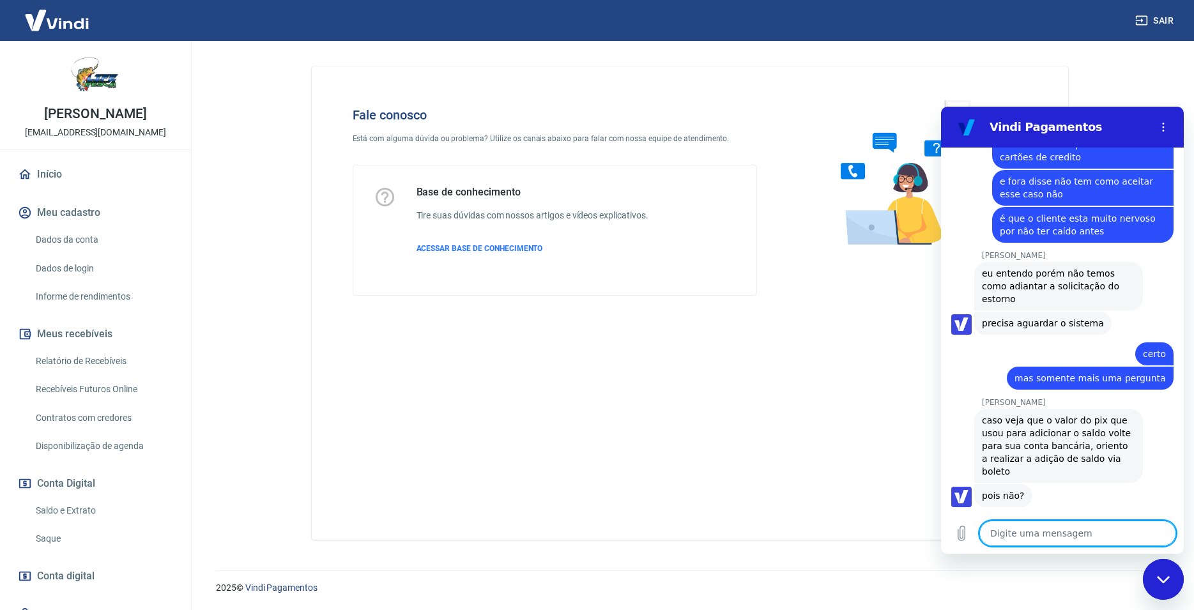
scroll to position [2590, 0]
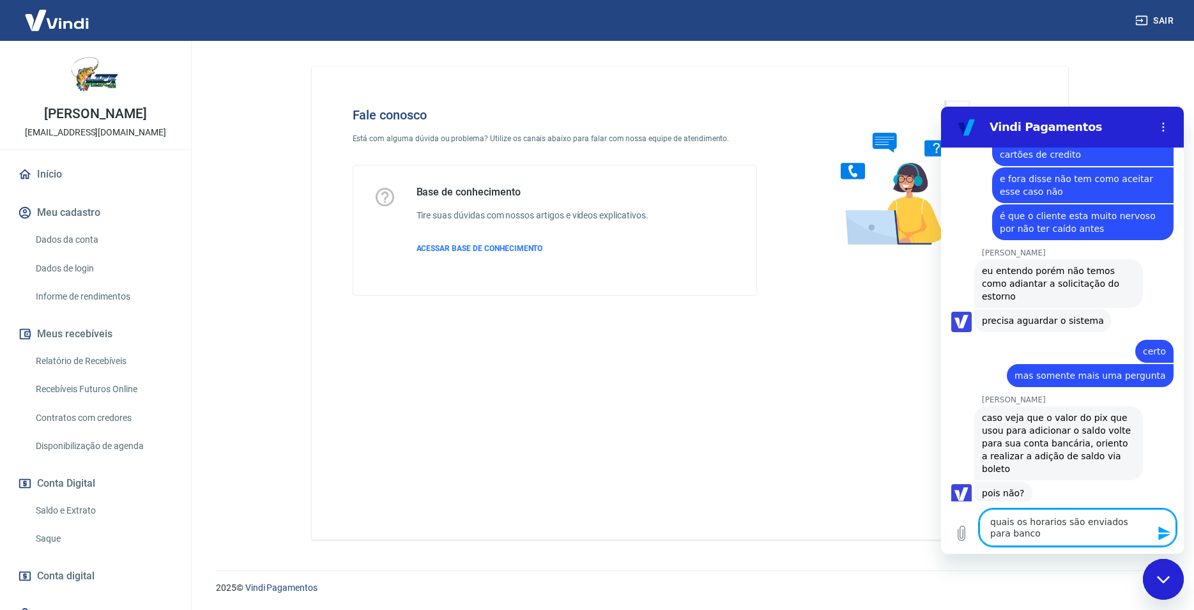
click at [1044, 527] on textarea "quais os horarios são enviados para banco" at bounding box center [1078, 527] width 197 height 37
click at [1164, 534] on icon "Enviar mensagem" at bounding box center [1164, 533] width 15 height 15
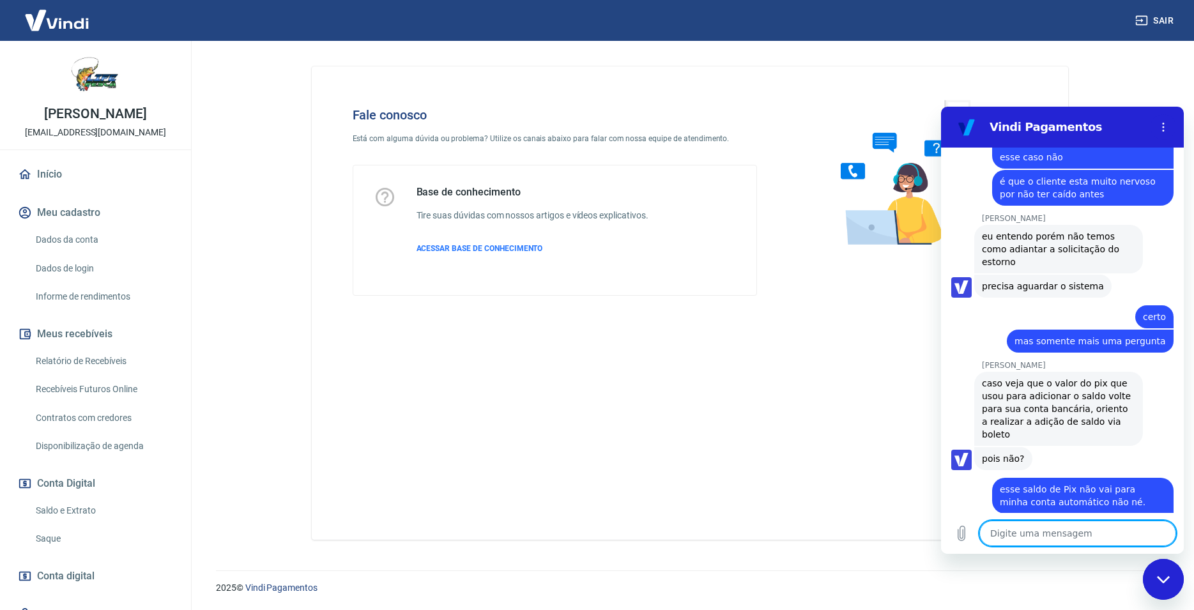
scroll to position [2627, 0]
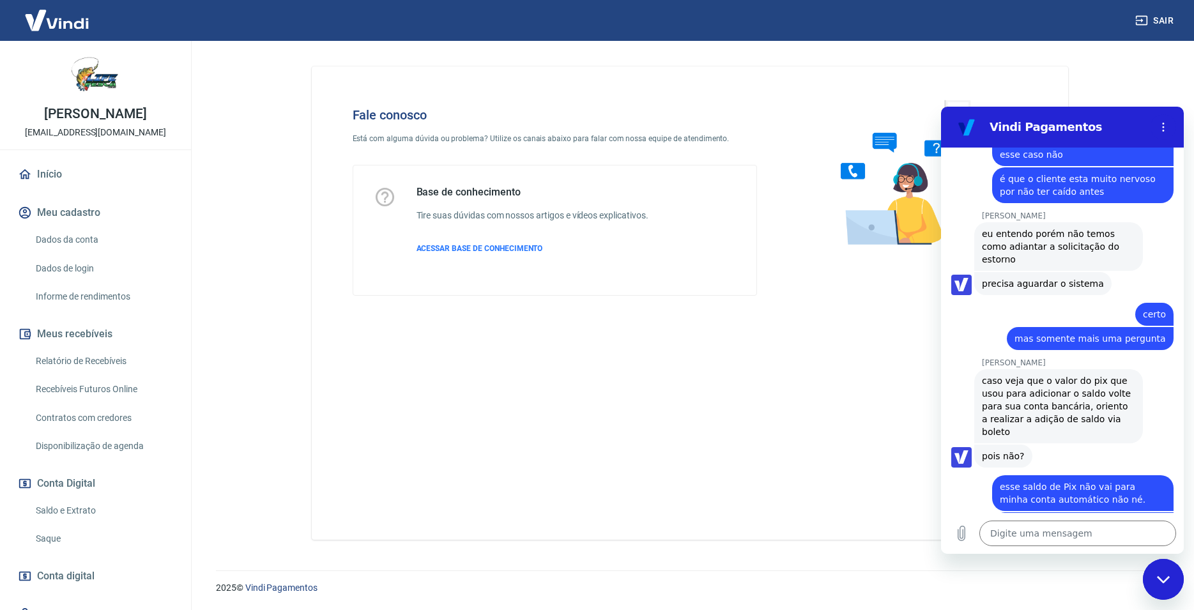
click at [1043, 518] on span "quais os horários são enviados para banco" at bounding box center [1083, 531] width 166 height 26
click at [1045, 534] on textarea at bounding box center [1078, 534] width 197 height 26
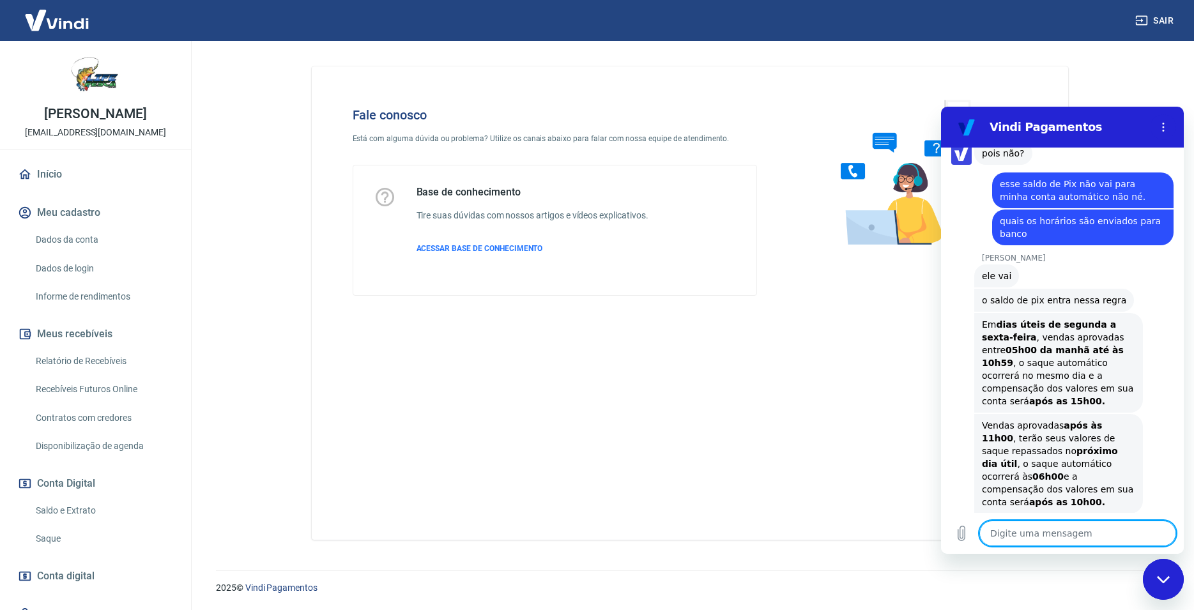
scroll to position [2933, 0]
click at [1028, 536] on textarea at bounding box center [1078, 534] width 197 height 26
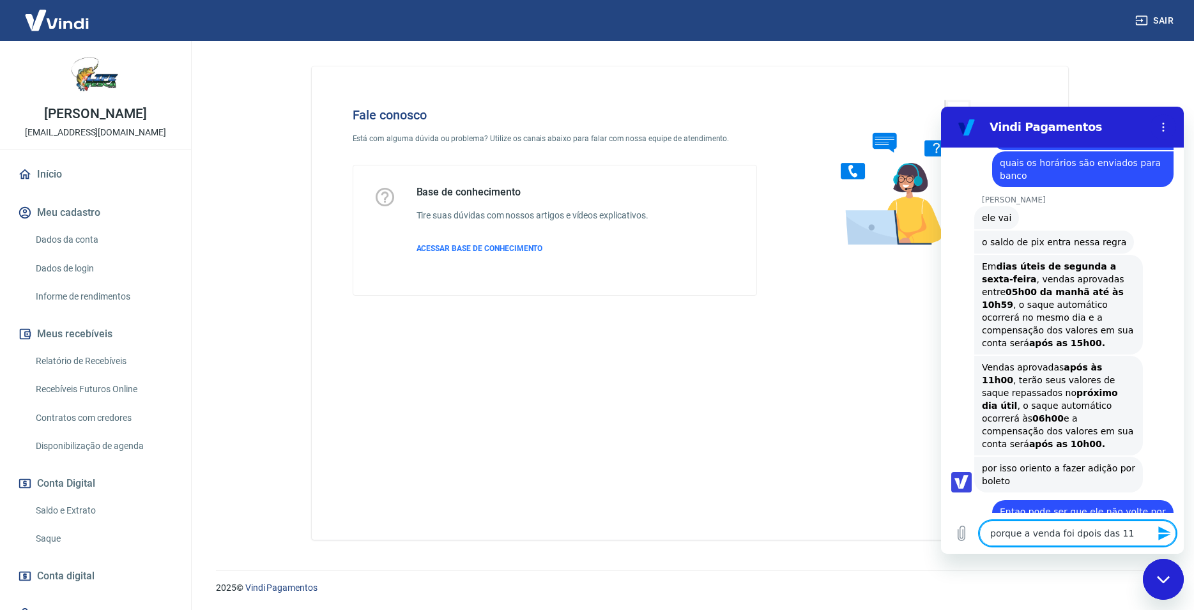
scroll to position [2989, 0]
click at [1072, 536] on textarea "porque a venda foi dpois das 11" at bounding box center [1078, 534] width 197 height 26
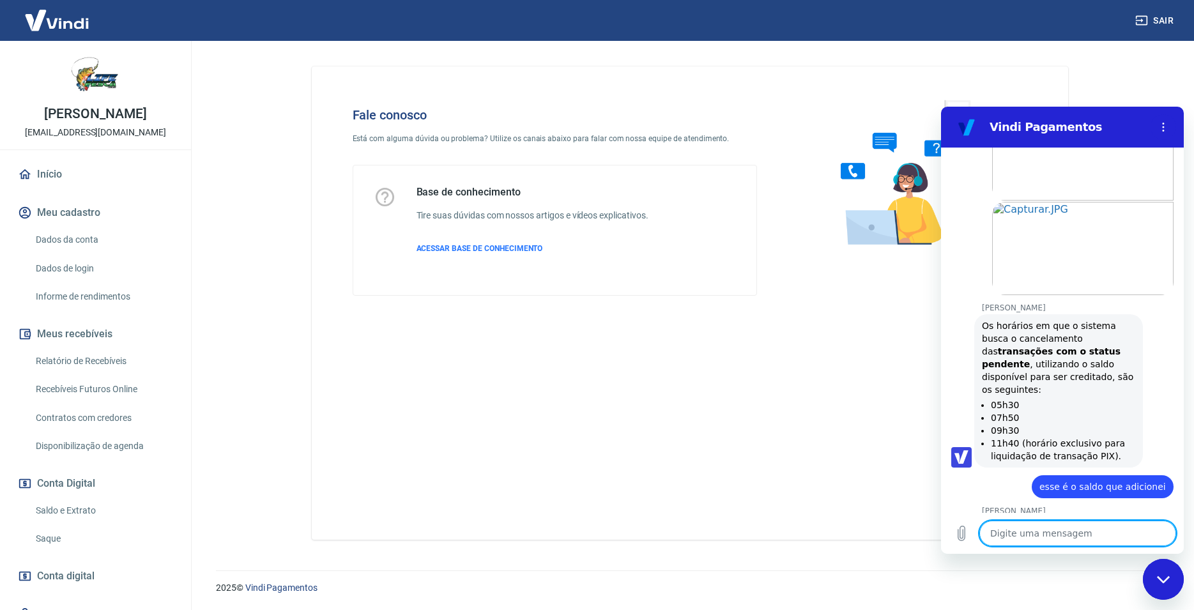
scroll to position [1966, 0]
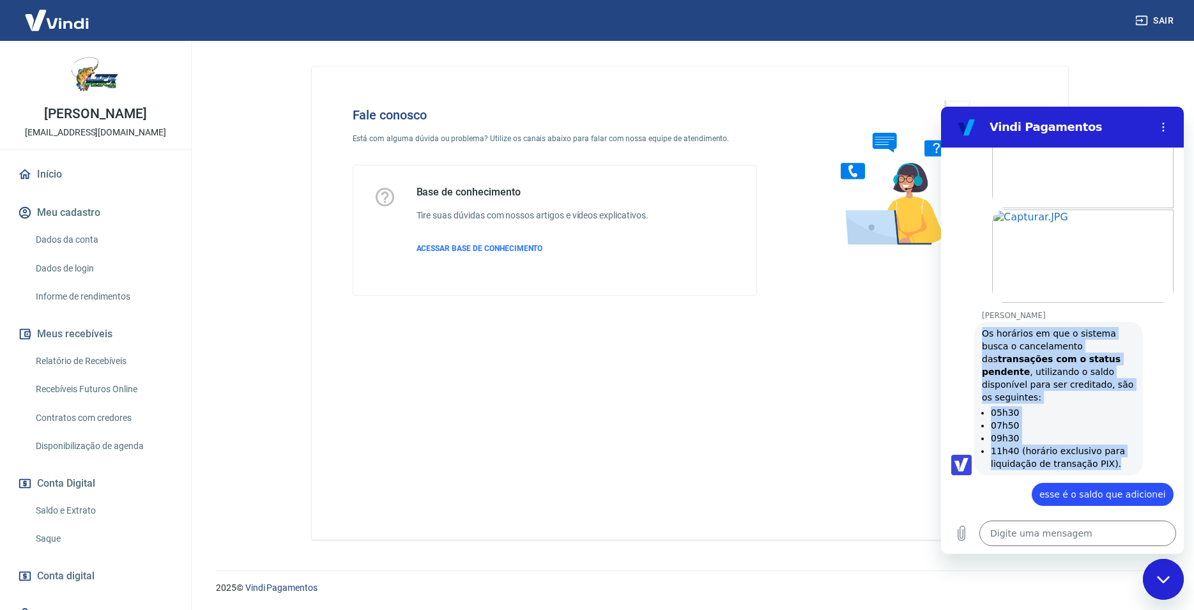
drag, startPoint x: 982, startPoint y: 309, endPoint x: 1107, endPoint y: 445, distance: 185.4
click at [1107, 445] on div "Os horários em que o sistema busca o cancelamento das transações com o status p…" at bounding box center [1058, 398] width 153 height 143
copy div "Os horários em que o sistema busca o cancelamento das transações com o status p…"
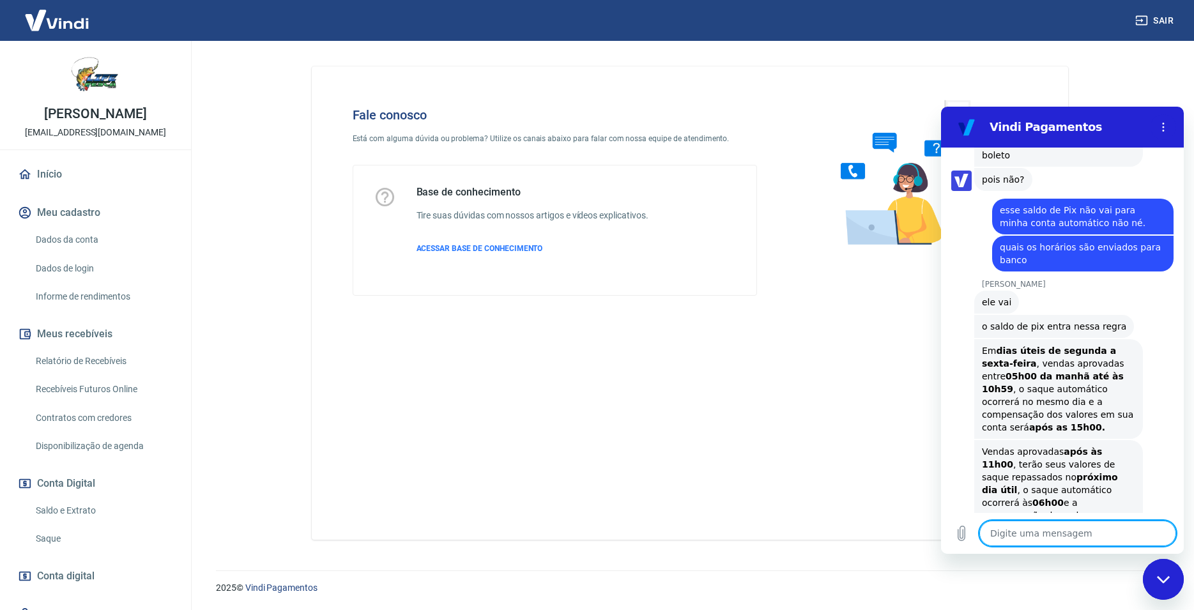
scroll to position [2933, 0]
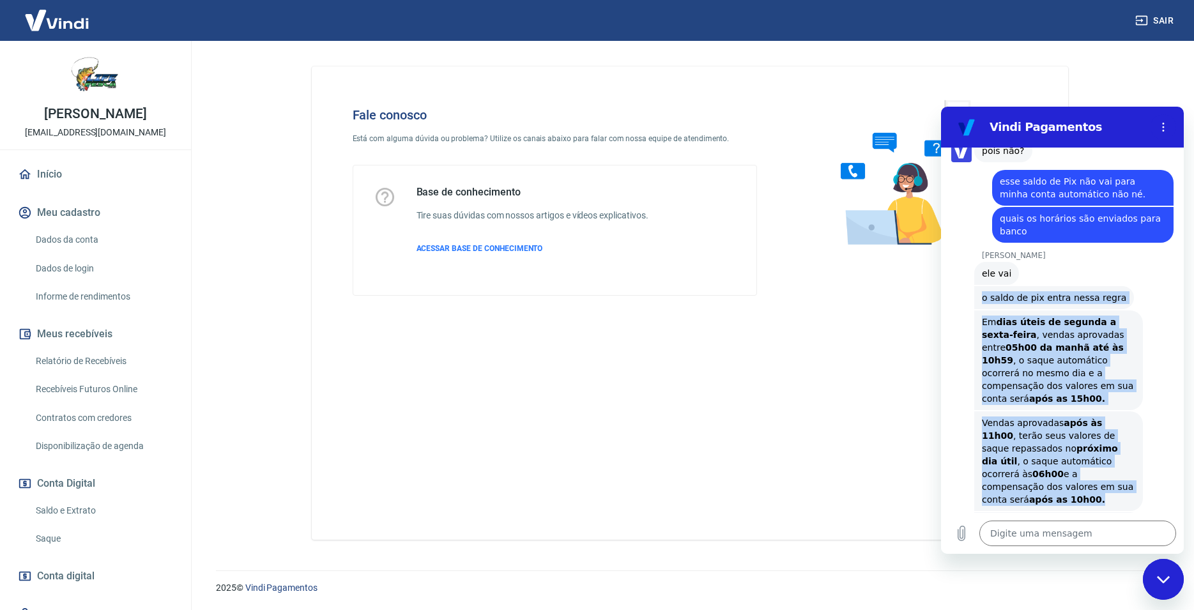
drag, startPoint x: 982, startPoint y: 249, endPoint x: 1107, endPoint y: 455, distance: 240.9
click at [1107, 309] on div "Luana V. diz: o saldo de pix entra nessa regra" at bounding box center [1055, 297] width 160 height 23
copy div "o saldo de pix entra nessa regra 12:56 Luana V. diz: Em dias úteis de segunda a…"
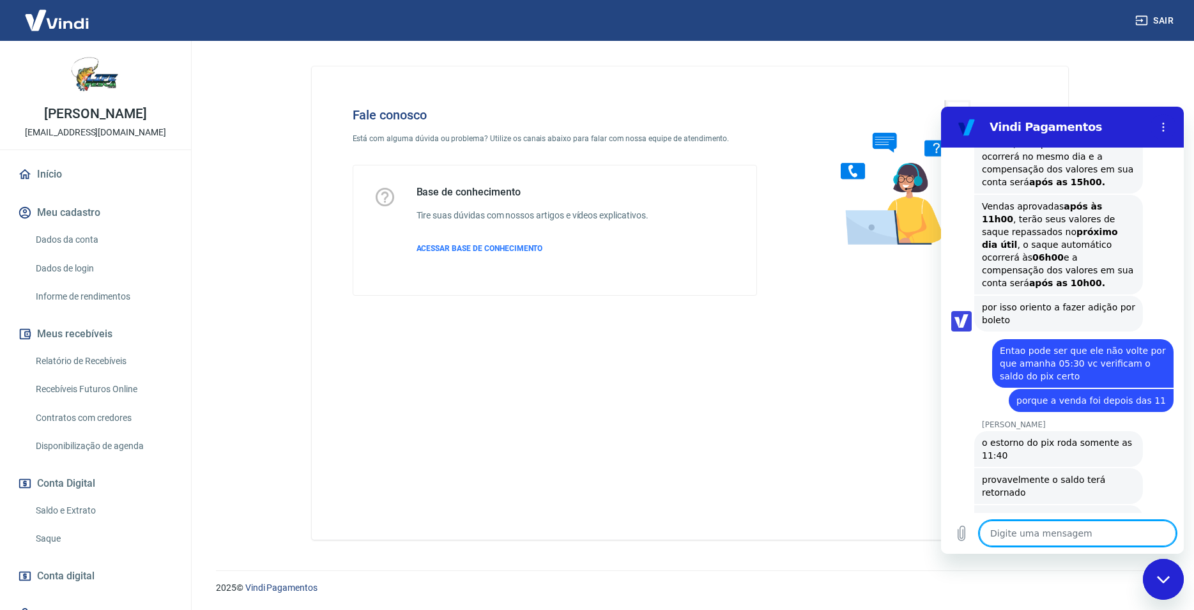
scroll to position [3148, 0]
click at [1006, 537] on textarea at bounding box center [1078, 534] width 197 height 26
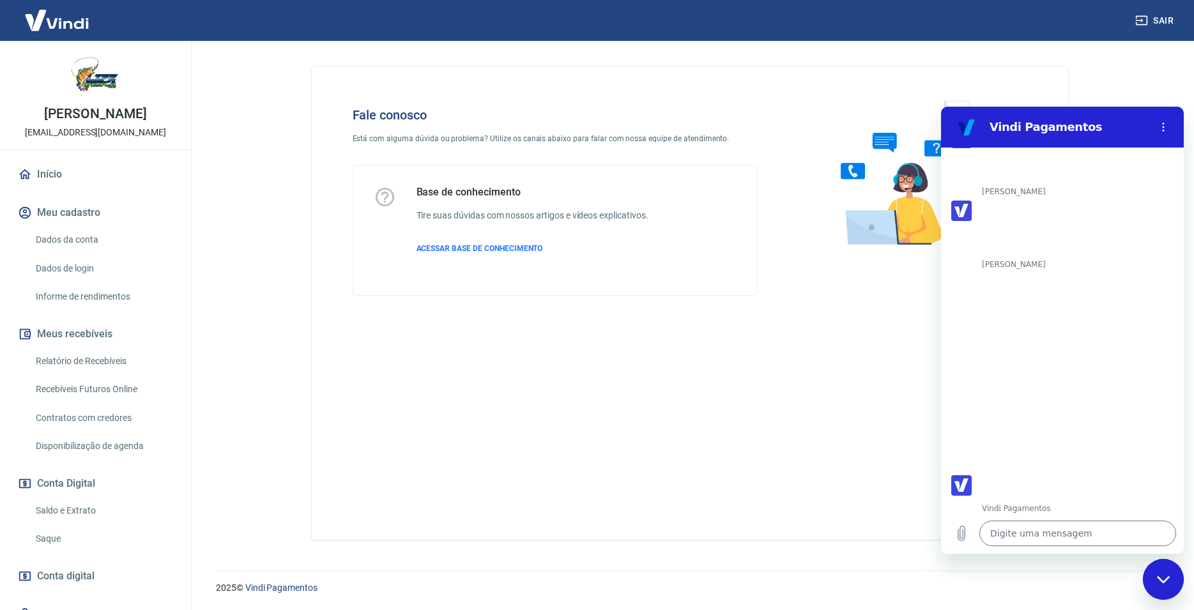
scroll to position [3892, 0]
